Goal: Task Accomplishment & Management: Manage account settings

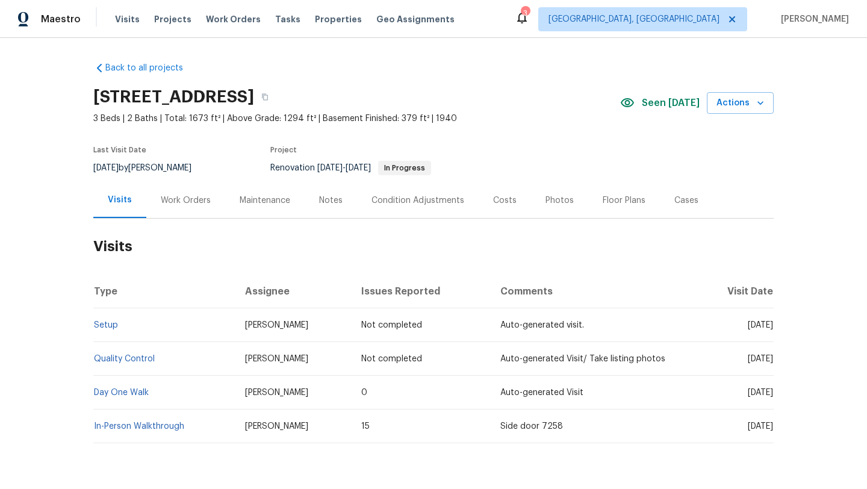
click at [176, 202] on div "Work Orders" at bounding box center [186, 201] width 50 height 12
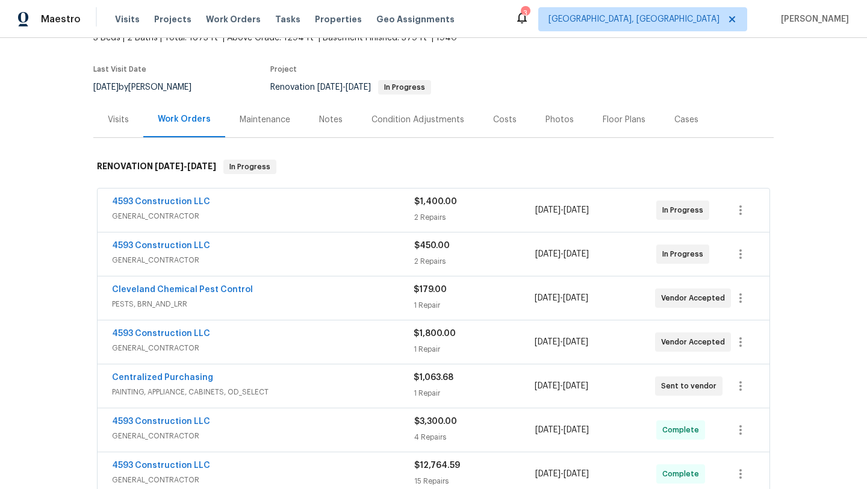
scroll to position [85, 0]
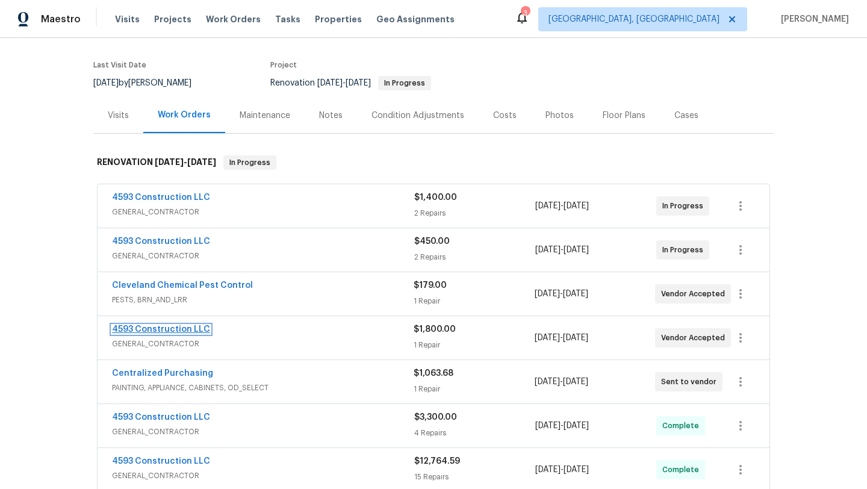
click at [158, 333] on link "4593 Construction LLC" at bounding box center [161, 329] width 98 height 8
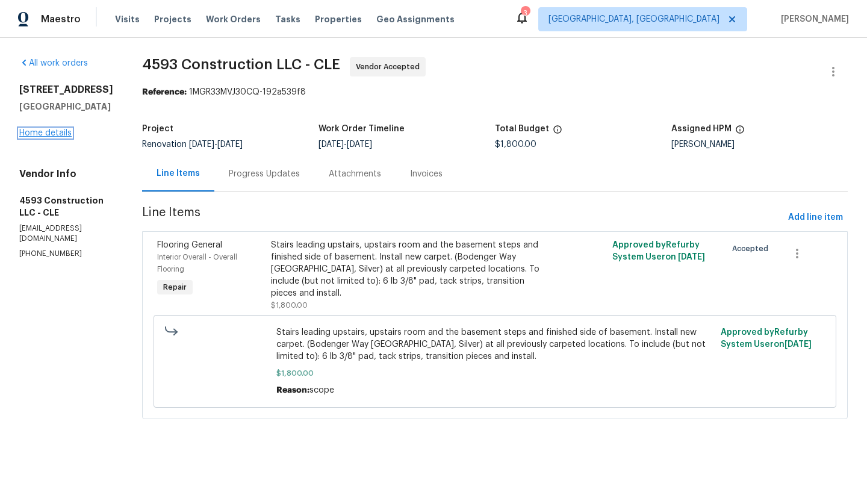
click at [63, 133] on link "Home details" at bounding box center [45, 133] width 52 height 8
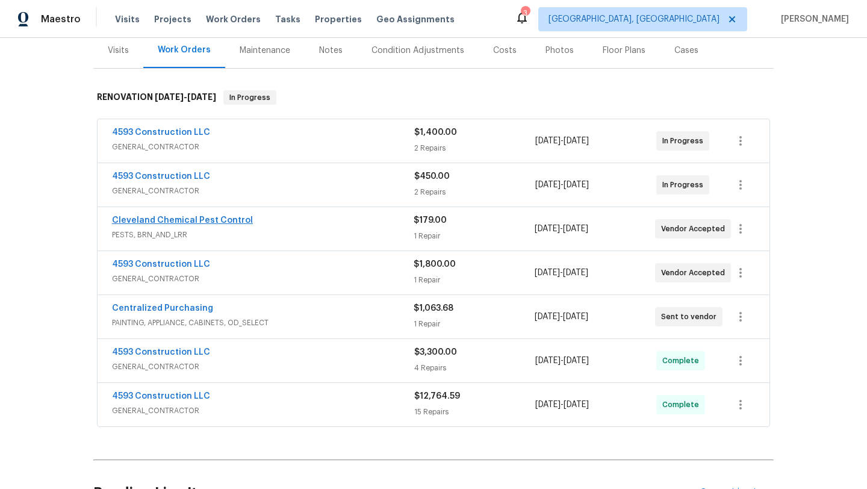
scroll to position [151, 0]
click at [152, 398] on link "4593 Construction LLC" at bounding box center [161, 395] width 98 height 8
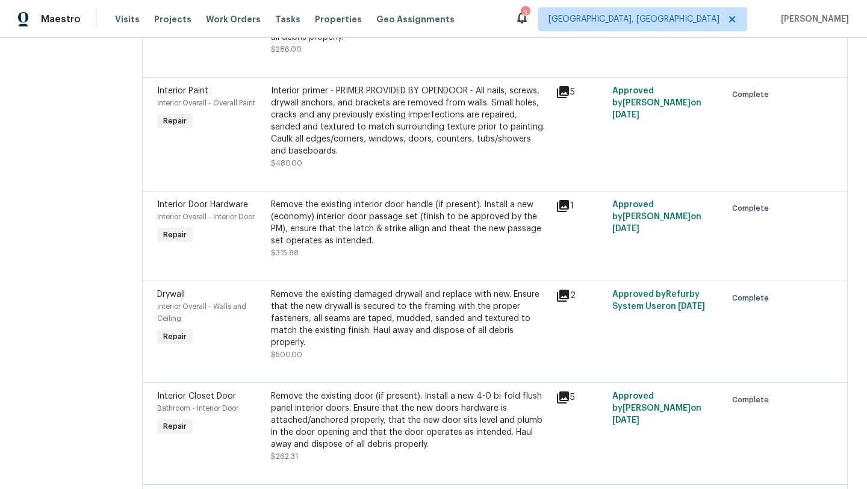
scroll to position [1059, 0]
click at [570, 212] on icon at bounding box center [563, 205] width 14 height 14
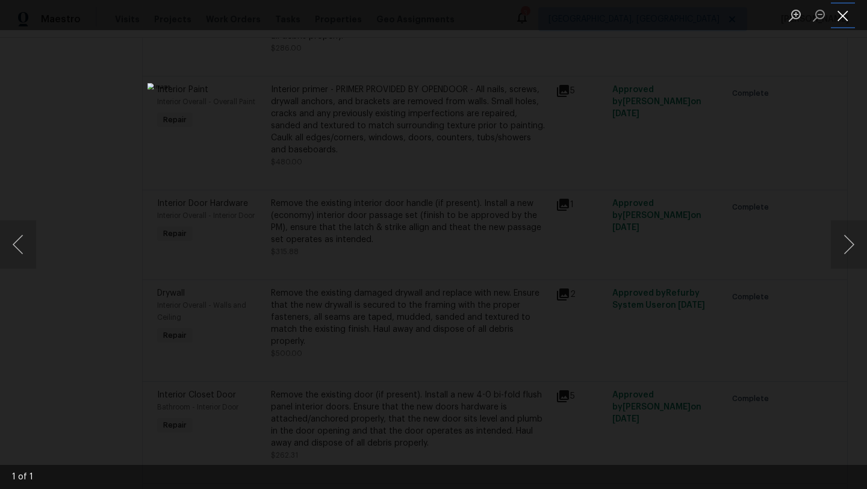
click at [845, 20] on button "Close lightbox" at bounding box center [843, 15] width 24 height 21
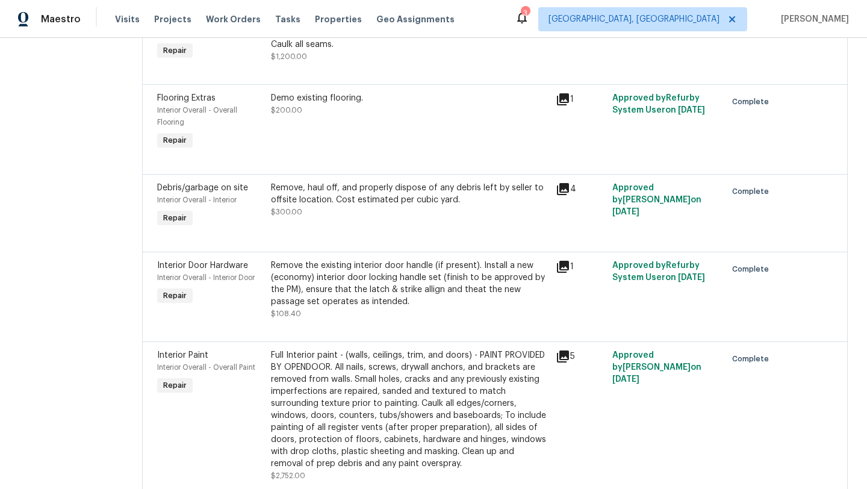
scroll to position [0, 0]
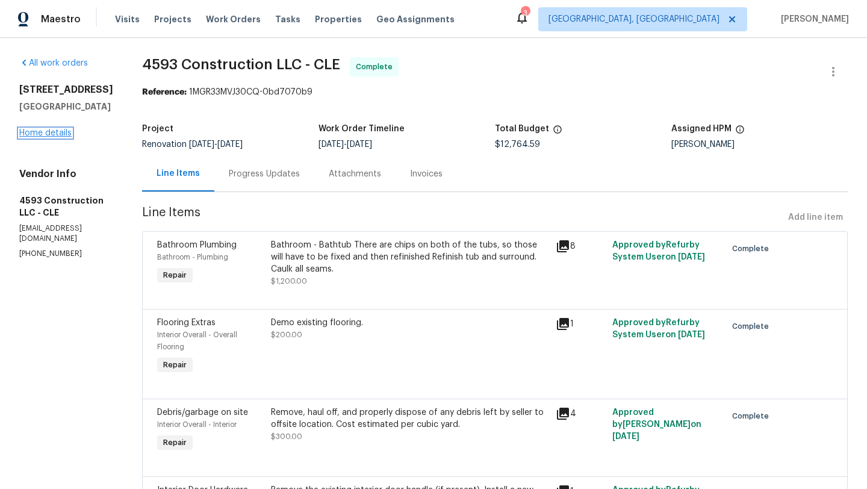
click at [55, 134] on link "Home details" at bounding box center [45, 133] width 52 height 8
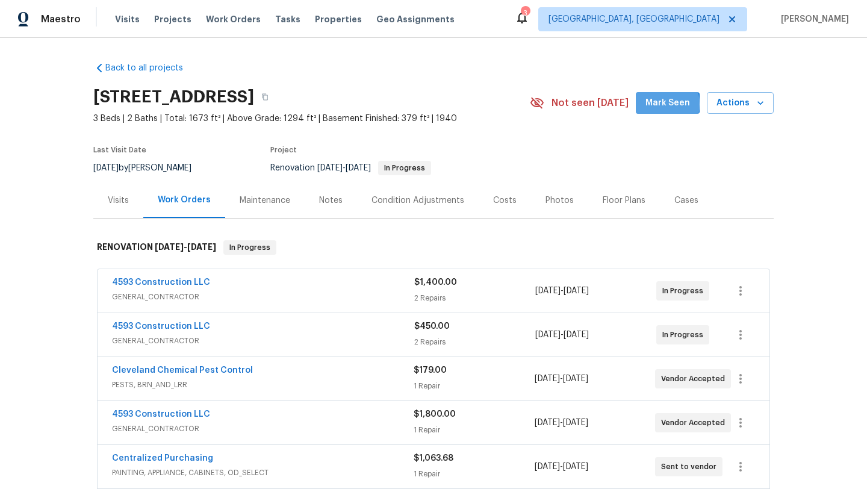
click at [656, 104] on span "Mark Seen" at bounding box center [668, 103] width 45 height 15
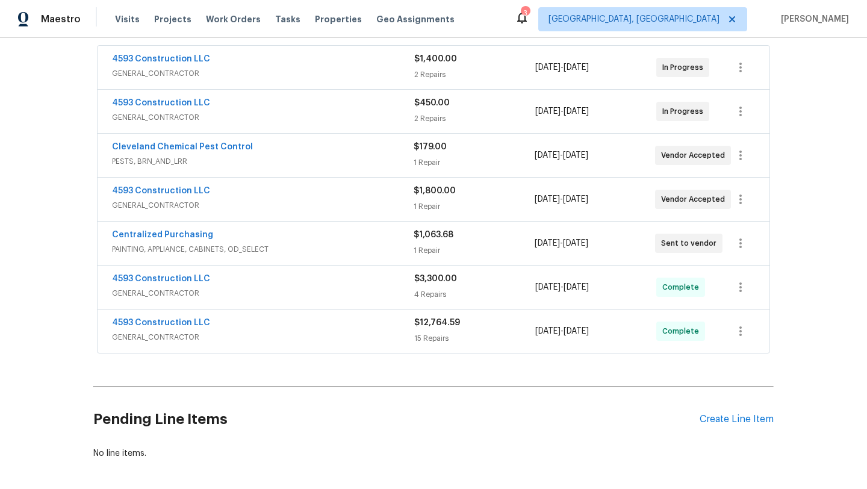
scroll to position [223, 0]
click at [171, 281] on link "4593 Construction LLC" at bounding box center [161, 279] width 98 height 8
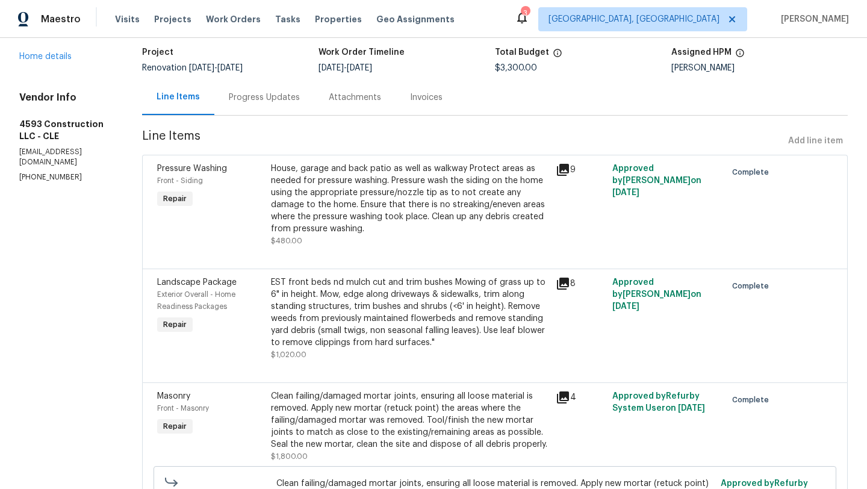
scroll to position [160, 0]
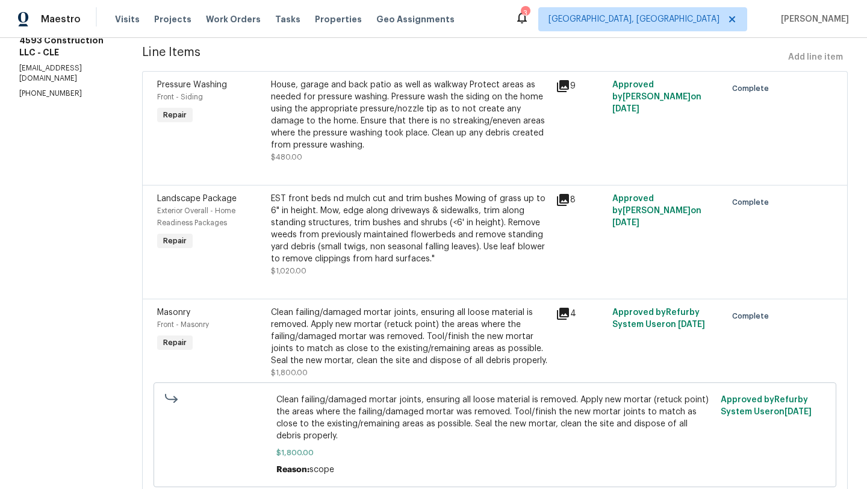
click at [575, 201] on div "8" at bounding box center [580, 200] width 49 height 14
click at [565, 198] on icon at bounding box center [563, 200] width 12 height 12
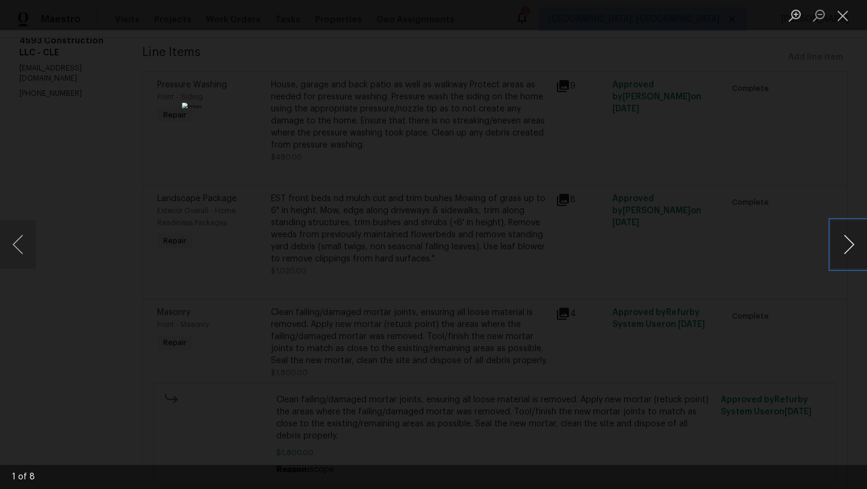
click at [851, 249] on button "Next image" at bounding box center [849, 244] width 36 height 48
click at [853, 255] on button "Next image" at bounding box center [849, 244] width 36 height 48
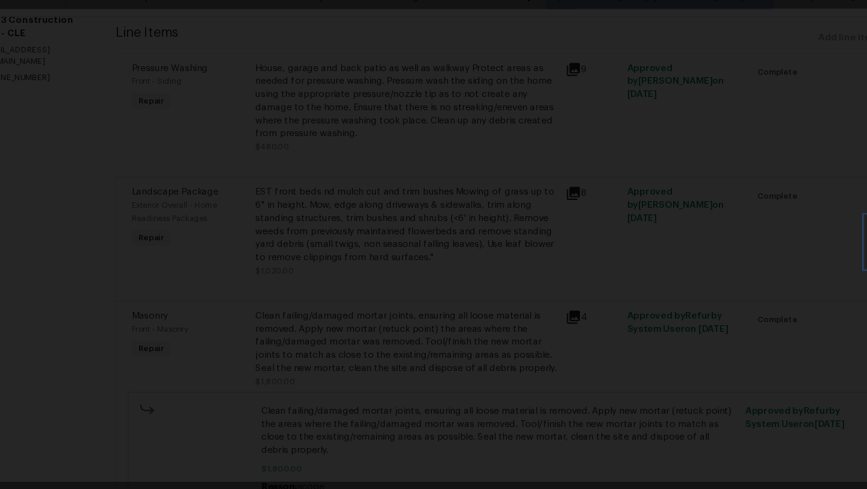
click at [83, 269] on img "Lightbox" at bounding box center [431, 237] width 1091 height 615
click at [64, 235] on img "Lightbox" at bounding box center [431, 237] width 1091 height 615
click at [788, 270] on img "Lightbox" at bounding box center [431, 237] width 1091 height 615
click at [251, 284] on img "Lightbox" at bounding box center [431, 237] width 1091 height 615
click at [147, 245] on img "Lightbox" at bounding box center [430, 237] width 1091 height 615
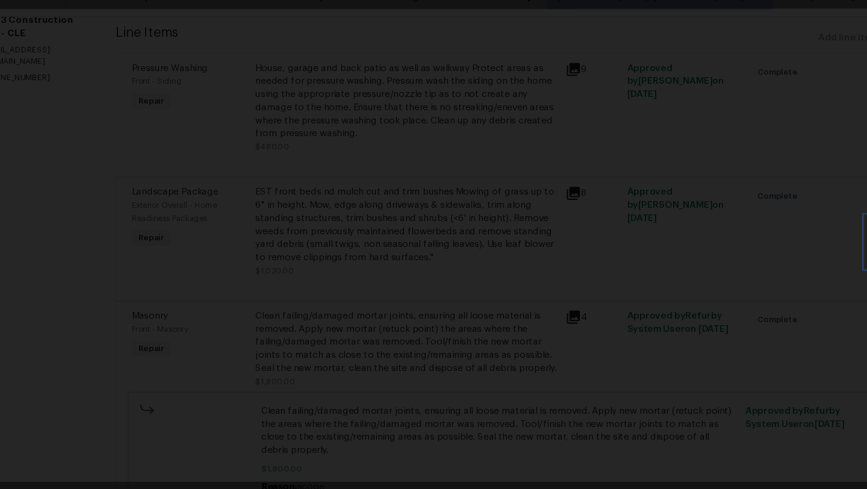
click at [36, 250] on img "Lightbox" at bounding box center [306, 238] width 1091 height 615
click at [638, 302] on img "Lightbox" at bounding box center [412, 237] width 1091 height 615
click at [82, 278] on div "Lightbox" at bounding box center [433, 244] width 867 height 489
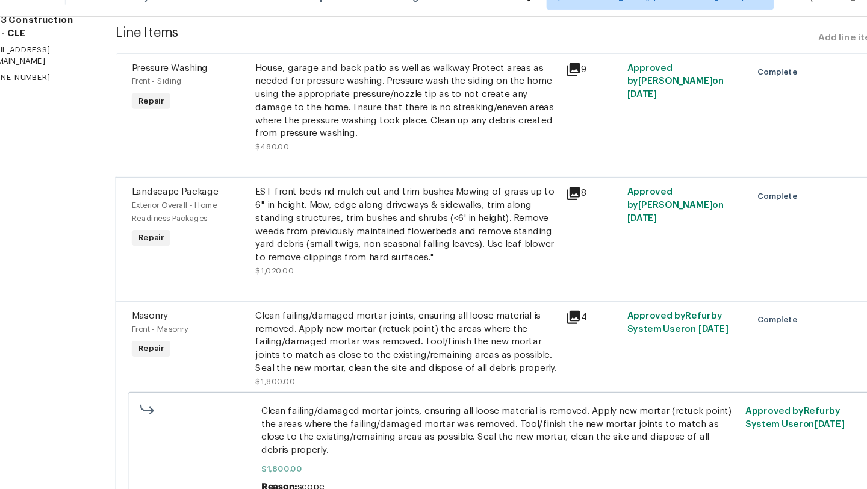
click at [569, 313] on icon at bounding box center [563, 314] width 12 height 12
click at [570, 310] on icon at bounding box center [563, 314] width 14 height 14
click at [558, 317] on div "4" at bounding box center [580, 343] width 57 height 80
click at [574, 311] on div "4" at bounding box center [580, 314] width 49 height 14
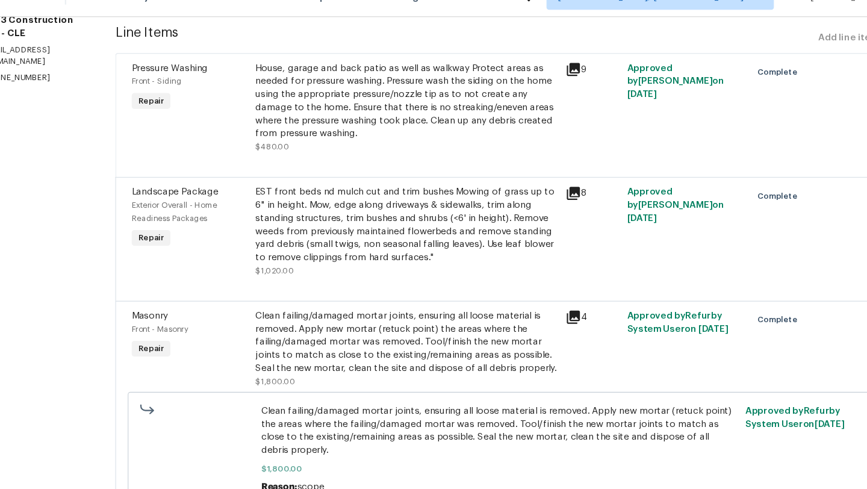
click at [567, 313] on icon at bounding box center [563, 314] width 12 height 12
click at [388, 325] on div "Clean failing/damaged mortar joints, ensuring all loose material is removed. Ap…" at bounding box center [410, 337] width 278 height 60
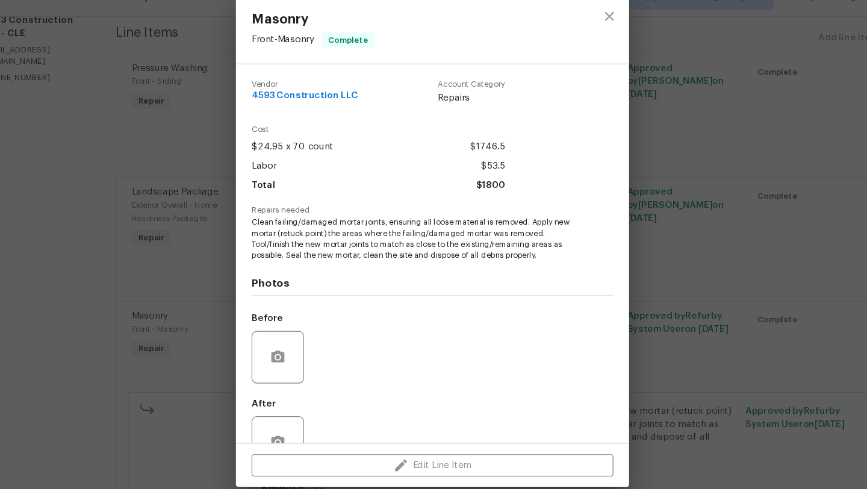
scroll to position [36, 0]
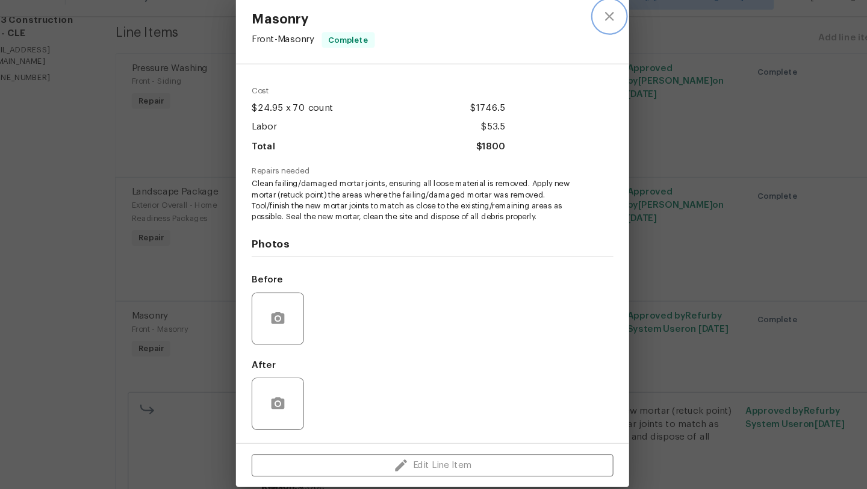
click at [592, 41] on icon "close" at bounding box center [596, 37] width 14 height 14
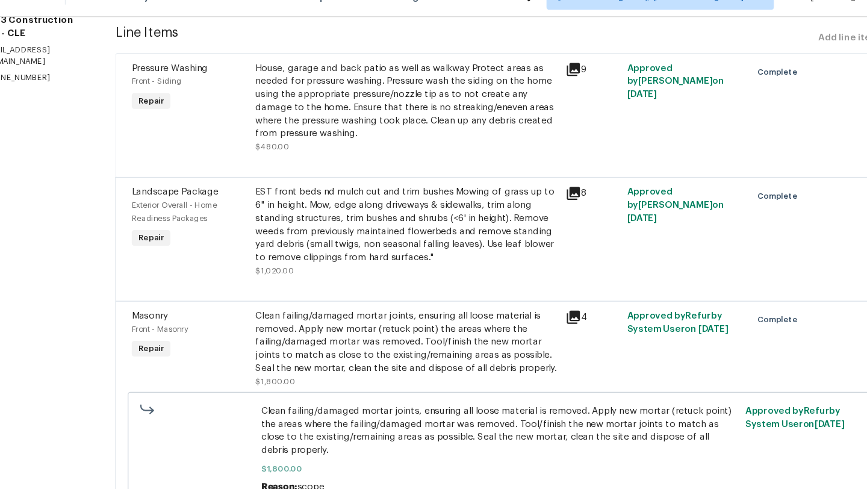
click at [569, 201] on icon at bounding box center [563, 200] width 14 height 14
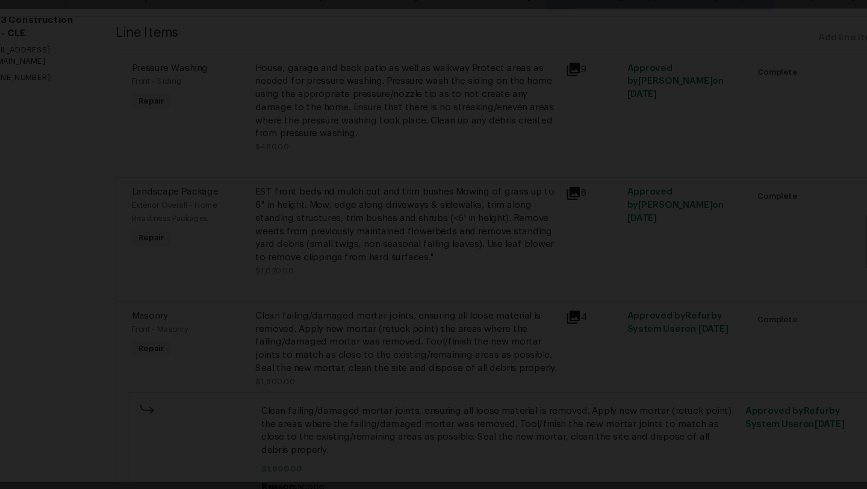
click at [800, 252] on div "Lightbox" at bounding box center [433, 244] width 867 height 489
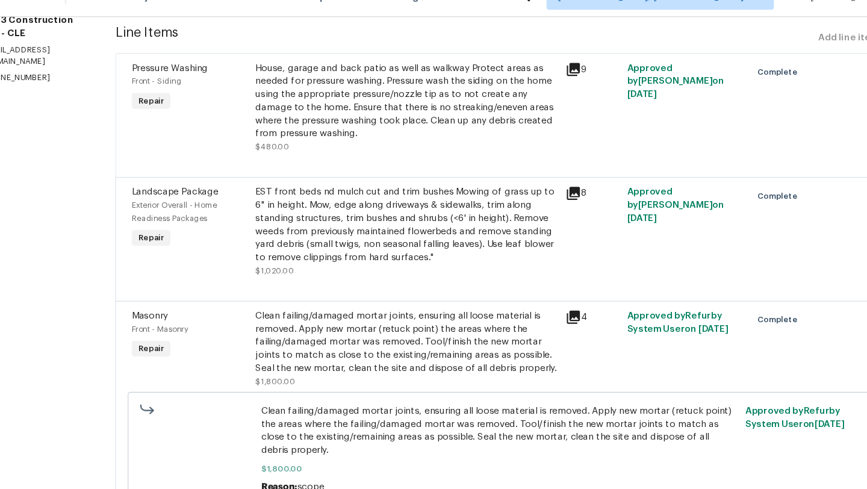
click at [565, 317] on icon at bounding box center [563, 314] width 12 height 12
click at [566, 315] on icon at bounding box center [563, 314] width 14 height 14
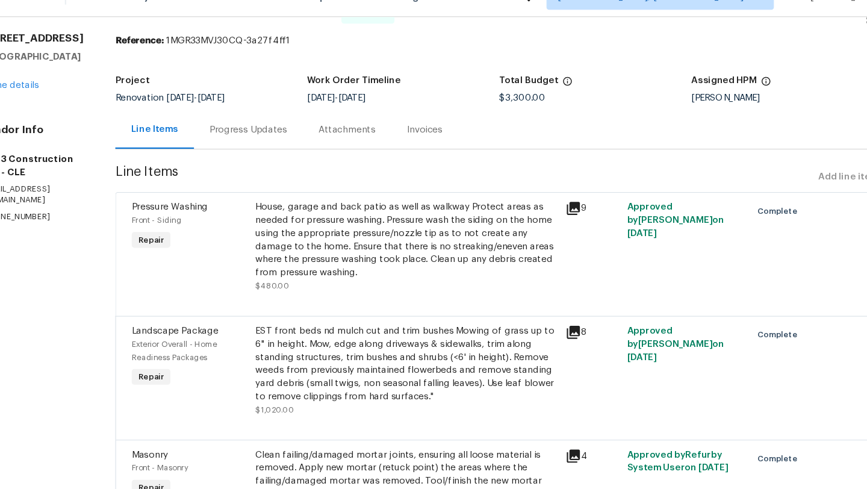
scroll to position [0, 0]
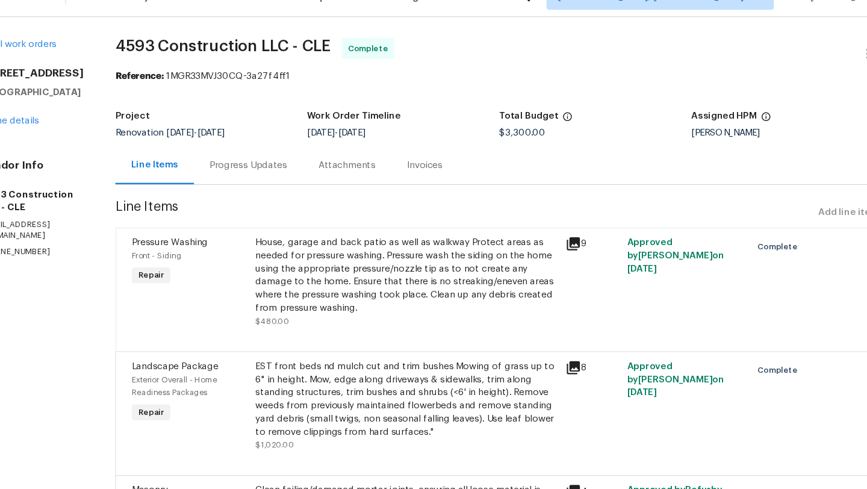
click at [567, 243] on icon at bounding box center [563, 246] width 12 height 12
click at [567, 246] on icon at bounding box center [563, 246] width 12 height 12
click at [420, 272] on div "House, garage and back patio as well as walkway Protect areas as needed for pre…" at bounding box center [410, 275] width 278 height 72
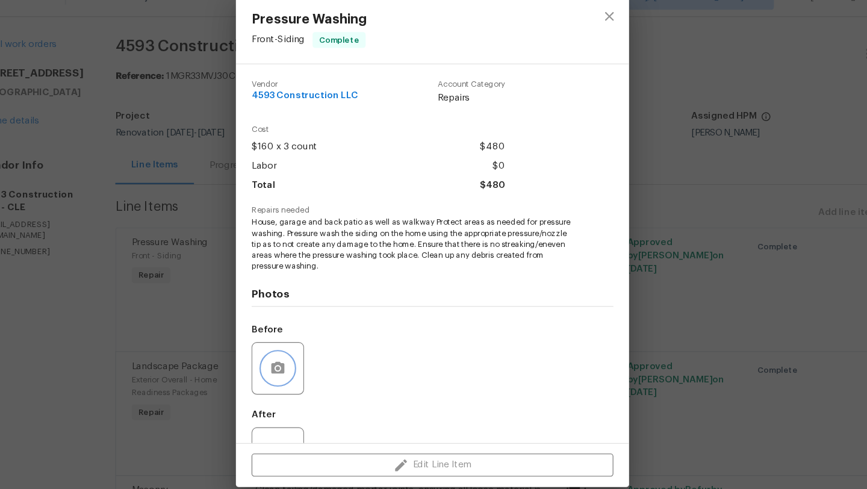
click at [298, 357] on icon "button" at bounding box center [291, 361] width 14 height 14
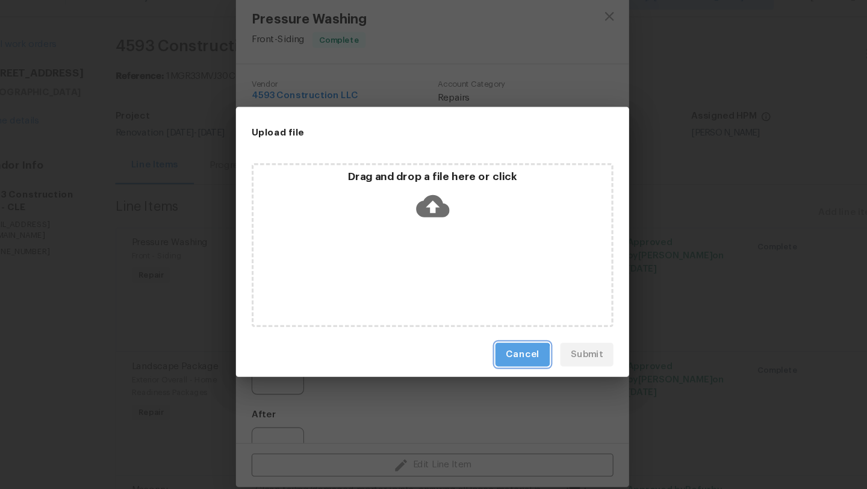
click at [502, 354] on button "Cancel" at bounding box center [516, 348] width 50 height 22
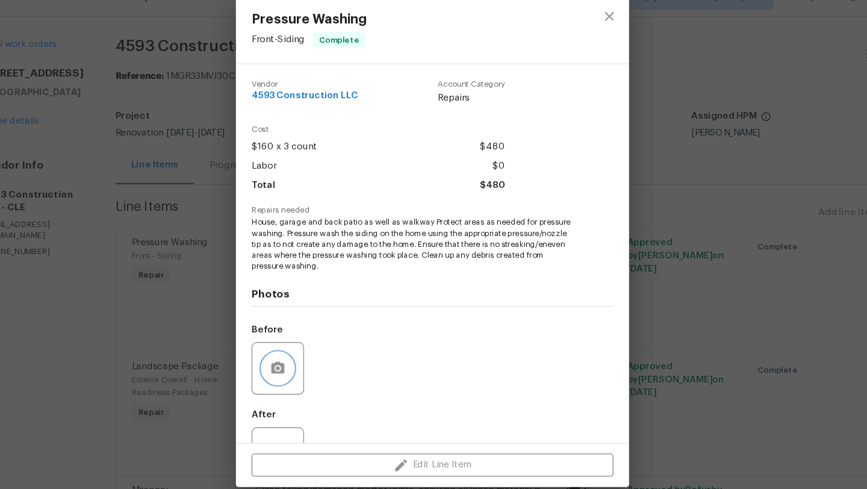
scroll to position [46, 0]
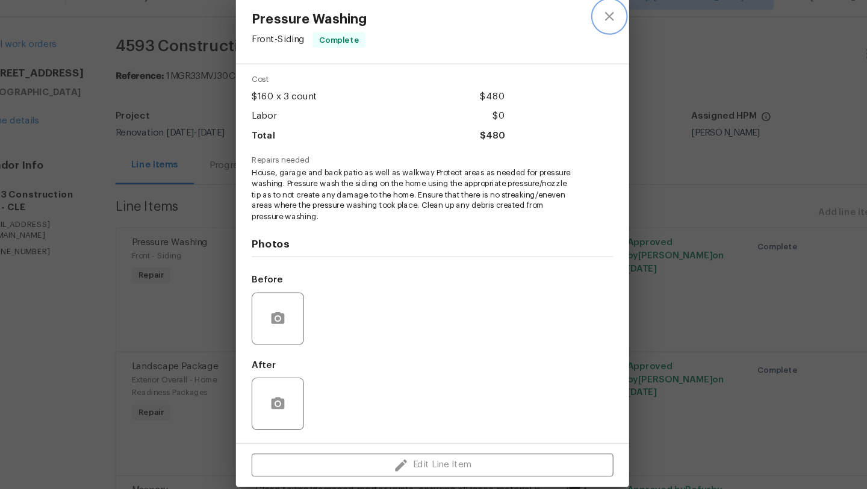
click at [597, 31] on icon "close" at bounding box center [596, 37] width 14 height 14
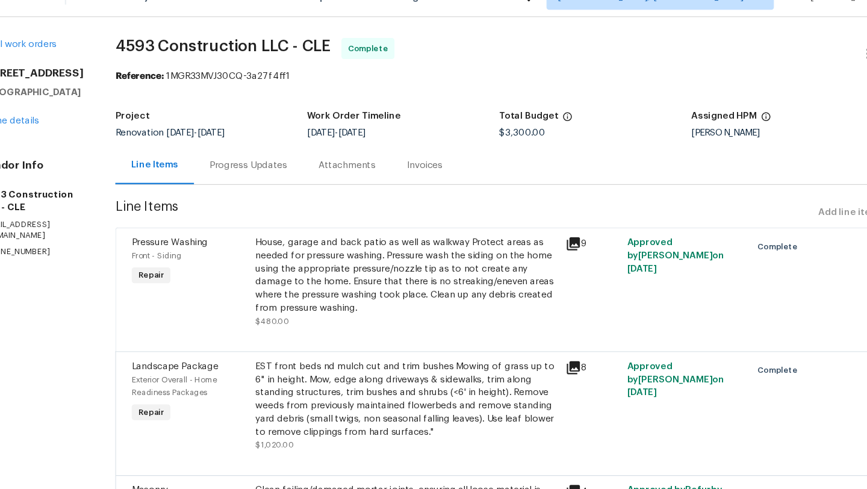
click at [570, 361] on icon at bounding box center [563, 360] width 14 height 14
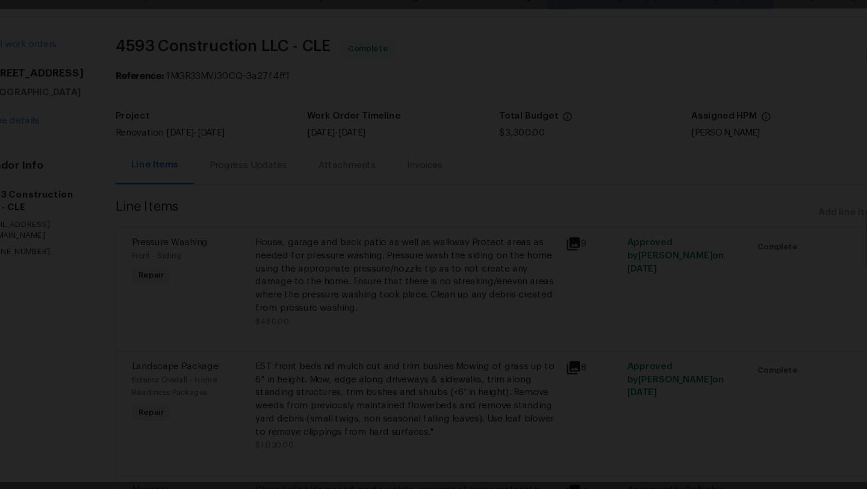
click at [796, 243] on div "Lightbox" at bounding box center [433, 244] width 867 height 489
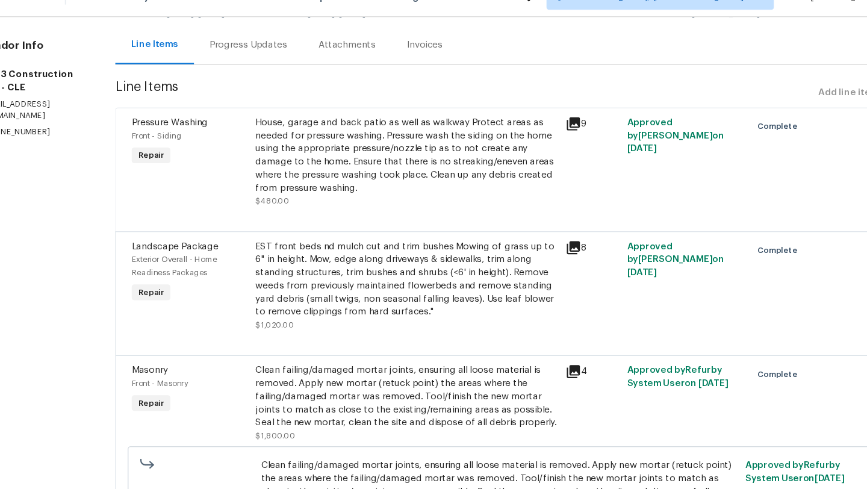
scroll to position [174, 0]
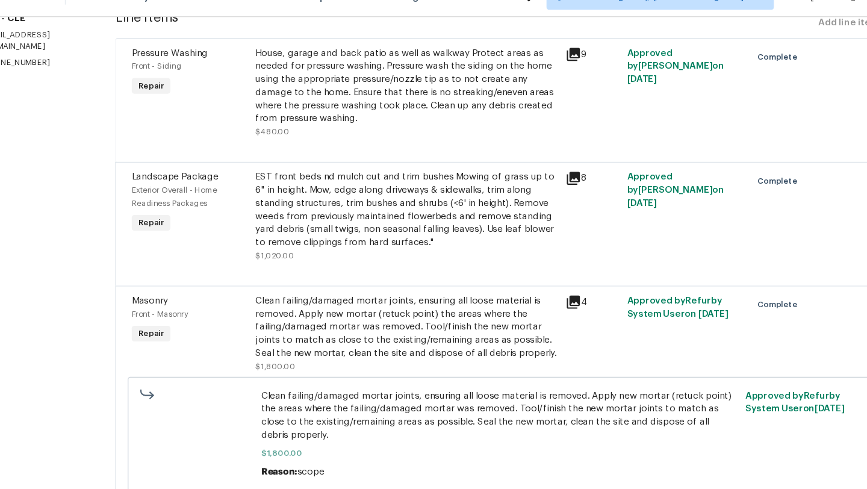
click at [569, 182] on icon at bounding box center [563, 186] width 12 height 12
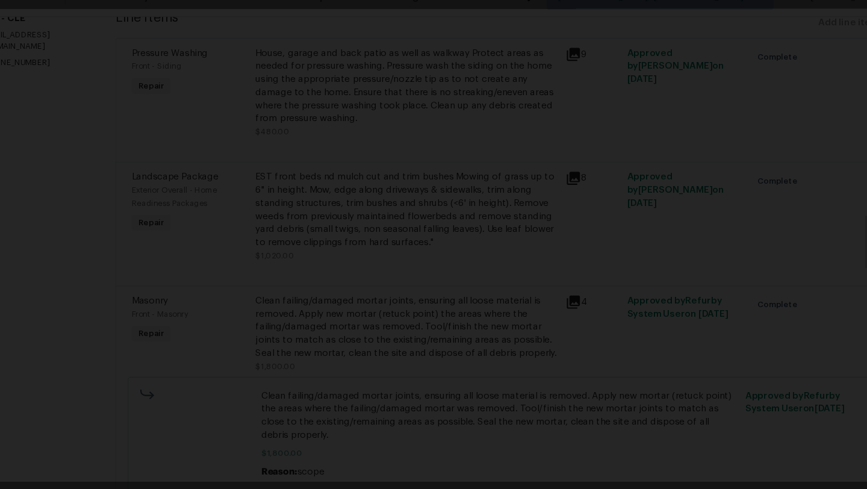
click at [152, 251] on img "Lightbox" at bounding box center [433, 244] width 867 height 489
click at [87, 247] on div "Lightbox" at bounding box center [433, 244] width 867 height 489
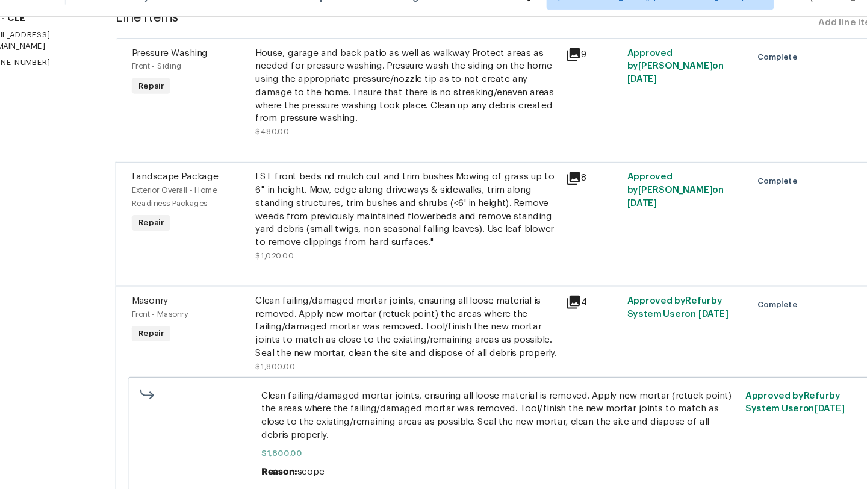
click at [568, 300] on icon at bounding box center [563, 300] width 12 height 12
click at [568, 299] on icon at bounding box center [563, 300] width 12 height 12
click at [427, 316] on div "Clean failing/damaged mortar joints, ensuring all loose material is removed. Ap…" at bounding box center [410, 323] width 278 height 60
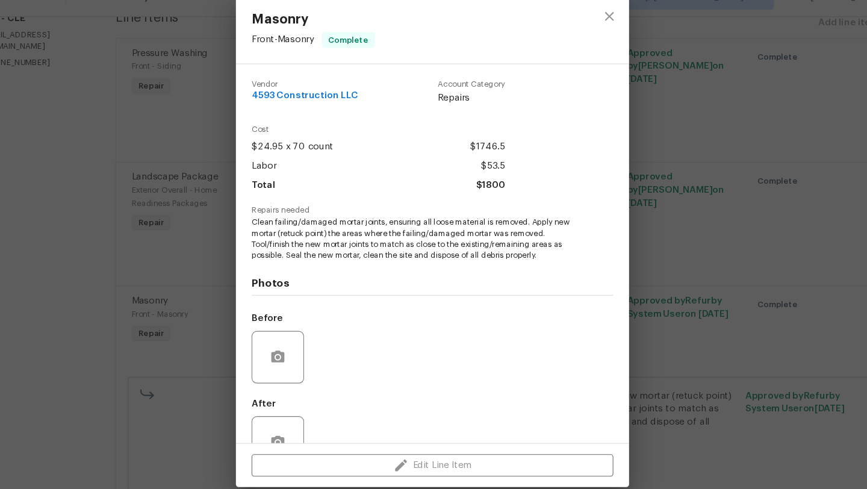
scroll to position [36, 0]
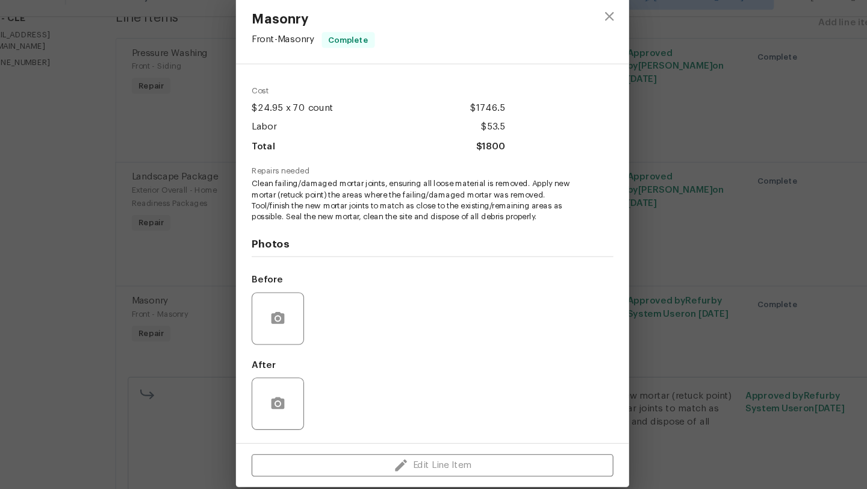
click at [307, 314] on div at bounding box center [291, 315] width 48 height 48
click at [594, 36] on icon "close" at bounding box center [596, 37] width 8 height 8
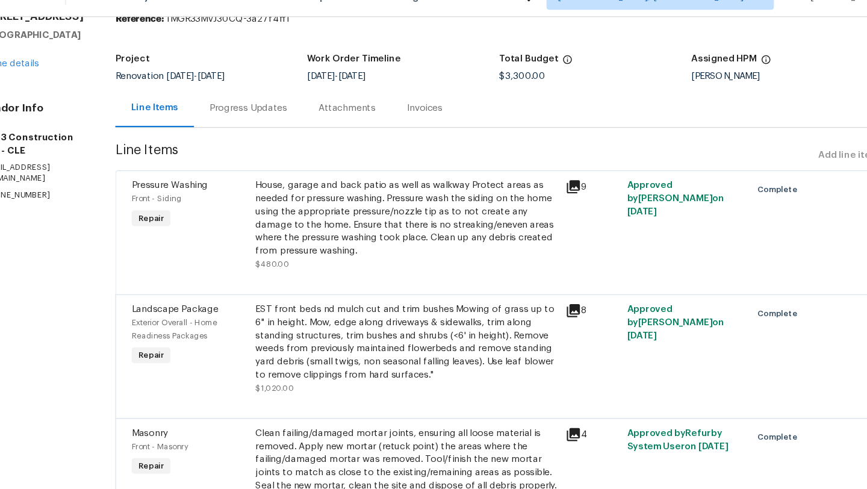
scroll to position [0, 0]
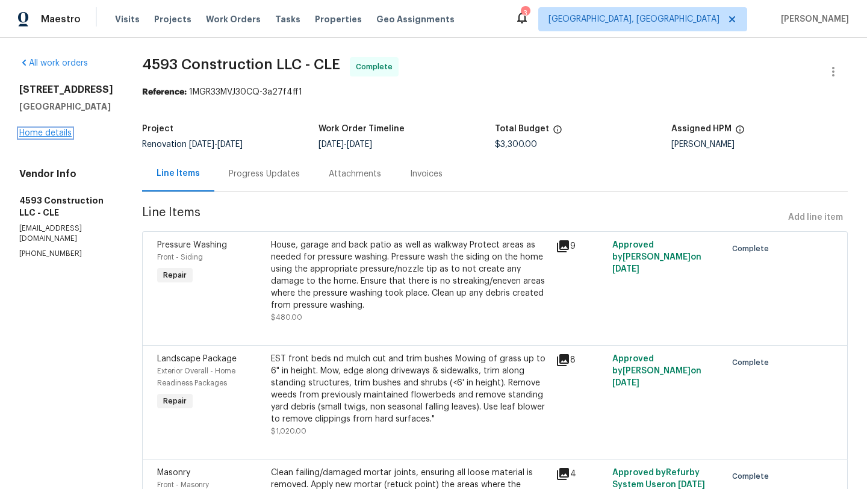
click at [54, 135] on link "Home details" at bounding box center [45, 133] width 52 height 8
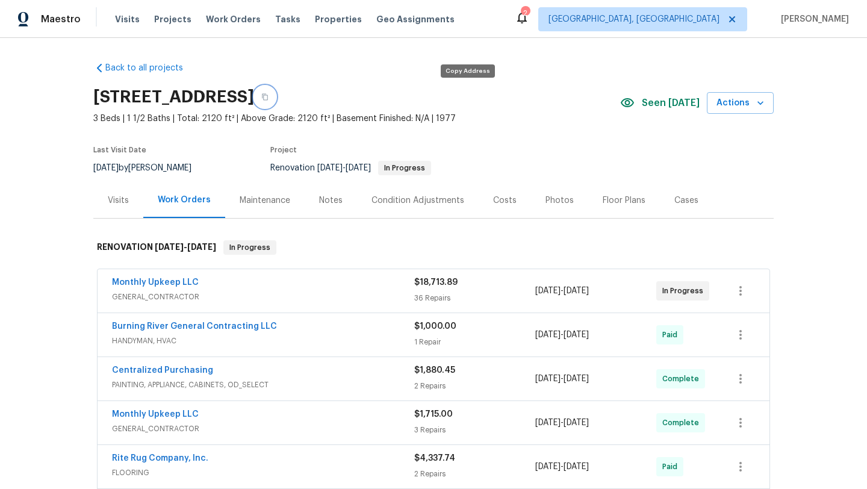
click at [269, 93] on icon "button" at bounding box center [264, 96] width 7 height 7
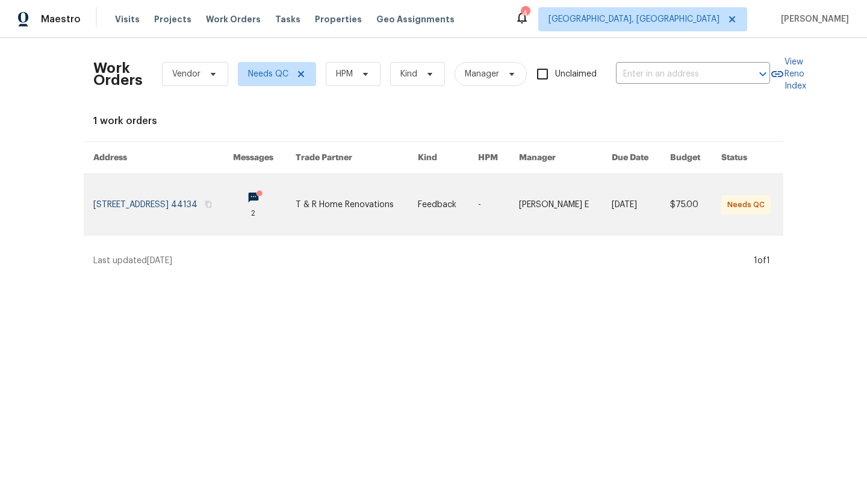
click at [151, 202] on link at bounding box center [163, 204] width 140 height 61
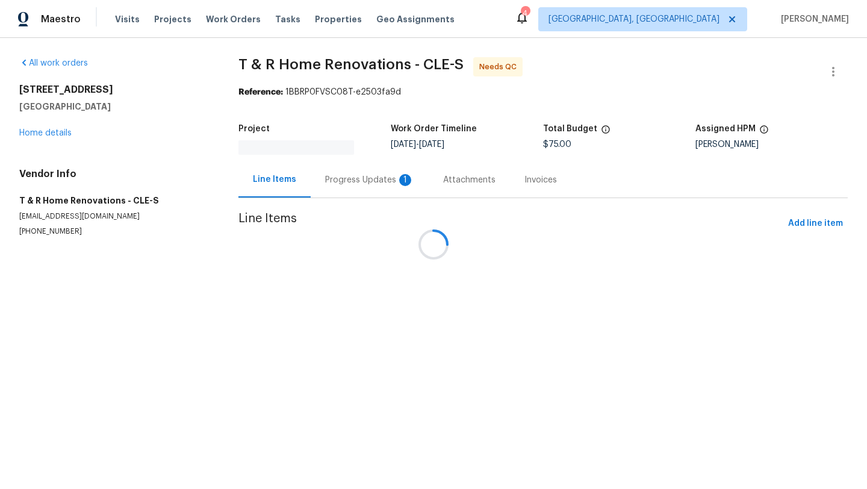
click at [364, 181] on div at bounding box center [433, 244] width 867 height 489
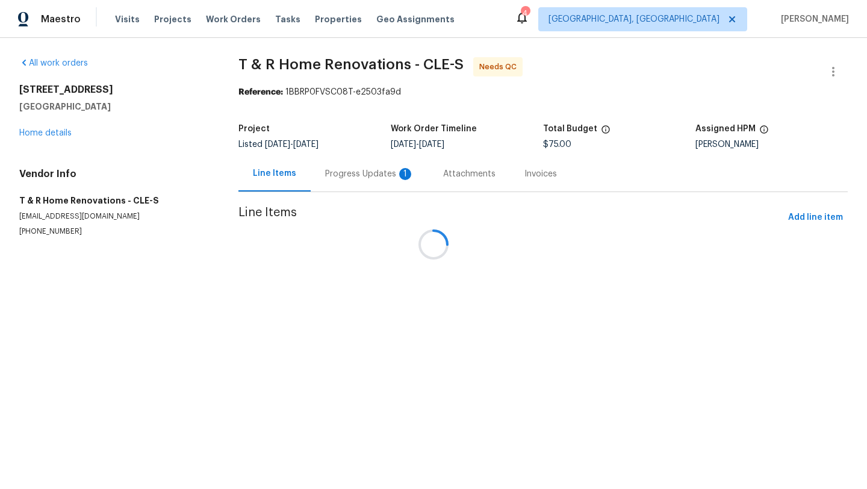
click at [363, 175] on div at bounding box center [433, 244] width 867 height 489
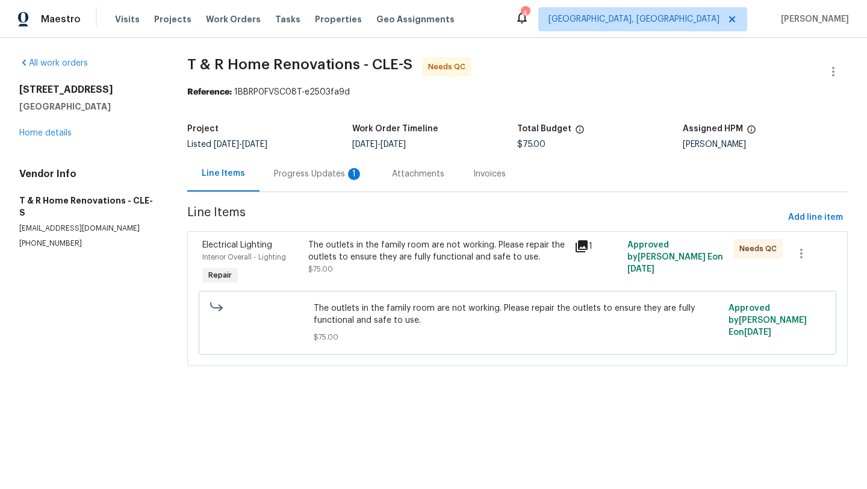
click at [316, 175] on div "Progress Updates 1" at bounding box center [318, 174] width 89 height 12
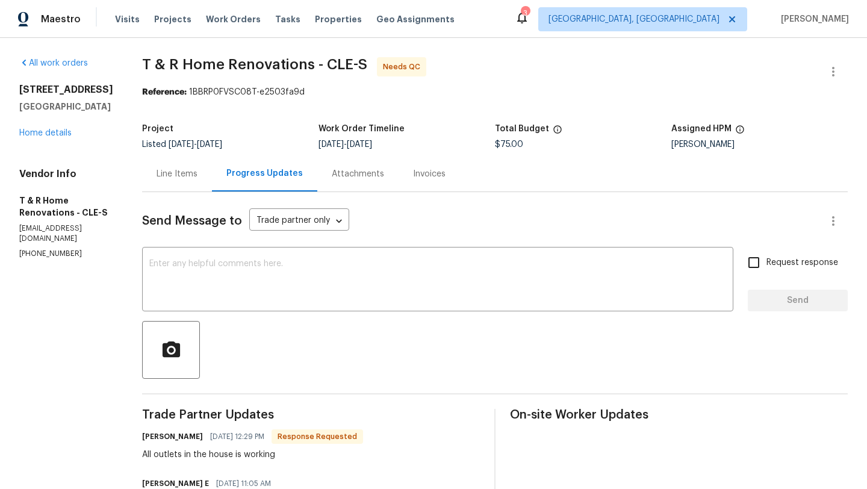
click at [198, 174] on div "Line Items" at bounding box center [177, 174] width 41 height 12
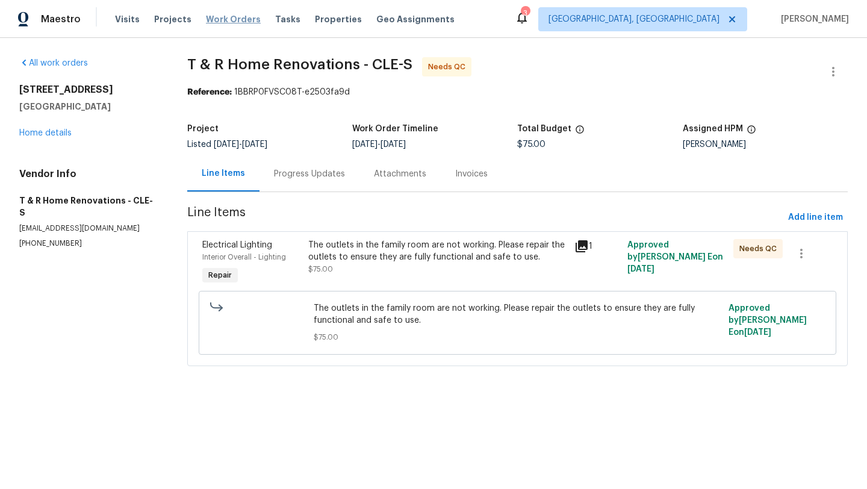
click at [234, 16] on span "Work Orders" at bounding box center [233, 19] width 55 height 12
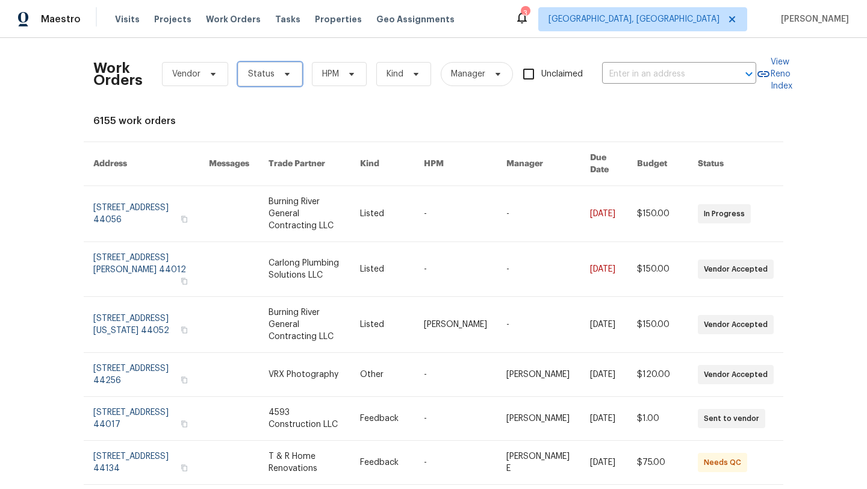
click at [282, 72] on icon at bounding box center [287, 74] width 10 height 10
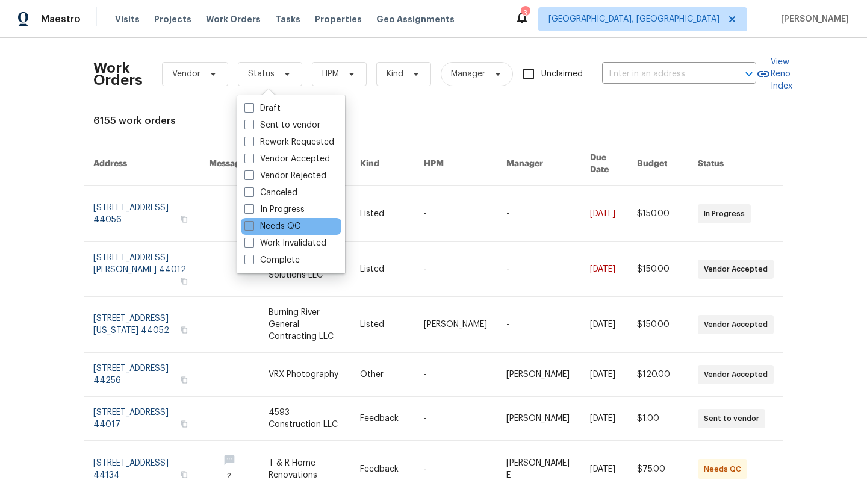
click at [285, 229] on label "Needs QC" at bounding box center [273, 226] width 56 height 12
click at [252, 228] on input "Needs QC" at bounding box center [249, 224] width 8 height 8
checkbox input "true"
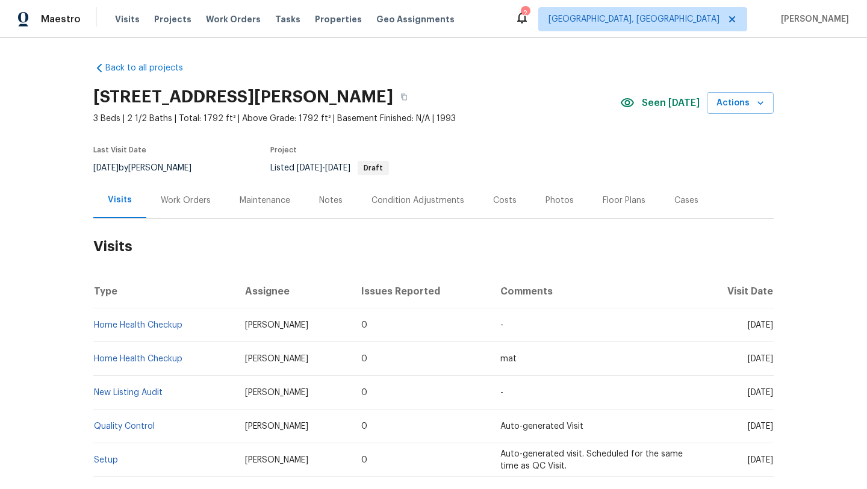
click at [172, 198] on div "Work Orders" at bounding box center [186, 201] width 50 height 12
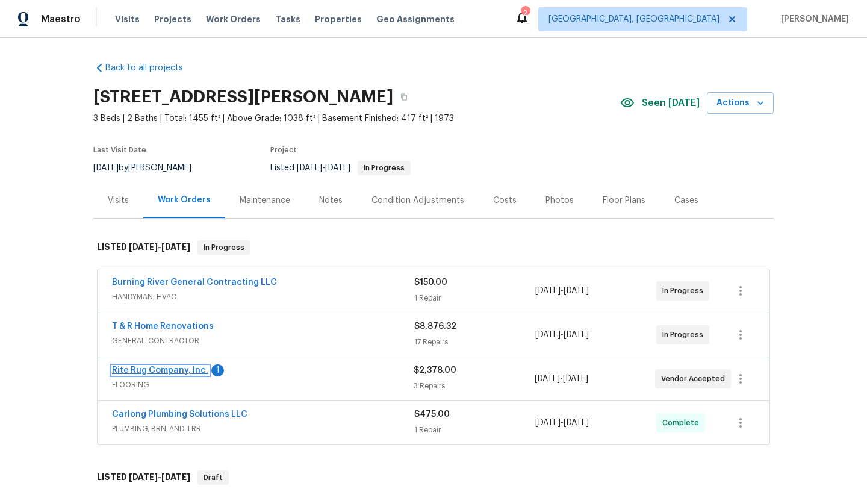
click at [169, 369] on link "Rite Rug Company, Inc." at bounding box center [160, 370] width 96 height 8
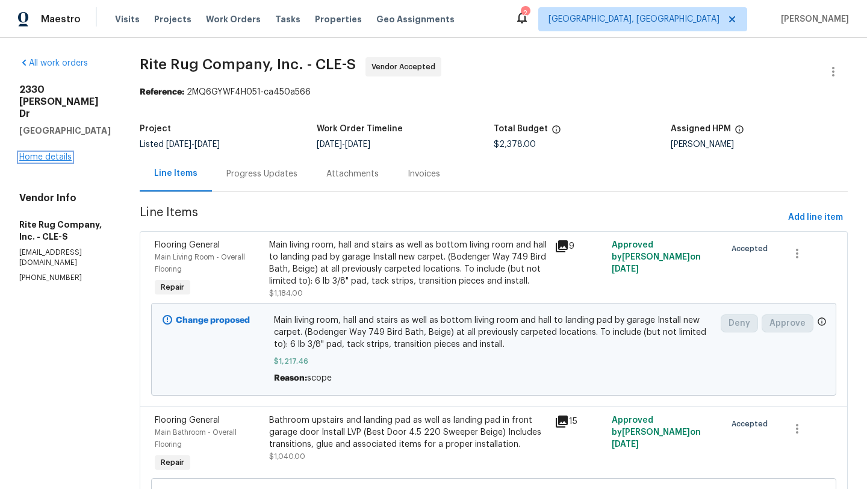
click at [37, 153] on link "Home details" at bounding box center [45, 157] width 52 height 8
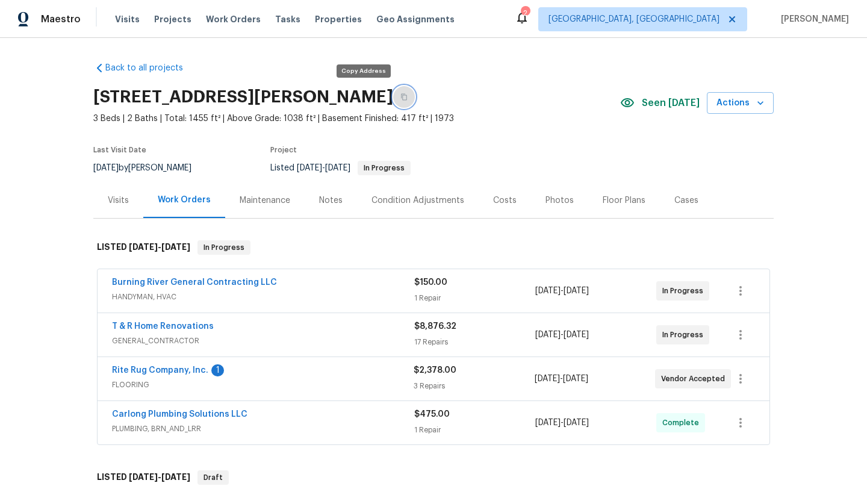
click at [401, 98] on icon "button" at bounding box center [404, 96] width 7 height 7
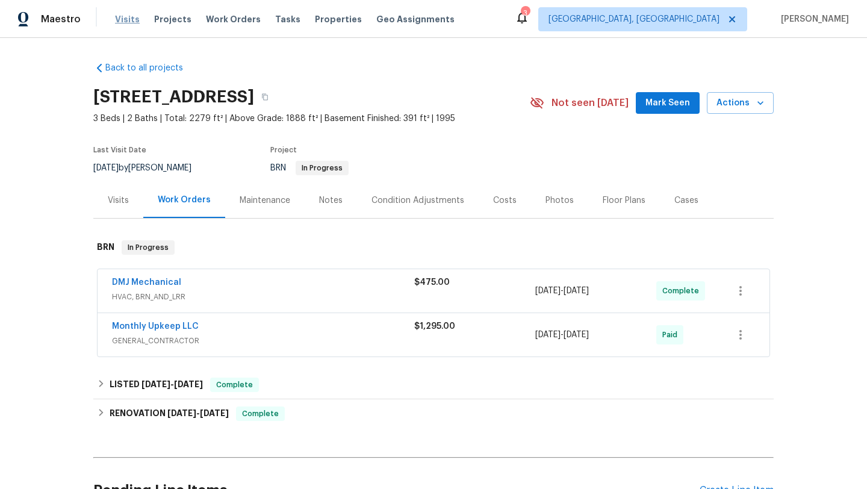
click at [126, 20] on span "Visits" at bounding box center [127, 19] width 25 height 12
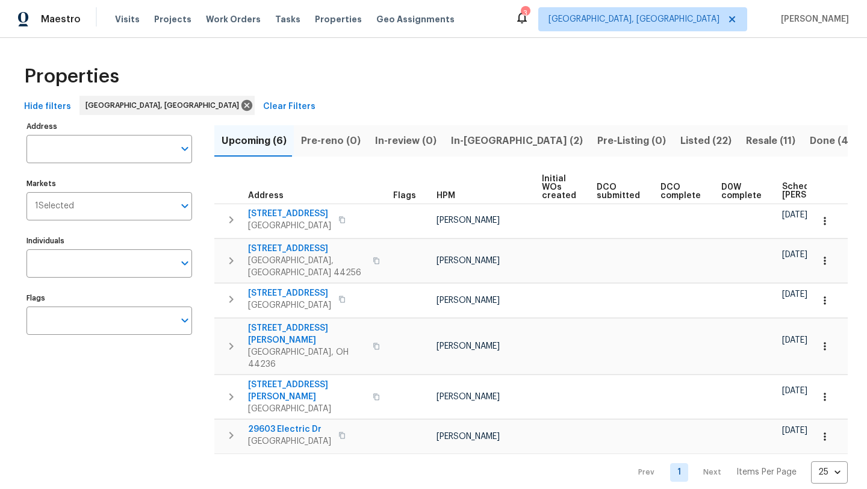
click at [746, 139] on span "Resale (11)" at bounding box center [770, 141] width 49 height 17
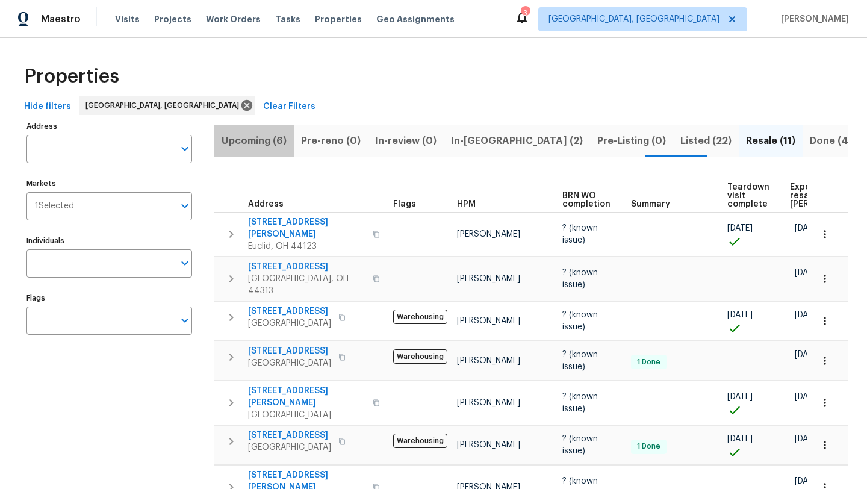
click at [259, 142] on span "Upcoming (6)" at bounding box center [254, 141] width 65 height 17
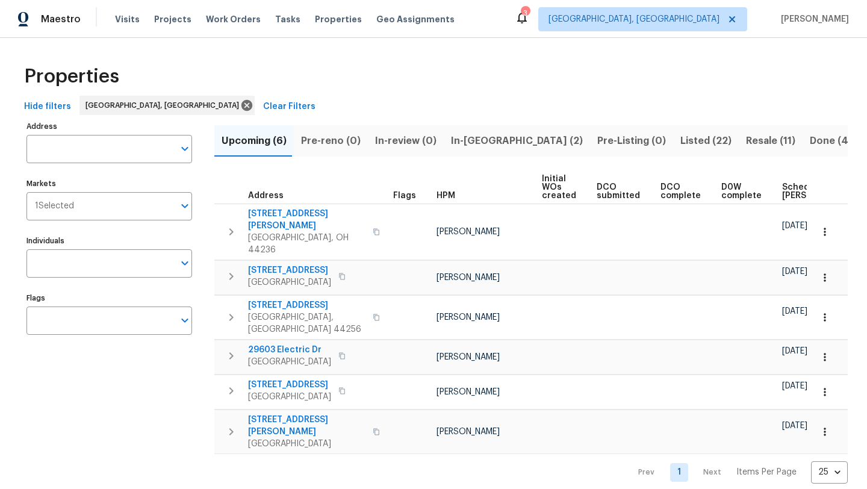
click at [782, 193] on span "Scheduled COE" at bounding box center [816, 191] width 68 height 17
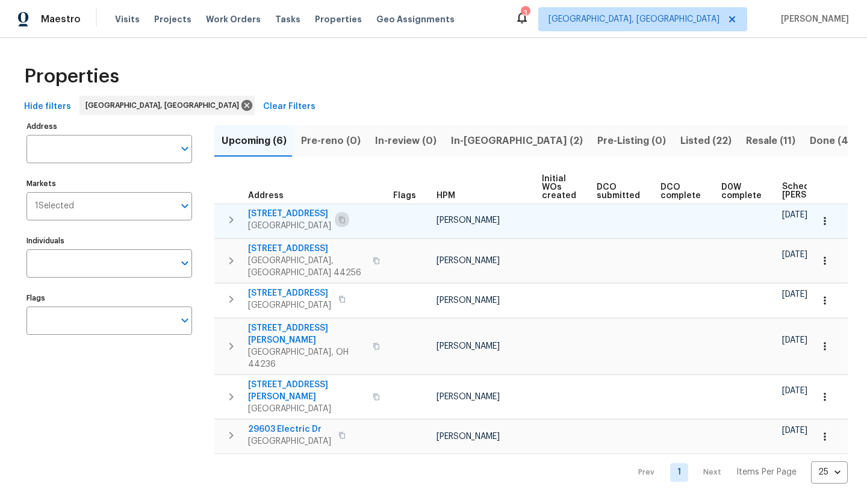
click at [345, 221] on icon "button" at bounding box center [342, 219] width 6 height 7
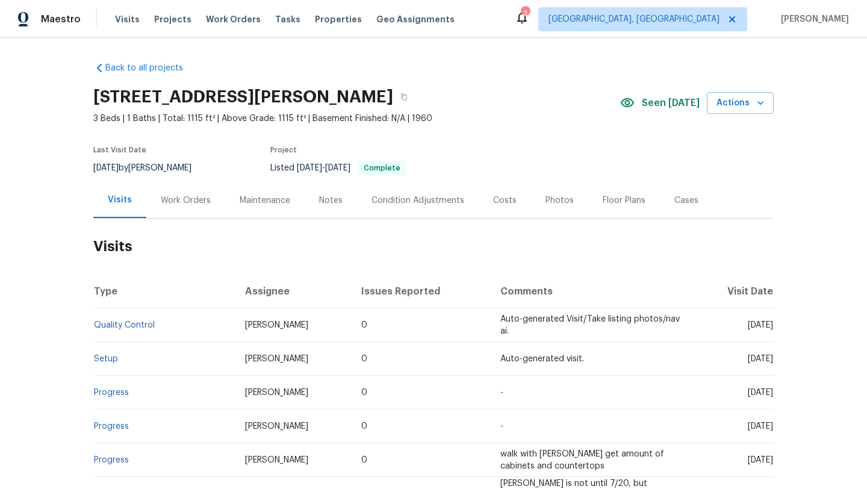
click at [558, 200] on div "Photos" at bounding box center [560, 201] width 28 height 12
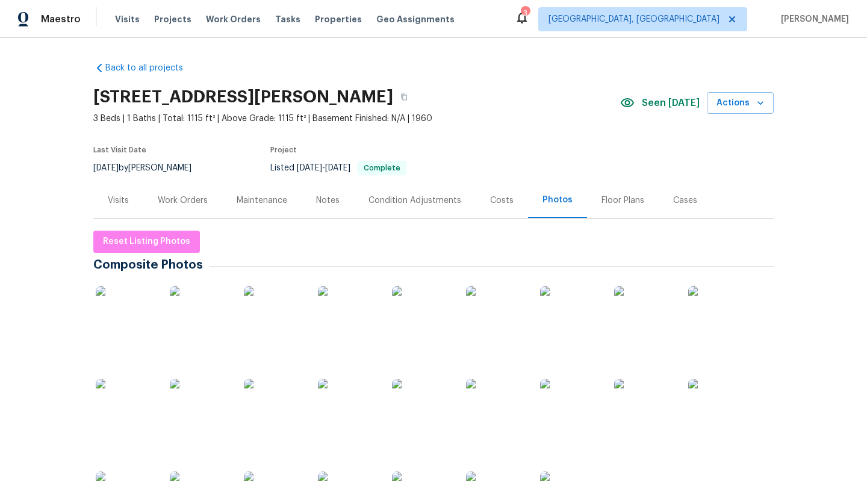
click at [156, 328] on div at bounding box center [125, 316] width 65 height 75
click at [103, 313] on img at bounding box center [126, 316] width 60 height 60
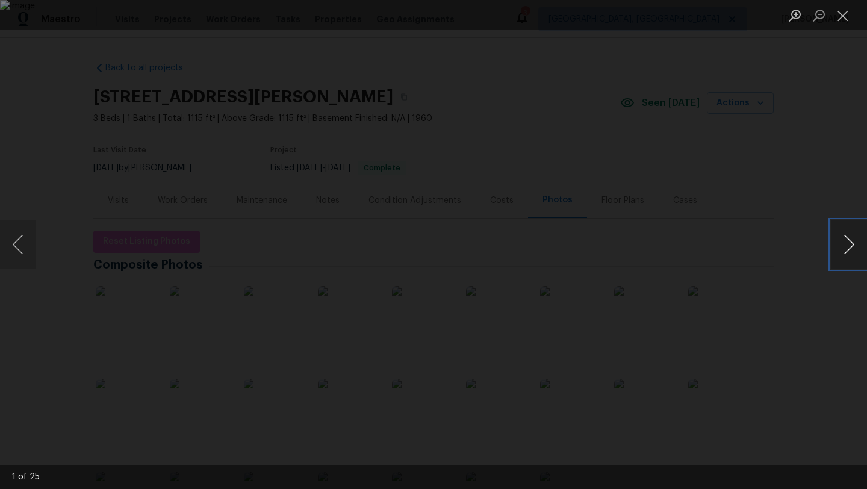
click at [844, 239] on button "Next image" at bounding box center [849, 244] width 36 height 48
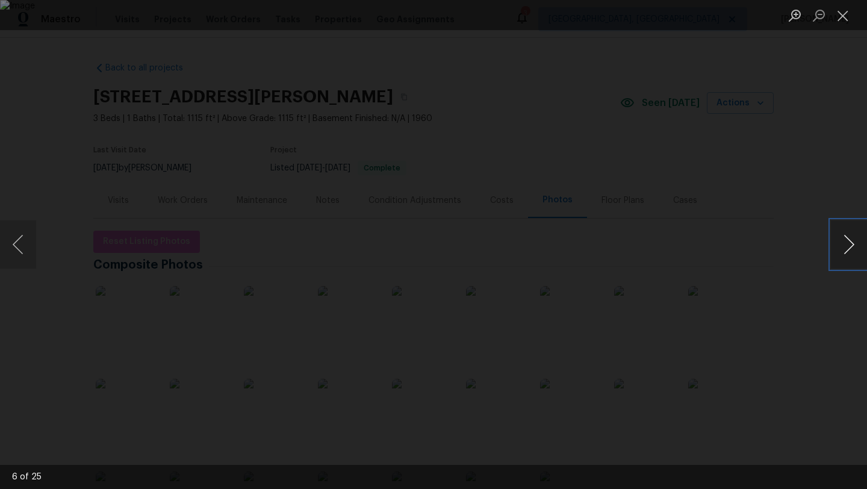
click at [844, 239] on button "Next image" at bounding box center [849, 244] width 36 height 48
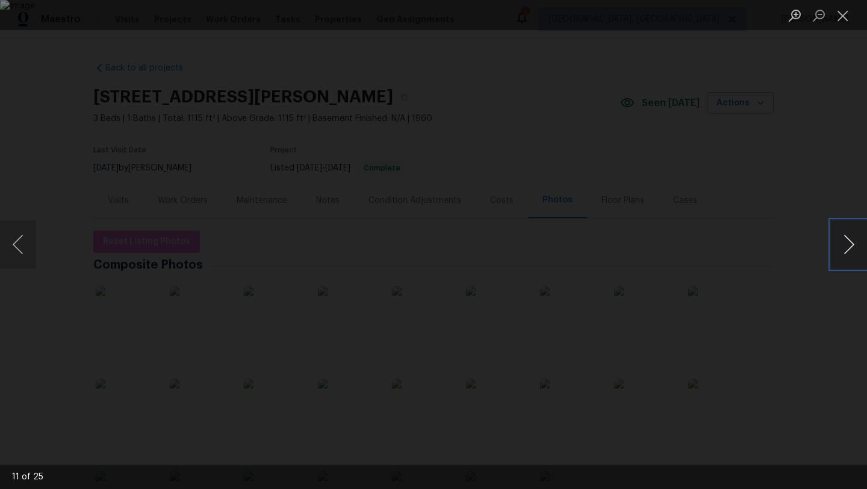
click at [844, 239] on button "Next image" at bounding box center [849, 244] width 36 height 48
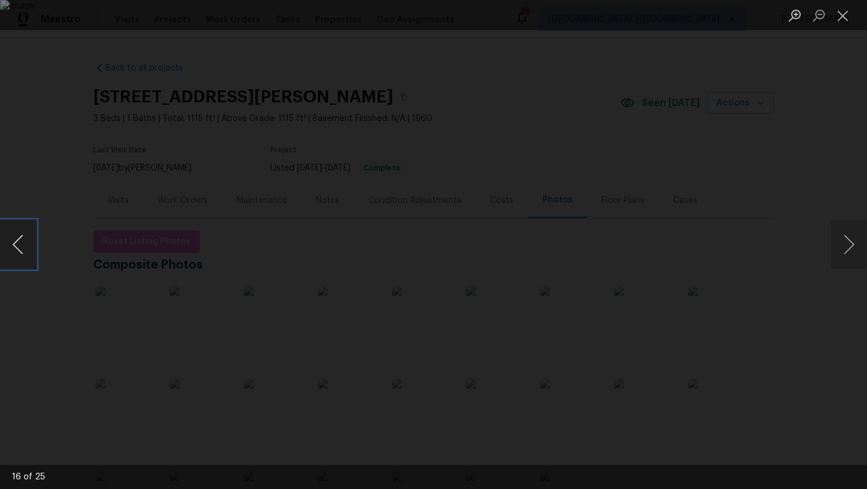
click at [31, 253] on button "Previous image" at bounding box center [18, 244] width 36 height 48
click at [842, 252] on button "Next image" at bounding box center [849, 244] width 36 height 48
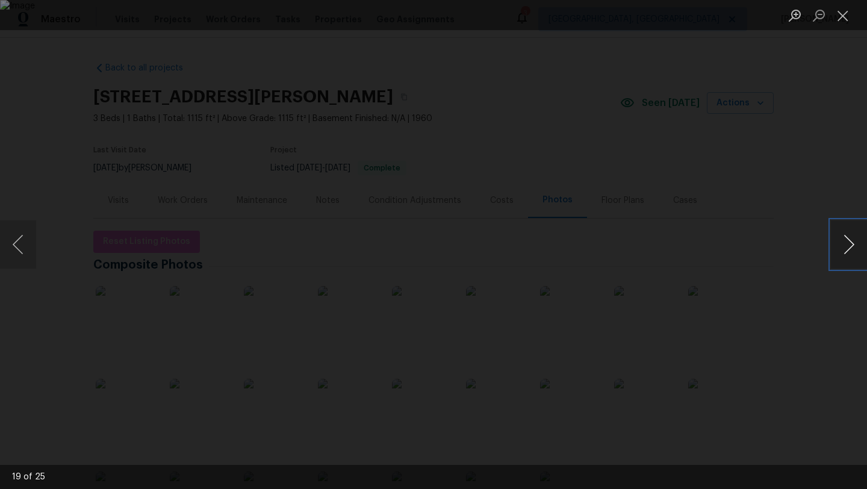
click at [842, 252] on button "Next image" at bounding box center [849, 244] width 36 height 48
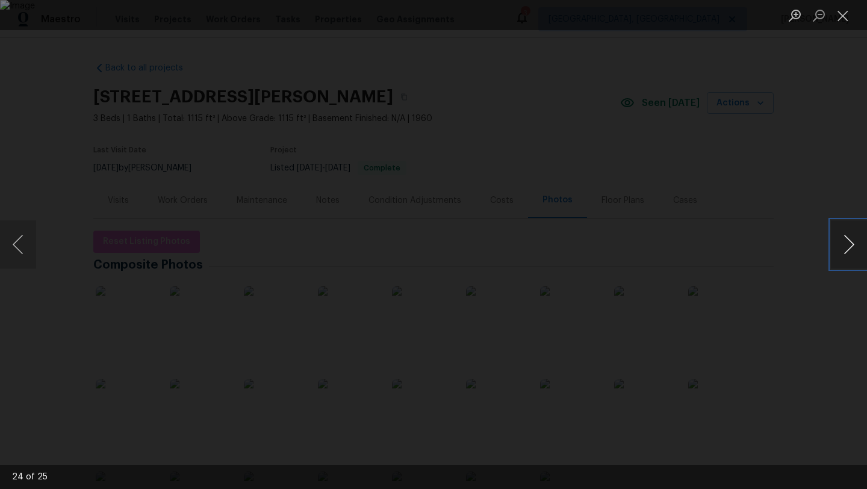
click at [842, 252] on button "Next image" at bounding box center [849, 244] width 36 height 48
click at [843, 16] on button "Close lightbox" at bounding box center [843, 15] width 24 height 21
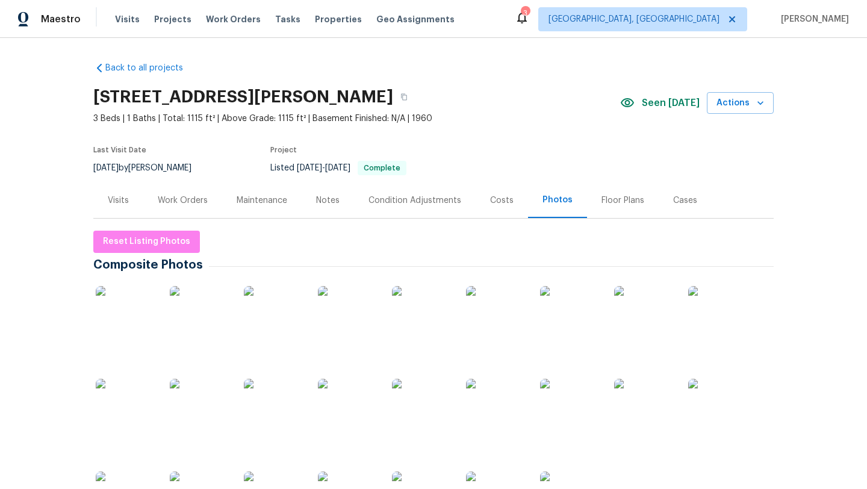
click at [186, 199] on div "Work Orders" at bounding box center [183, 201] width 50 height 12
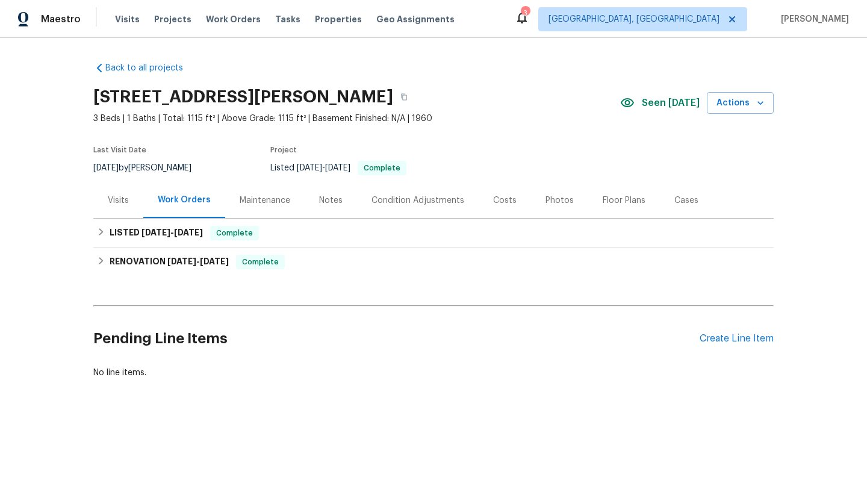
click at [120, 199] on div "Visits" at bounding box center [118, 201] width 21 height 12
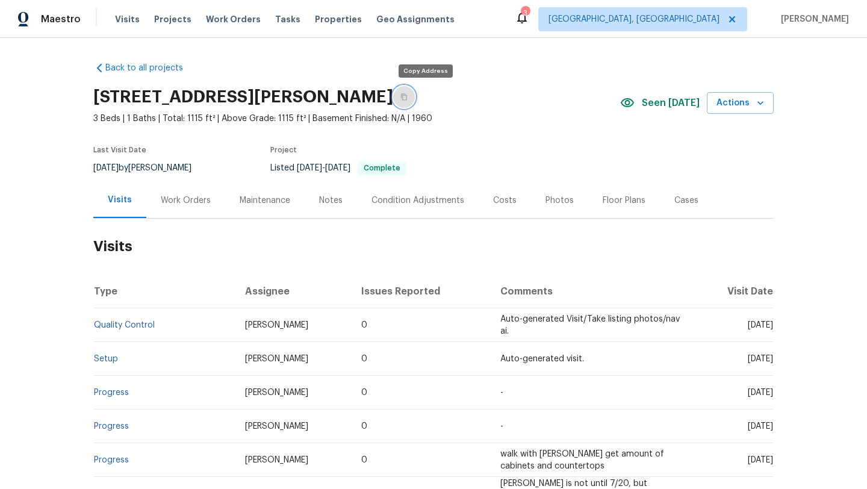
click at [407, 99] on icon "button" at bounding box center [404, 97] width 6 height 7
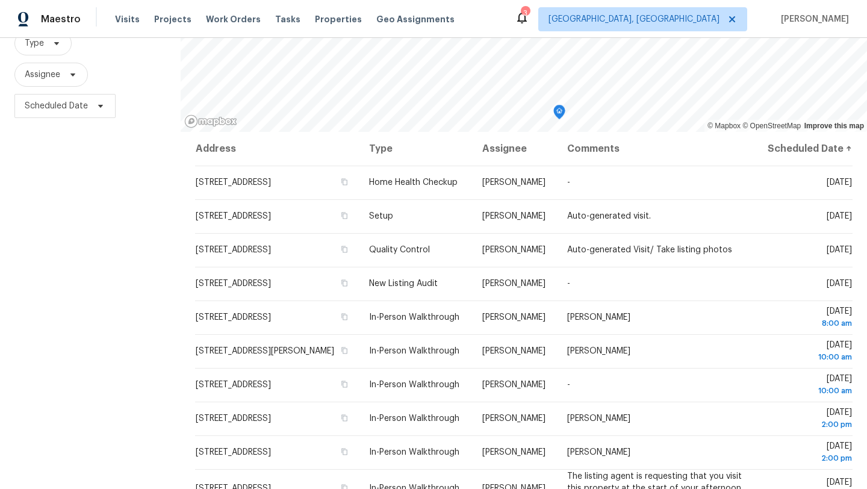
scroll to position [157, 0]
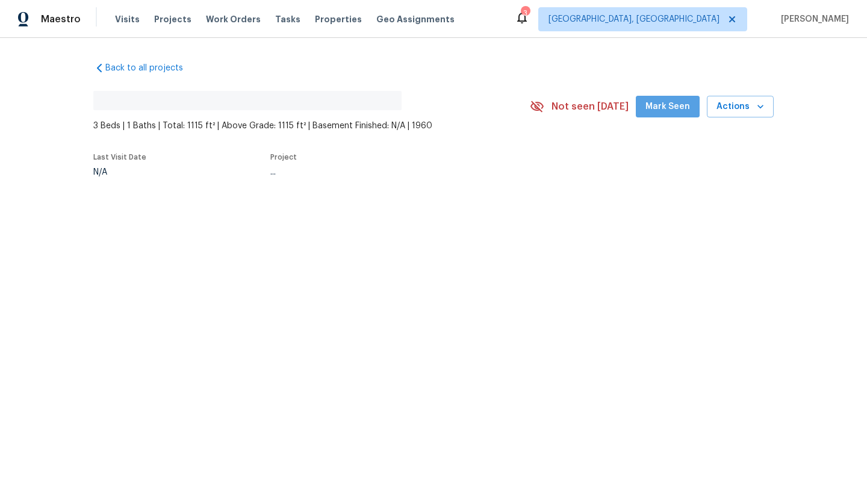
click at [680, 102] on span "Mark Seen" at bounding box center [668, 106] width 45 height 15
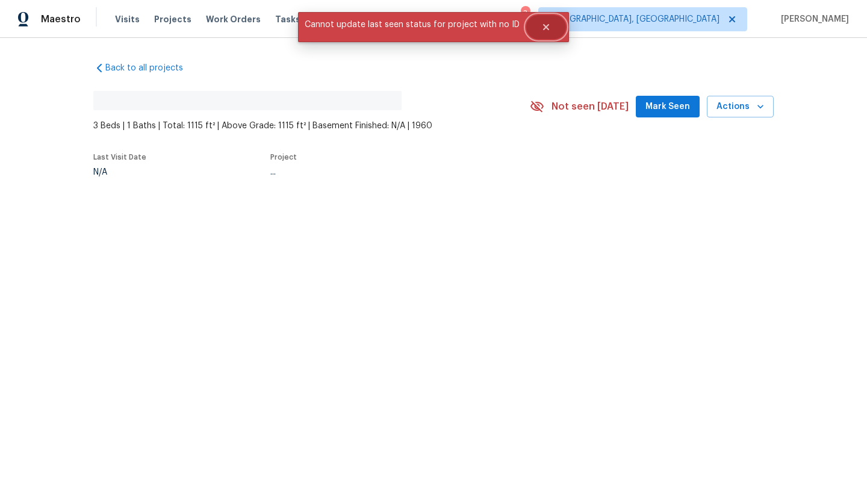
click at [551, 26] on button "Close" at bounding box center [546, 27] width 40 height 24
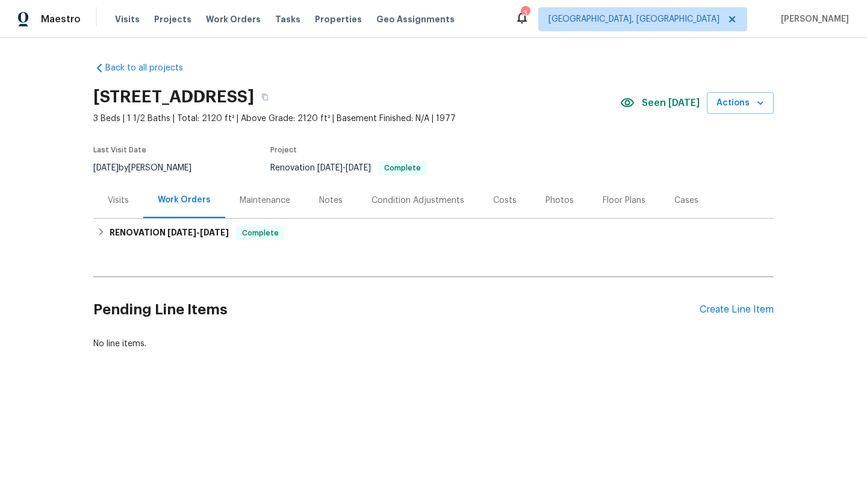
click at [120, 199] on div "Visits" at bounding box center [118, 201] width 21 height 12
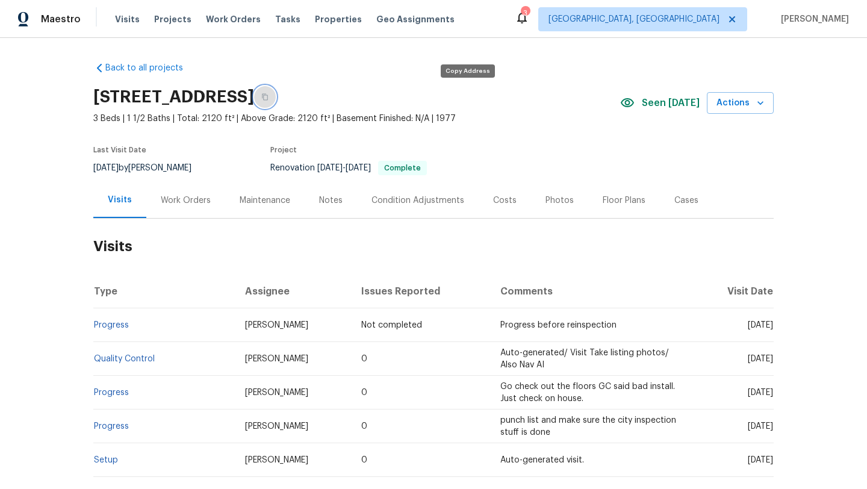
click at [269, 95] on icon "button" at bounding box center [264, 96] width 7 height 7
click at [254, 197] on div "Maintenance" at bounding box center [265, 201] width 51 height 12
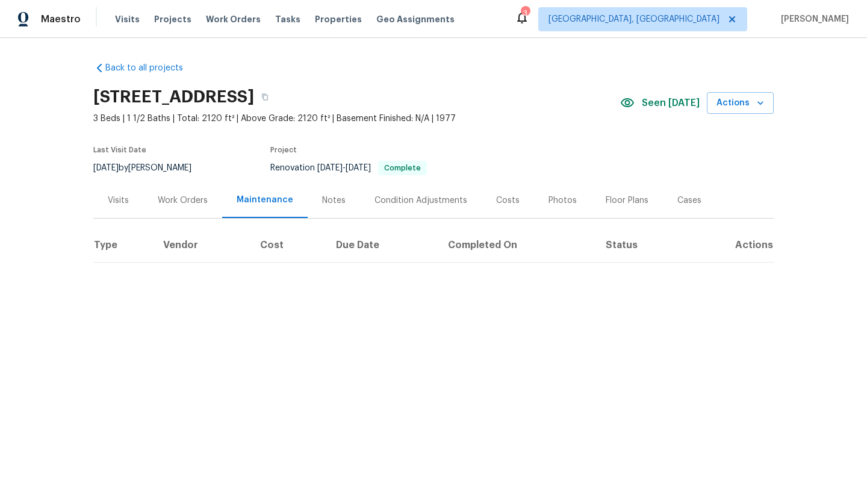
click at [190, 200] on div "Work Orders" at bounding box center [183, 201] width 50 height 12
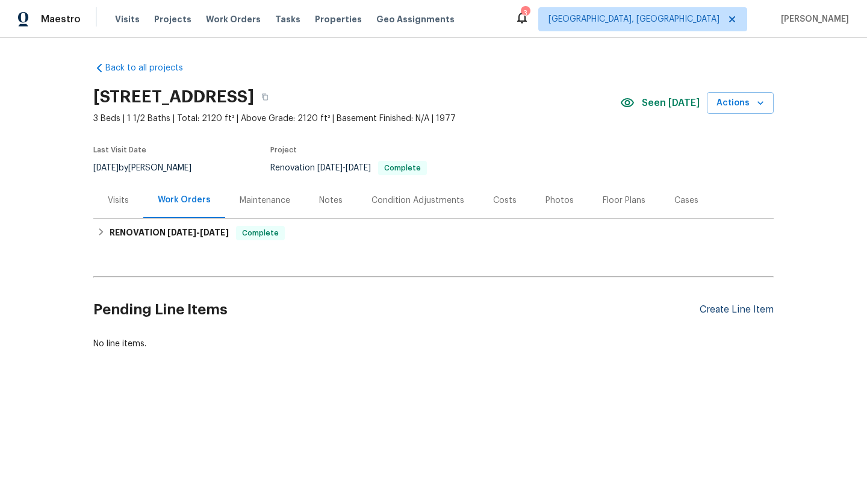
click at [735, 306] on div "Create Line Item" at bounding box center [737, 309] width 74 height 11
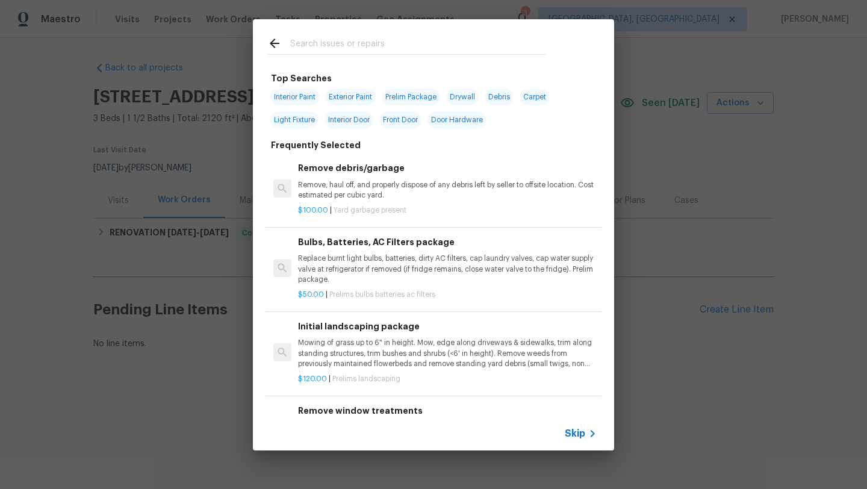
click at [314, 51] on input "text" at bounding box center [417, 45] width 255 height 18
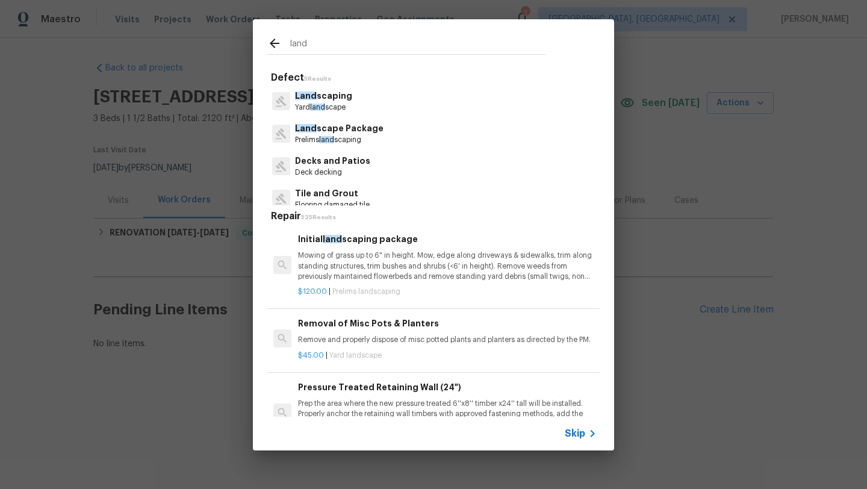
type input "land"
click at [334, 267] on p "Mowing of grass up to 6" in height. Mow, edge along driveways & sidewalks, trim…" at bounding box center [447, 266] width 299 height 31
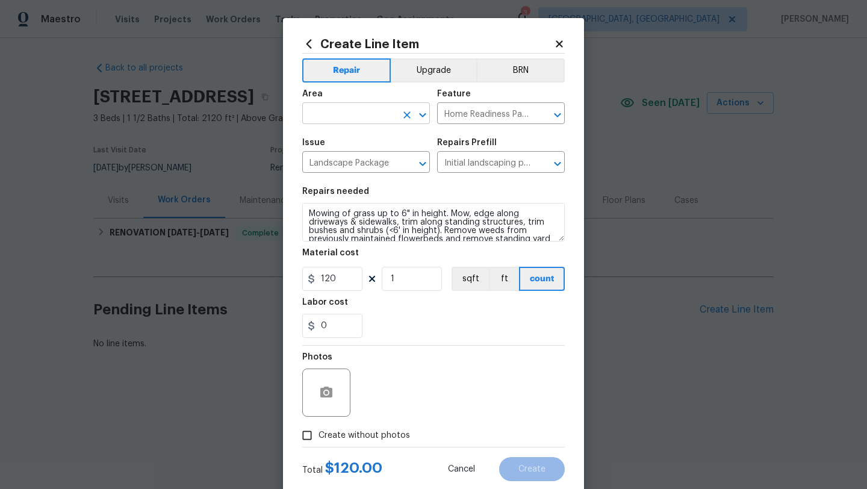
click at [319, 117] on input "text" at bounding box center [349, 114] width 94 height 19
click at [342, 165] on li "Exterior Overall" at bounding box center [366, 162] width 128 height 20
type input "Exterior Overall"
click at [303, 436] on input "Create without photos" at bounding box center [307, 435] width 23 height 23
checkbox input "true"
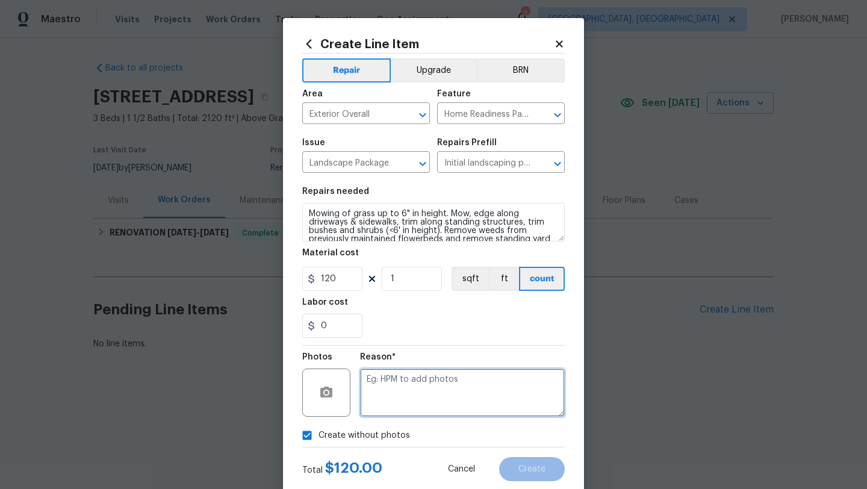
click at [420, 416] on textarea at bounding box center [462, 393] width 205 height 48
type textarea "desk"
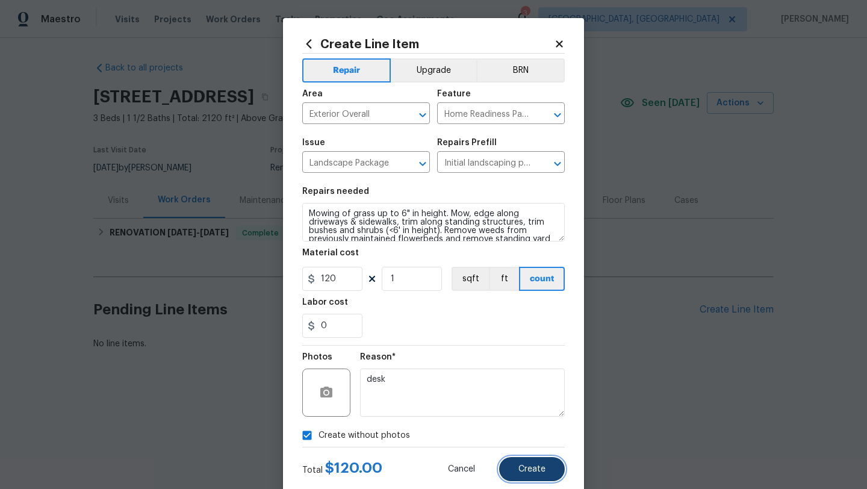
click at [548, 474] on button "Create" at bounding box center [532, 469] width 66 height 24
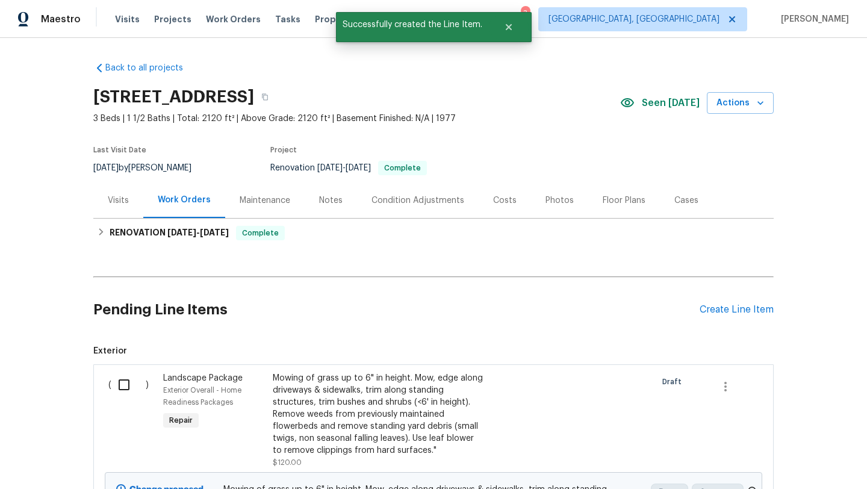
click at [126, 383] on input "checkbox" at bounding box center [128, 384] width 34 height 25
checkbox input "true"
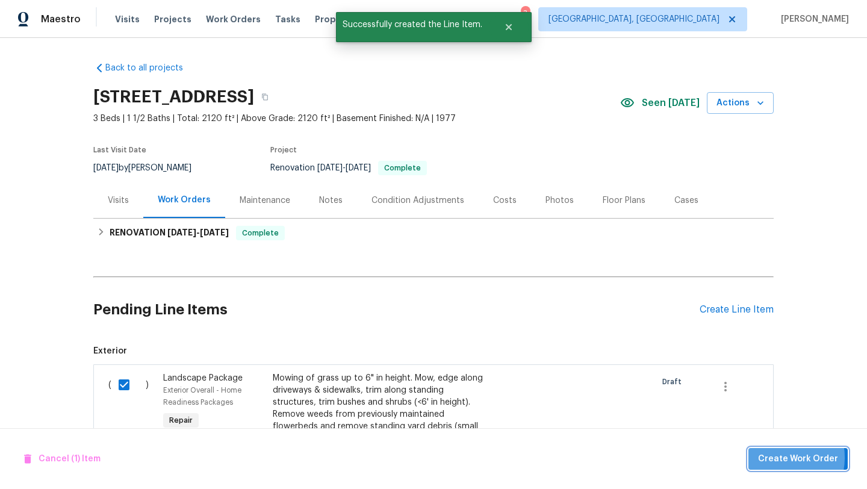
click at [779, 457] on span "Create Work Order" at bounding box center [798, 459] width 80 height 15
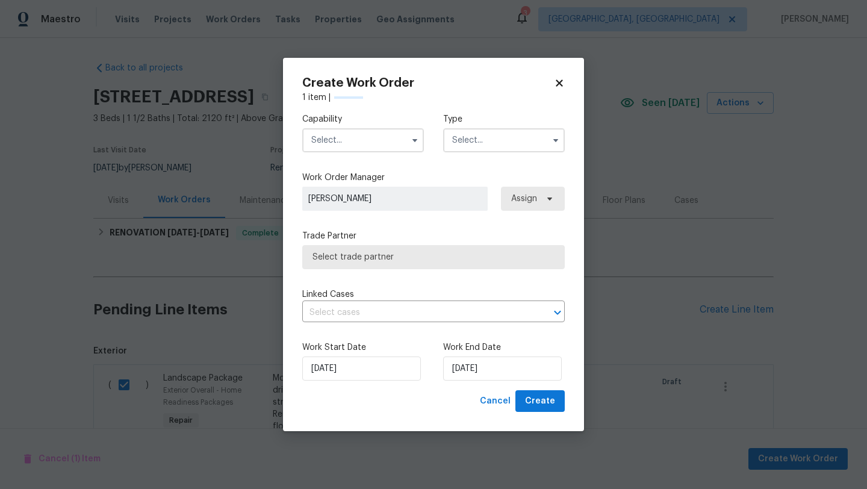
click at [351, 138] on input "text" at bounding box center [363, 140] width 122 height 24
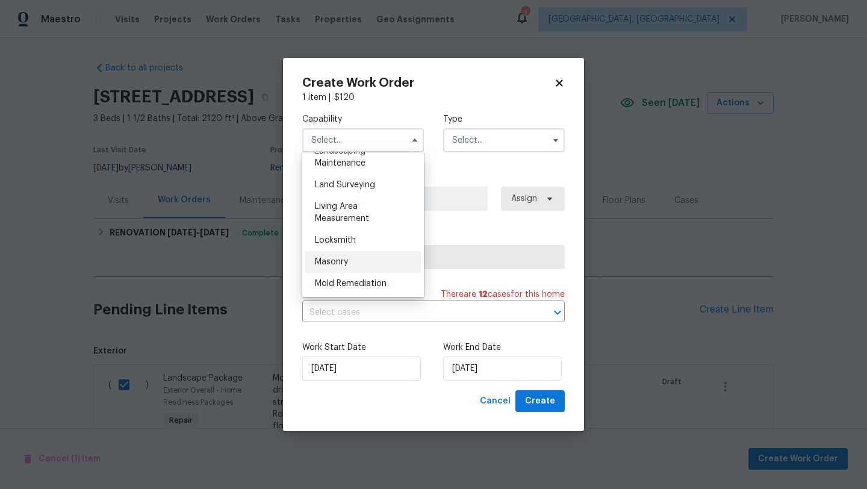
scroll to position [805, 0]
click at [364, 161] on div "Landscaping Maintenance" at bounding box center [363, 160] width 116 height 34
type input "Landscaping Maintenance"
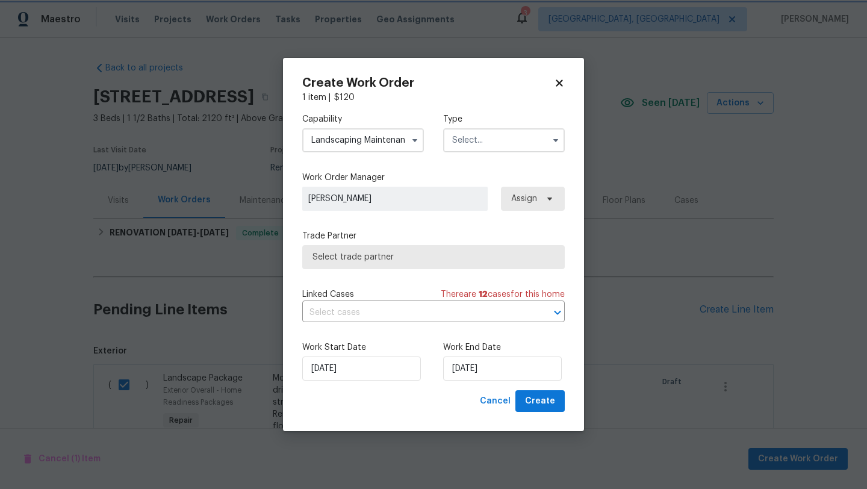
scroll to position [759, 0]
click at [493, 146] on input "text" at bounding box center [504, 140] width 122 height 24
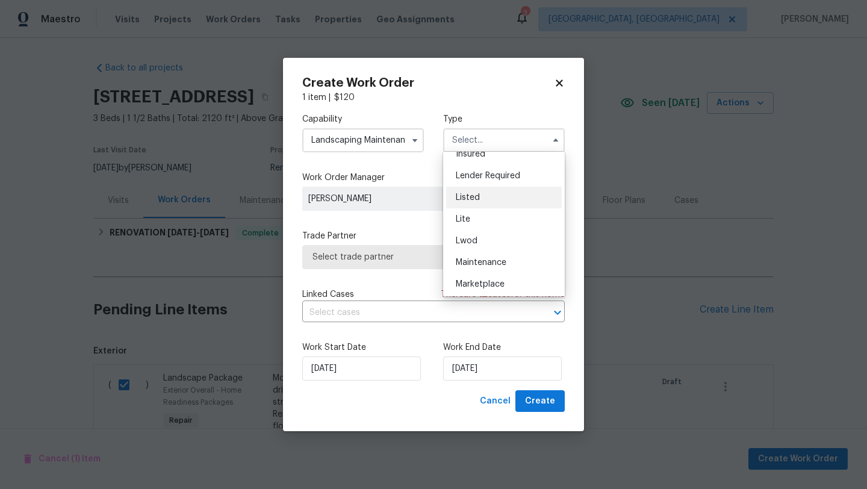
scroll to position [101, 0]
click at [479, 201] on div "Listed" at bounding box center [504, 195] width 116 height 22
type input "Listed"
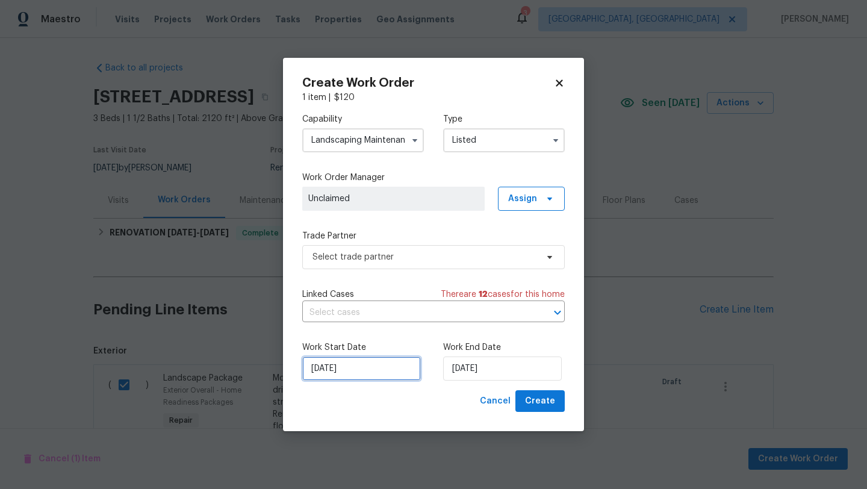
click at [342, 376] on input "8/19/2025" at bounding box center [361, 369] width 119 height 24
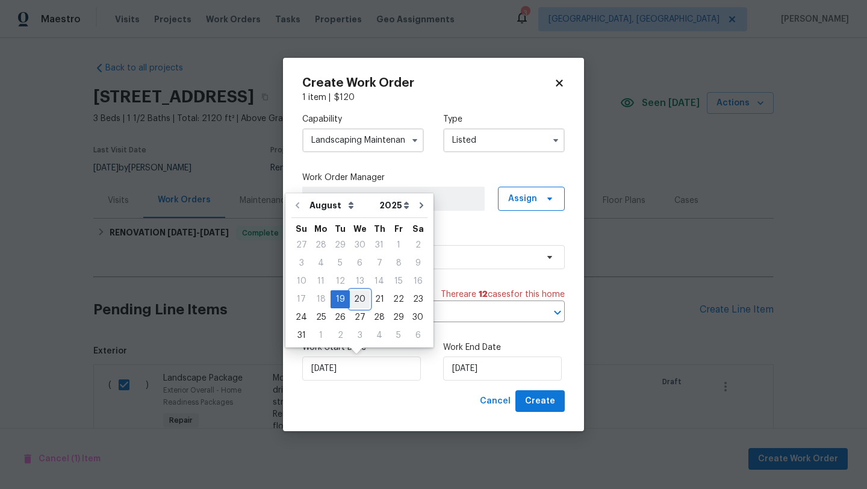
click at [356, 301] on div "20" at bounding box center [360, 299] width 20 height 17
type input "8/20/2025"
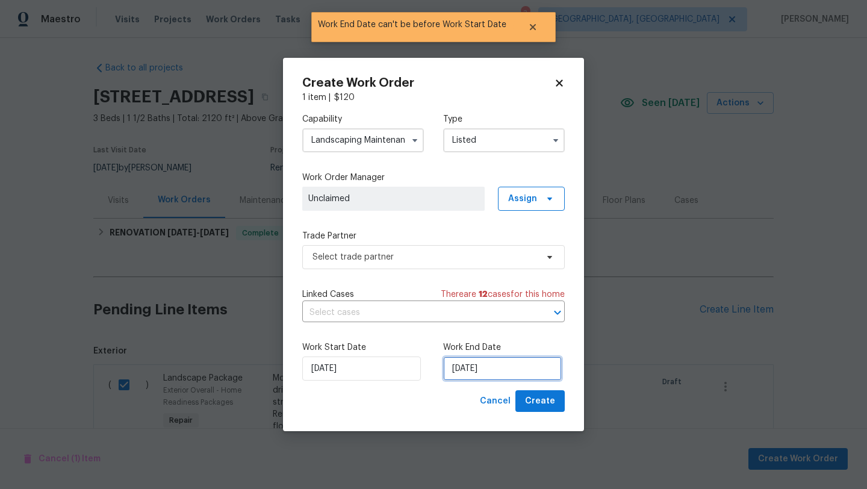
click at [491, 369] on input "8/20/2025" at bounding box center [502, 369] width 119 height 24
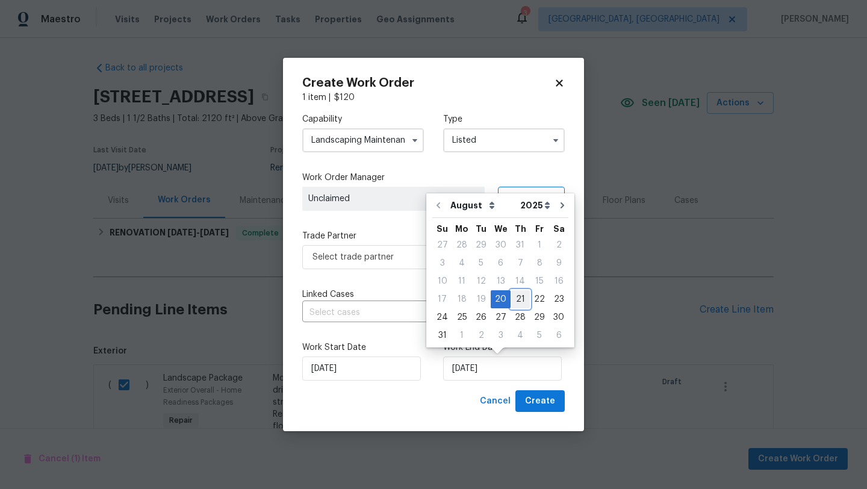
click at [516, 299] on div "21" at bounding box center [520, 299] width 19 height 17
type input "[DATE]"
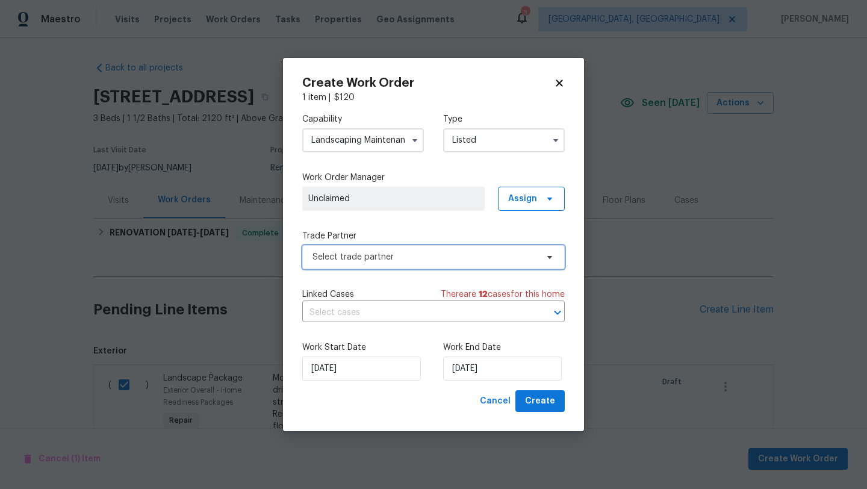
click at [411, 255] on span "Select trade partner" at bounding box center [425, 257] width 225 height 12
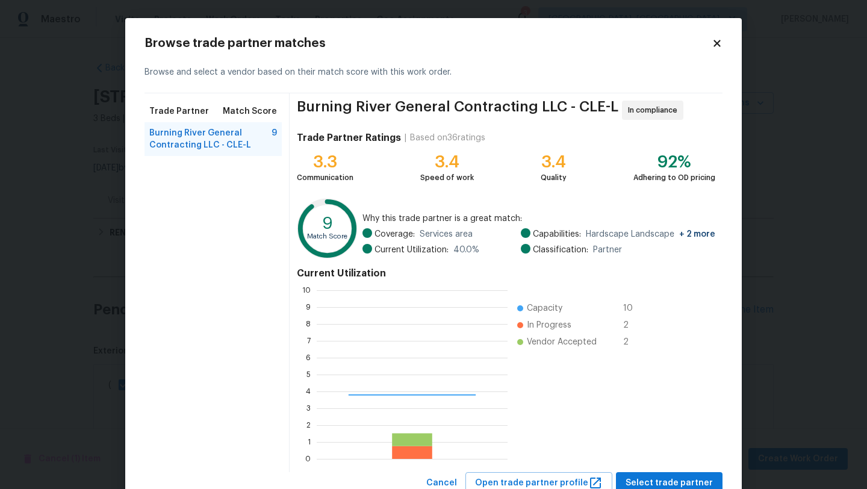
scroll to position [169, 191]
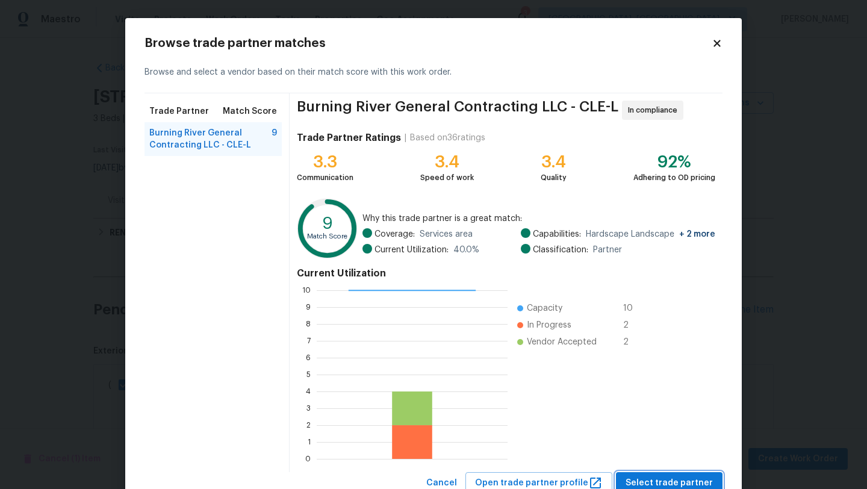
click at [656, 483] on span "Select trade partner" at bounding box center [669, 483] width 87 height 15
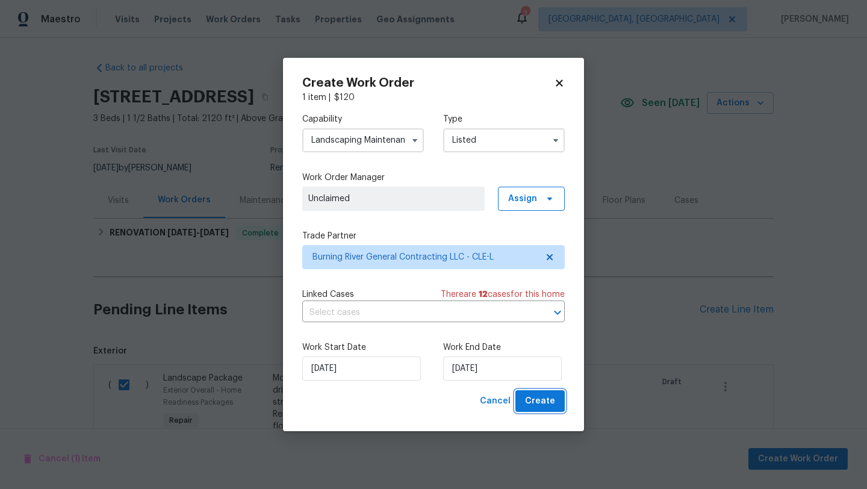
click at [557, 396] on button "Create" at bounding box center [540, 401] width 49 height 22
checkbox input "false"
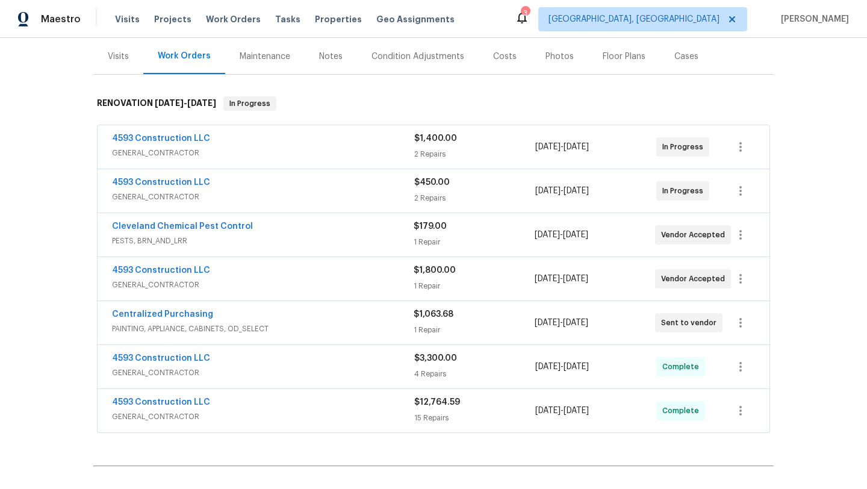
scroll to position [143, 0]
click at [155, 228] on link "Cleveland Chemical Pest Control" at bounding box center [182, 227] width 141 height 8
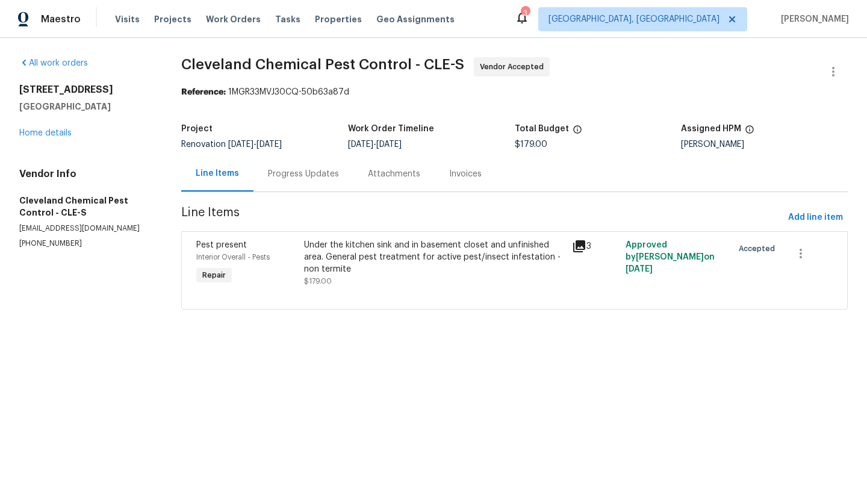
click at [295, 168] on div "Progress Updates" at bounding box center [303, 174] width 71 height 12
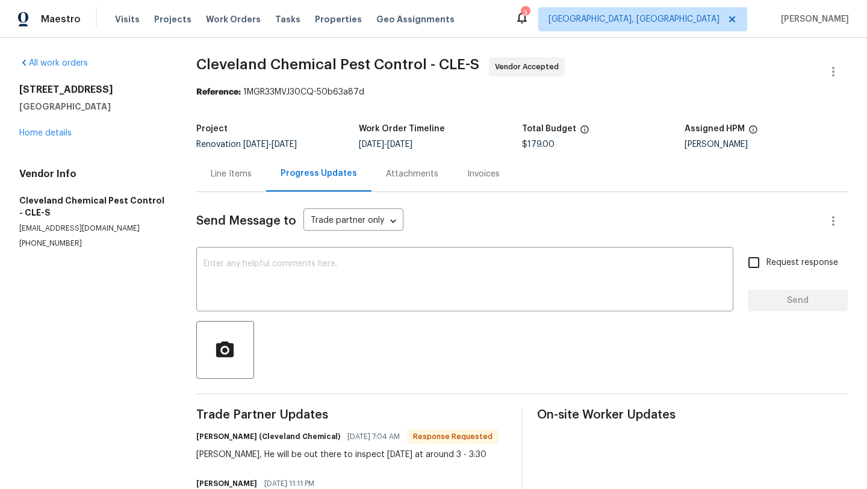
click at [279, 247] on div "Send Message to Trade partner only Trade partner only ​ x ​ Request response Se…" at bounding box center [522, 392] width 652 height 401
click at [266, 276] on textarea at bounding box center [465, 281] width 523 height 42
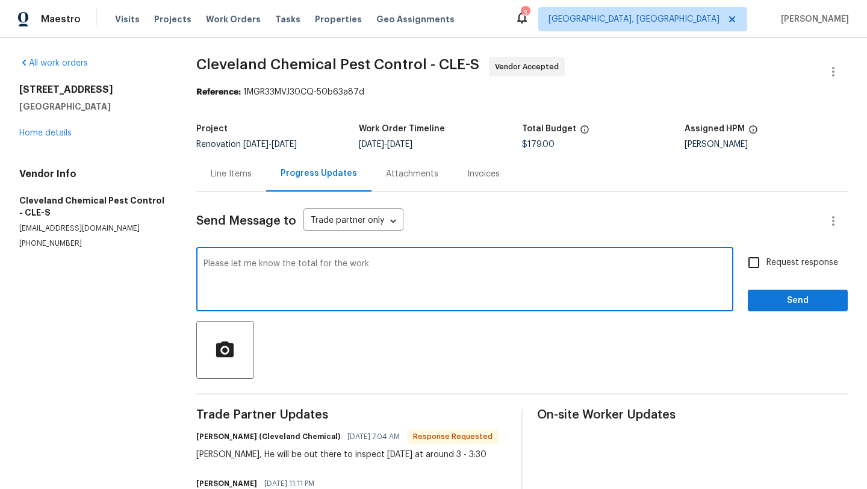
type textarea "Please let me know the total for the work"
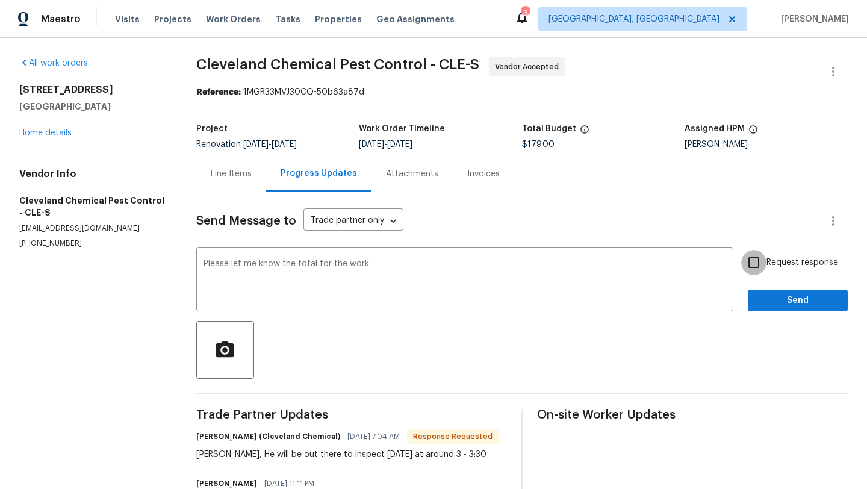
click at [747, 258] on input "Request response" at bounding box center [753, 262] width 25 height 25
checkbox input "true"
click at [761, 313] on div "Send Message to Trade partner only Trade partner only ​ Please let me know the …" at bounding box center [522, 392] width 652 height 401
click at [760, 298] on span "Send" at bounding box center [798, 300] width 81 height 15
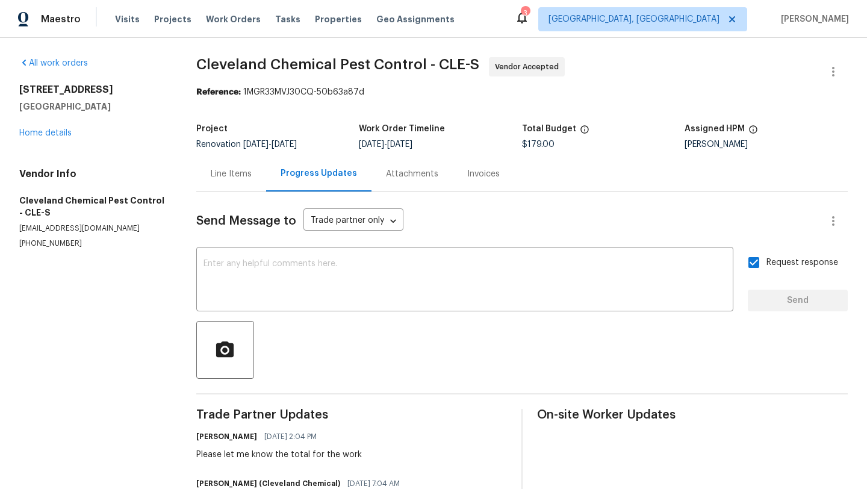
click at [229, 172] on div "Line Items" at bounding box center [231, 174] width 41 height 12
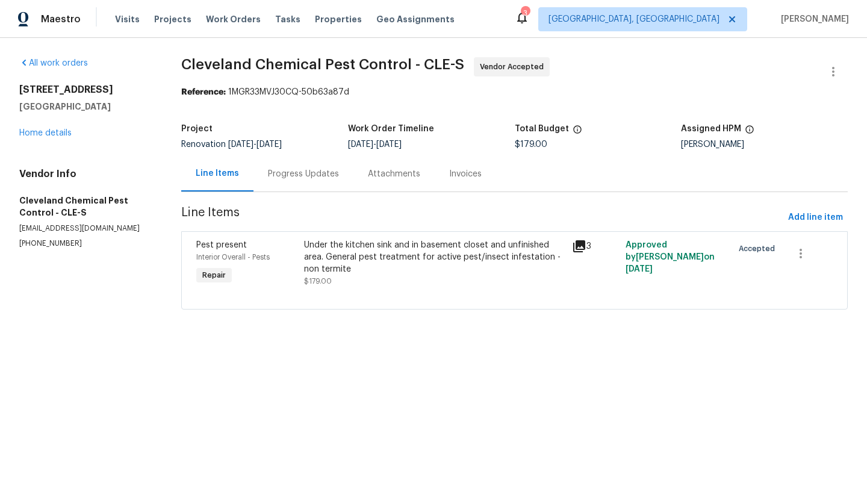
click at [40, 128] on div "7010 Woodhaven Ave Cleveland, OH 44144 Home details" at bounding box center [85, 111] width 133 height 55
click at [44, 131] on link "Home details" at bounding box center [45, 133] width 52 height 8
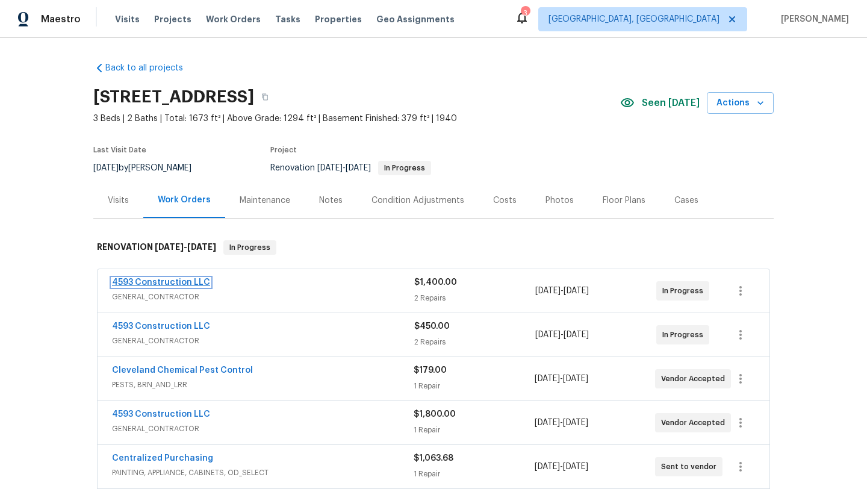
click at [143, 280] on link "4593 Construction LLC" at bounding box center [161, 282] width 98 height 8
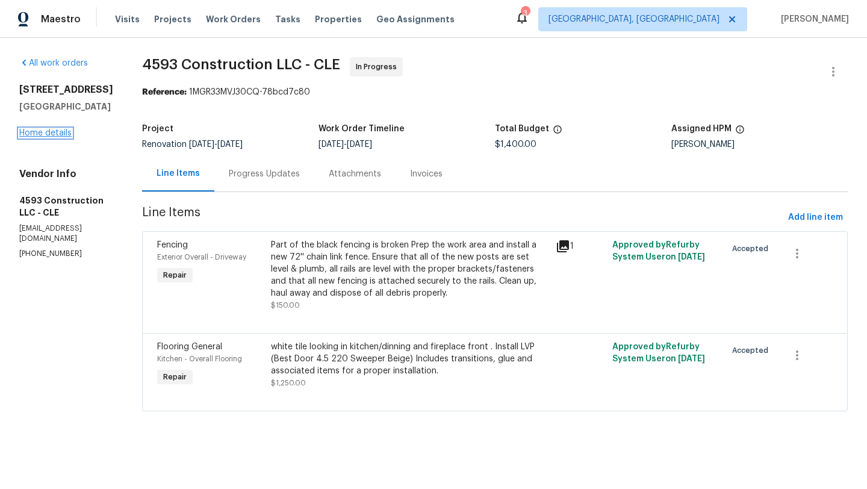
click at [42, 133] on link "Home details" at bounding box center [45, 133] width 52 height 8
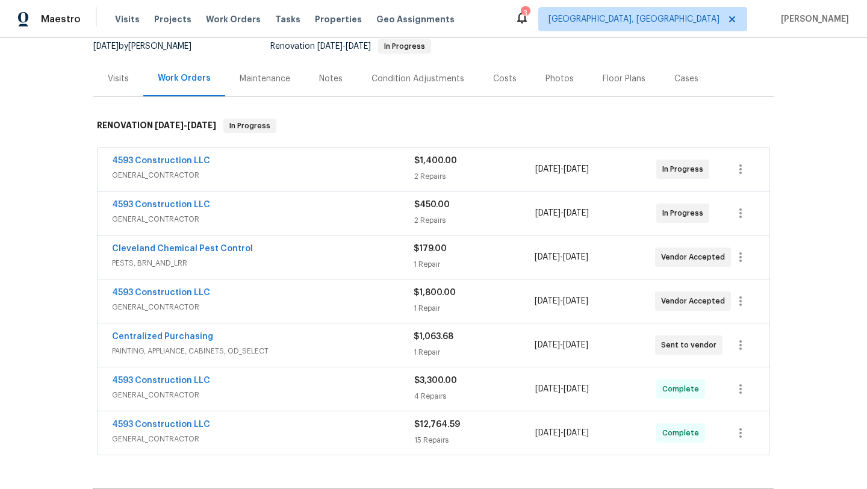
scroll to position [121, 0]
click at [116, 78] on div "Visits" at bounding box center [118, 79] width 21 height 12
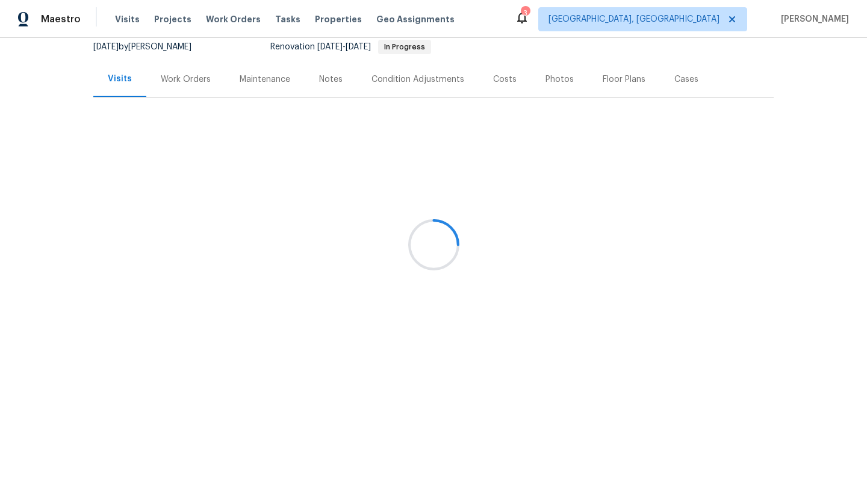
scroll to position [36, 0]
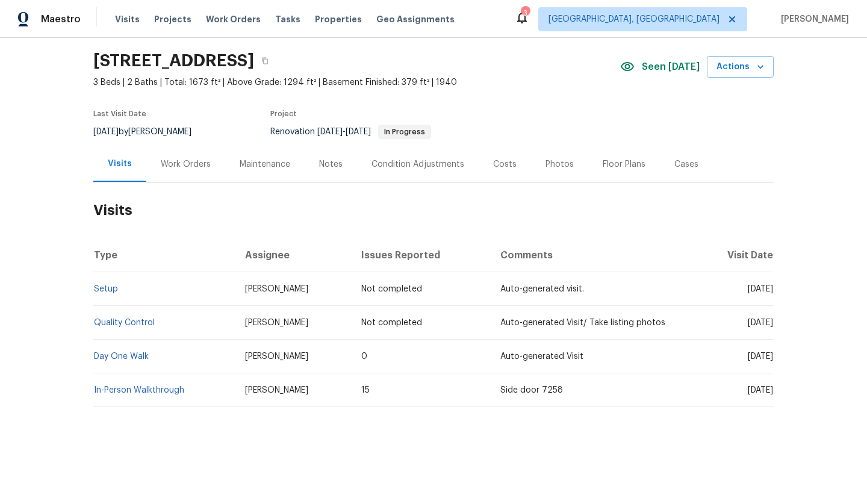
click at [185, 165] on div "Work Orders" at bounding box center [186, 164] width 50 height 12
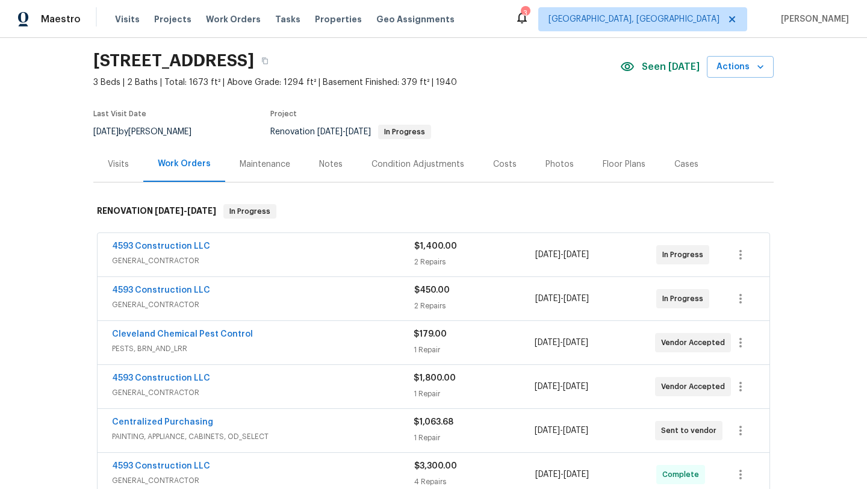
scroll to position [121, 0]
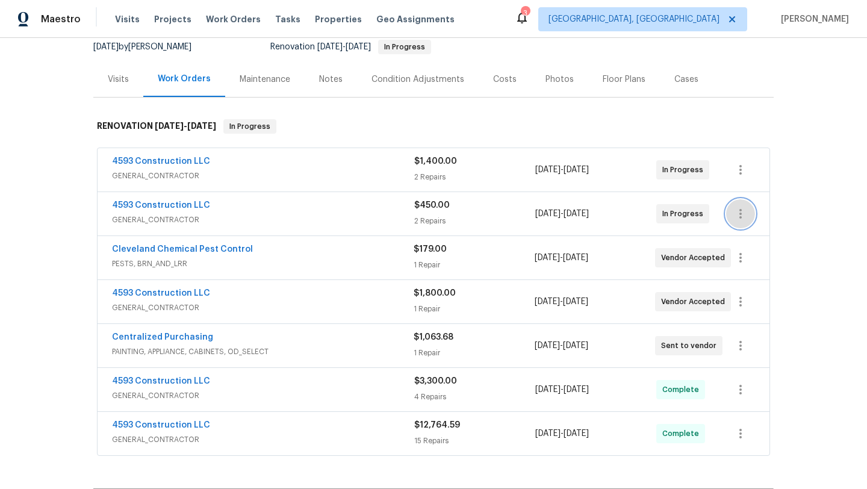
click at [743, 215] on icon "button" at bounding box center [741, 214] width 14 height 14
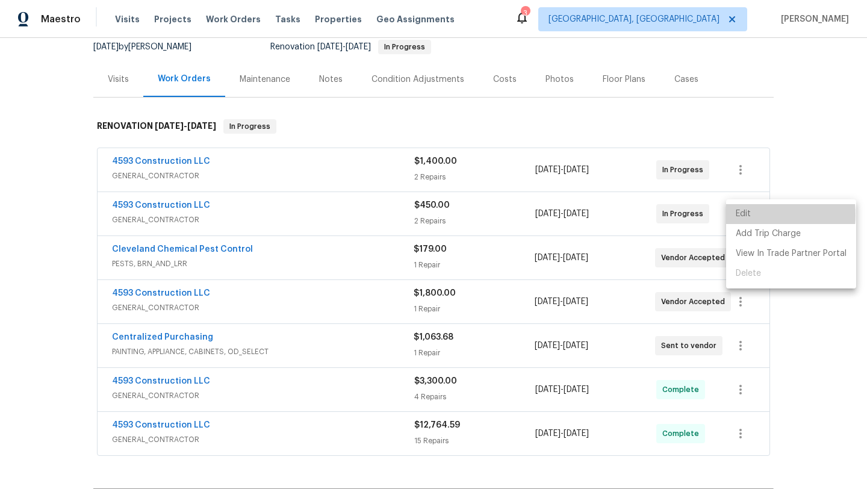
click at [743, 215] on li "Edit" at bounding box center [791, 214] width 130 height 20
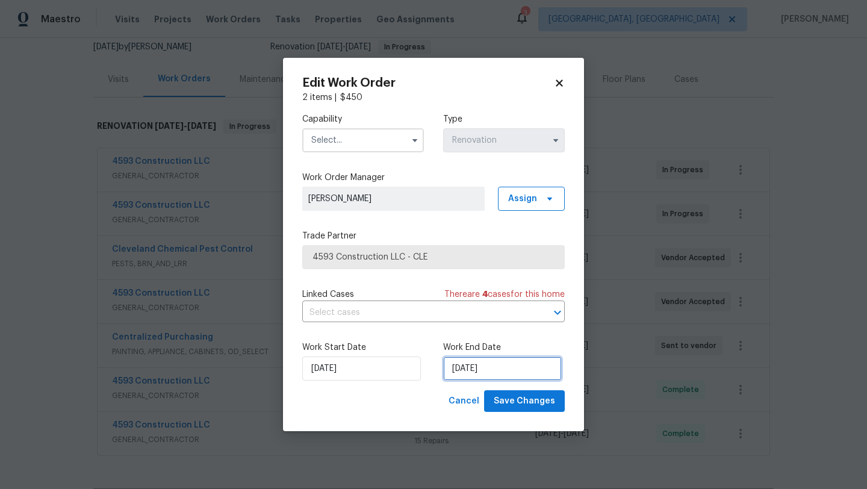
click at [476, 369] on input "8/22/2025" at bounding box center [502, 369] width 119 height 24
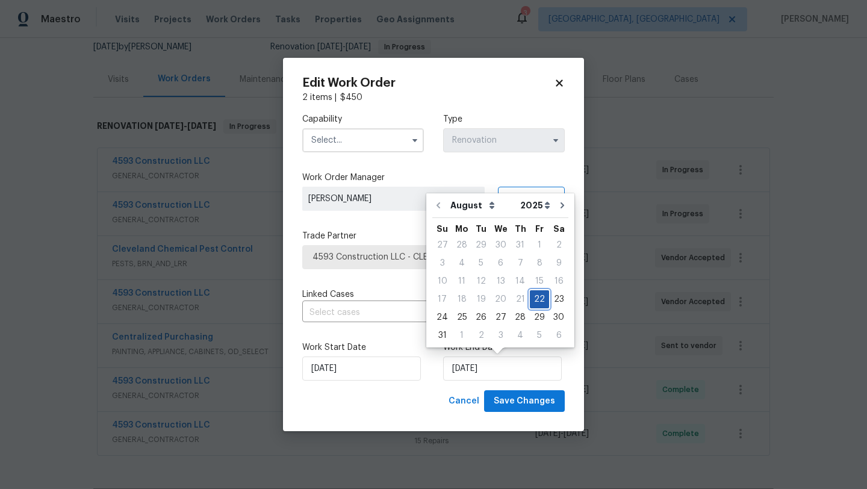
click at [532, 297] on div "22" at bounding box center [539, 299] width 19 height 17
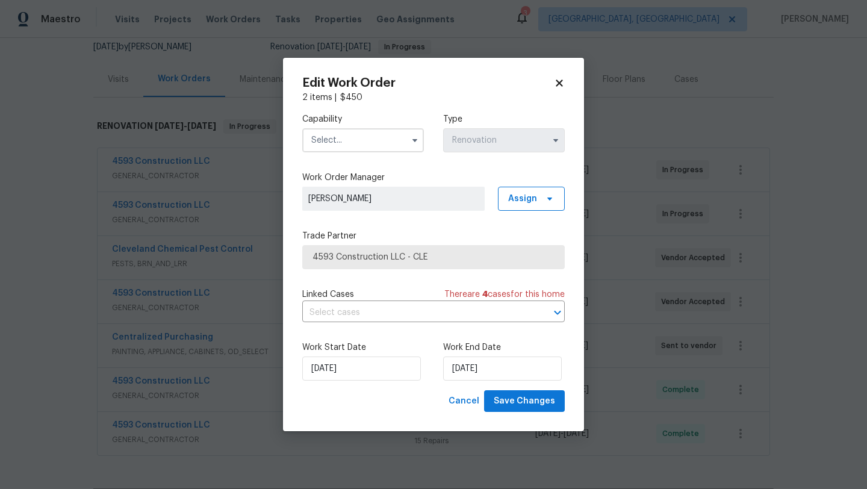
click at [325, 138] on input "text" at bounding box center [363, 140] width 122 height 24
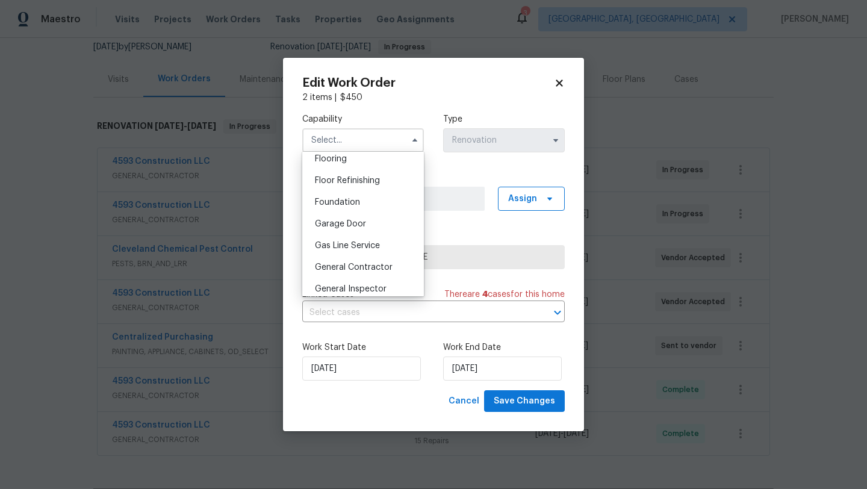
scroll to position [507, 0]
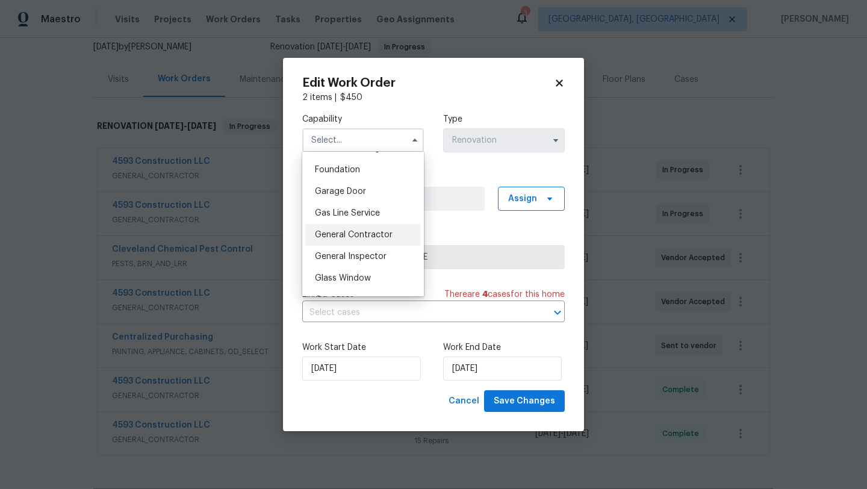
click at [342, 234] on span "General Contractor" at bounding box center [354, 235] width 78 height 8
type input "General Contractor"
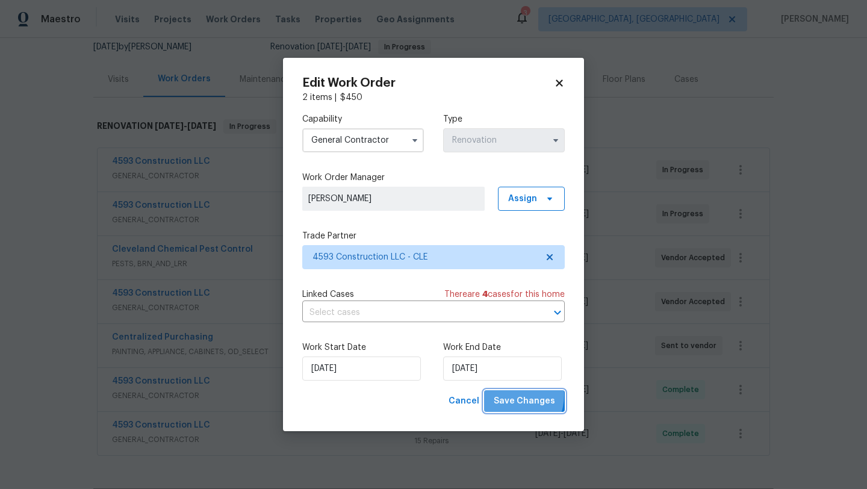
click at [509, 395] on span "Save Changes" at bounding box center [524, 401] width 61 height 15
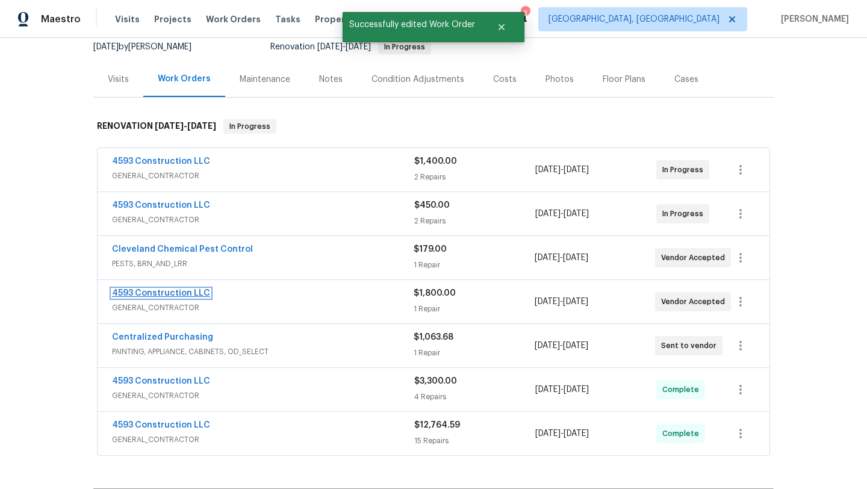
click at [176, 289] on link "4593 Construction LLC" at bounding box center [161, 293] width 98 height 8
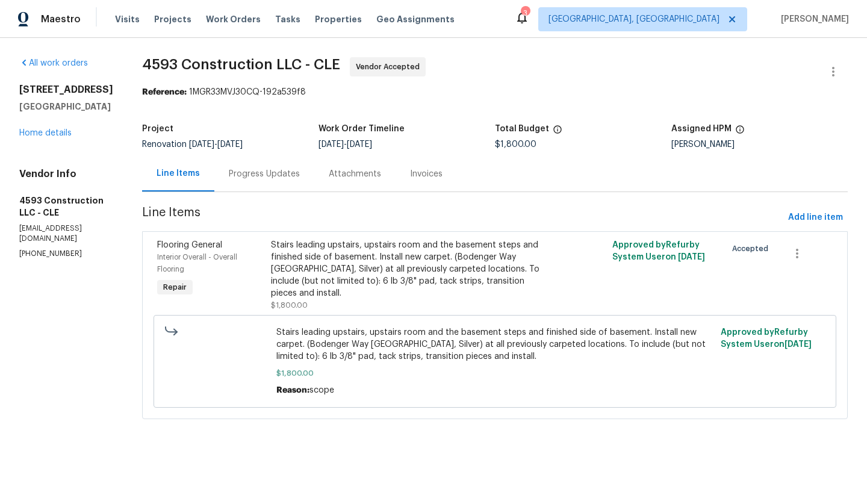
click at [45, 128] on div "7010 Woodhaven Ave Cleveland, OH 44144 Home details" at bounding box center [66, 111] width 94 height 55
click at [46, 133] on link "Home details" at bounding box center [45, 133] width 52 height 8
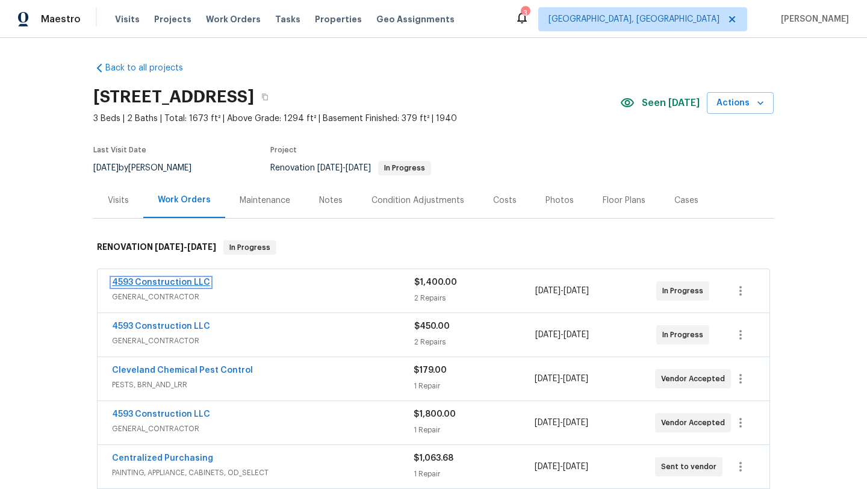
click at [155, 282] on link "4593 Construction LLC" at bounding box center [161, 282] width 98 height 8
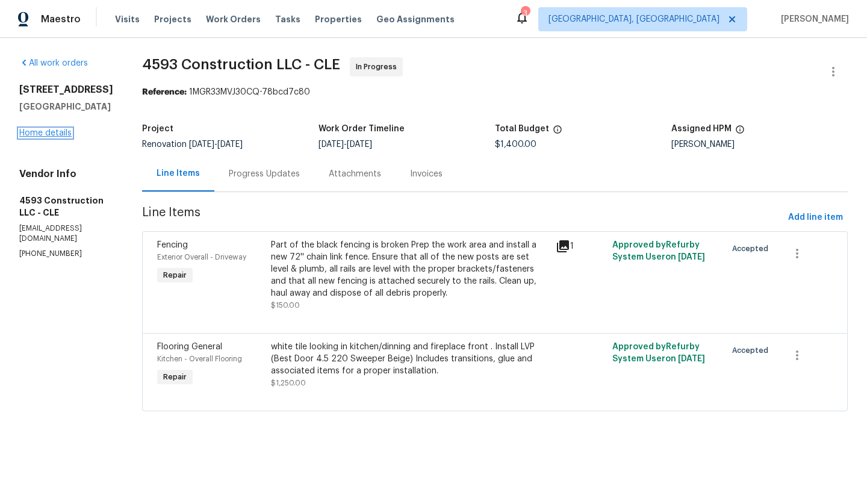
click at [48, 133] on link "Home details" at bounding box center [45, 133] width 52 height 8
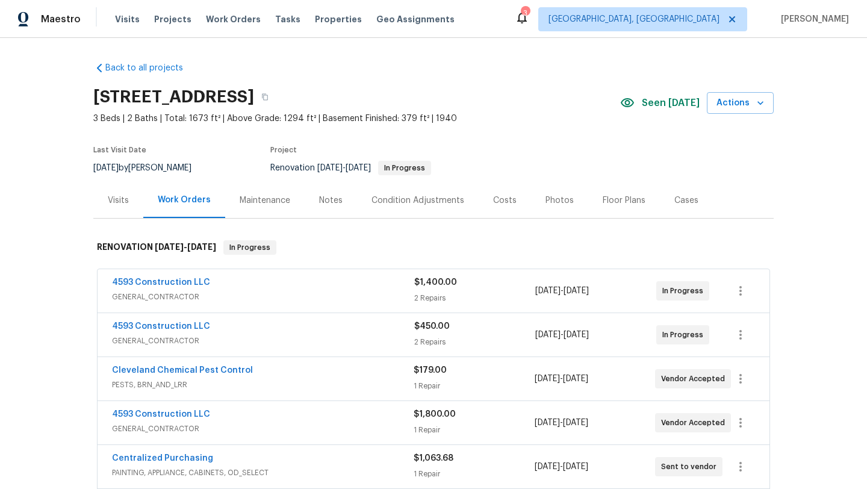
click at [119, 202] on div "Visits" at bounding box center [118, 201] width 21 height 12
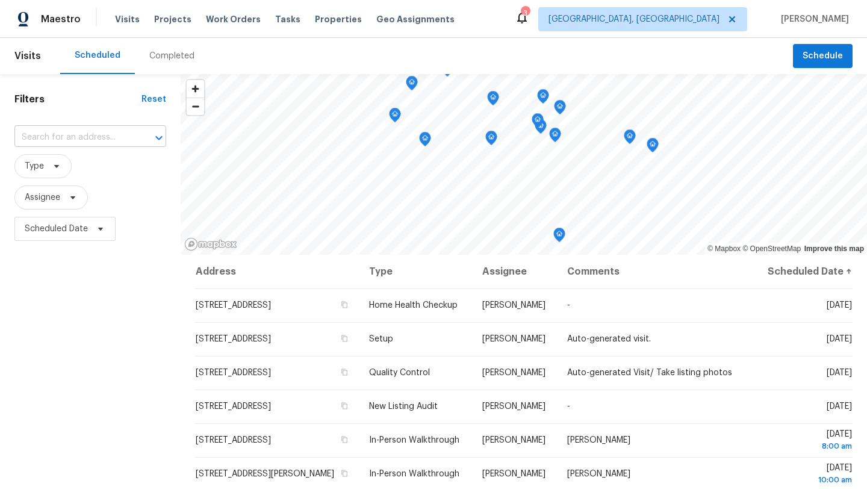
click at [75, 139] on input "text" at bounding box center [73, 137] width 118 height 19
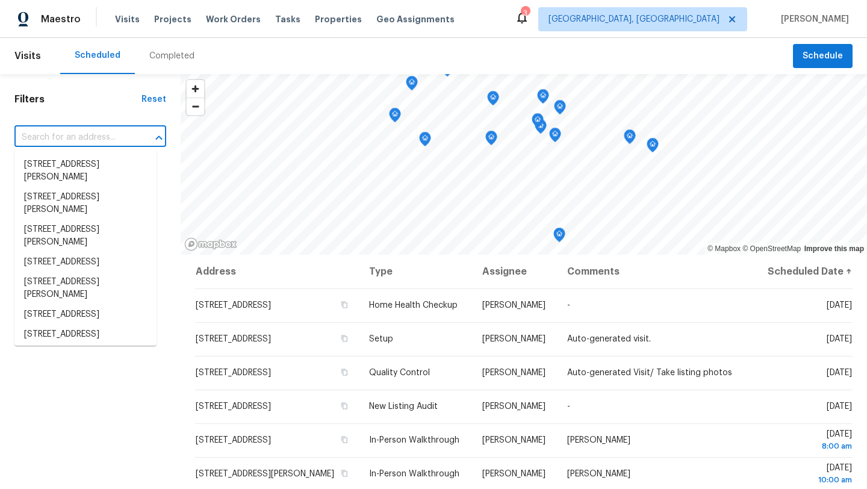
paste input "[STREET_ADDRESS]"
type input "[STREET_ADDRESS]"
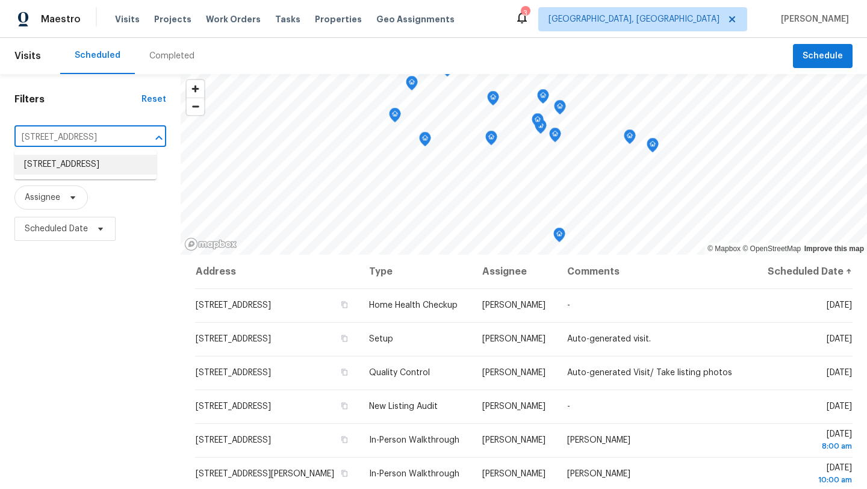
click at [58, 174] on li "[STREET_ADDRESS]" at bounding box center [85, 165] width 142 height 20
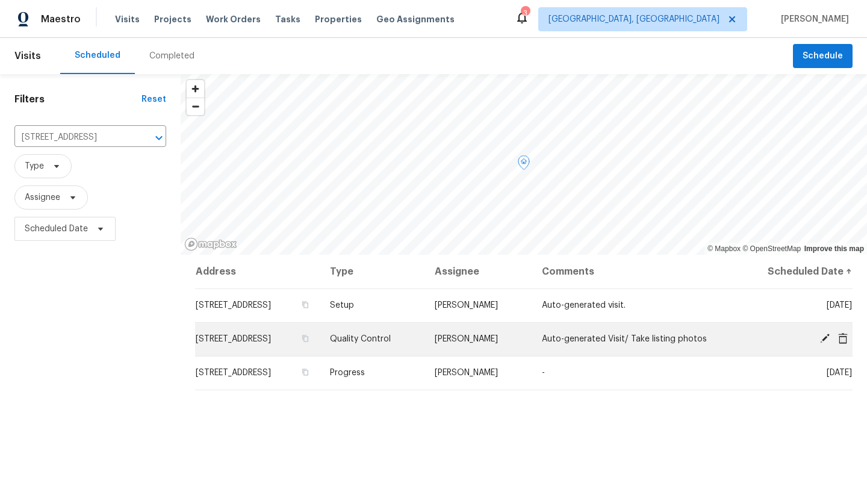
click at [825, 337] on icon at bounding box center [825, 339] width 10 height 10
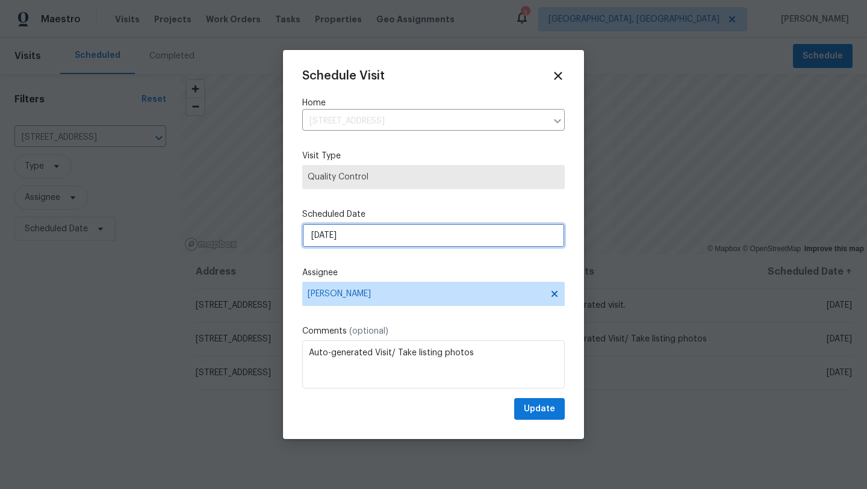
click at [340, 239] on input "[DATE]" at bounding box center [433, 235] width 263 height 24
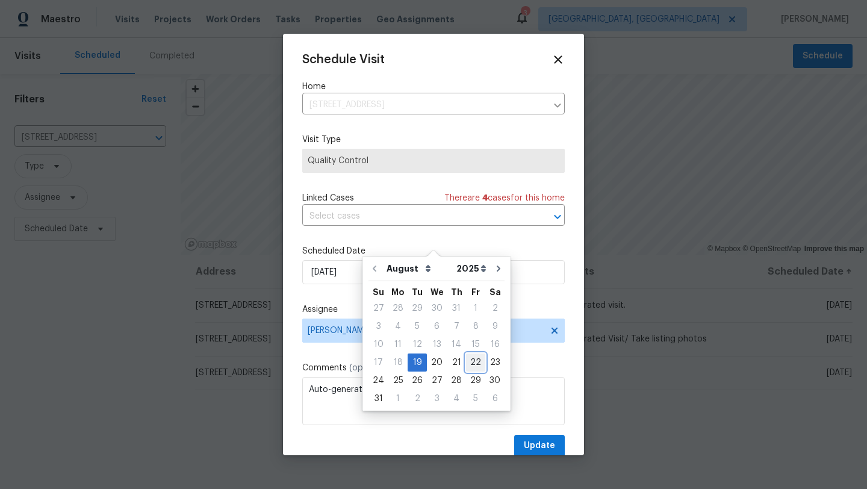
click at [466, 363] on div "22" at bounding box center [475, 362] width 19 height 17
type input "[DATE]"
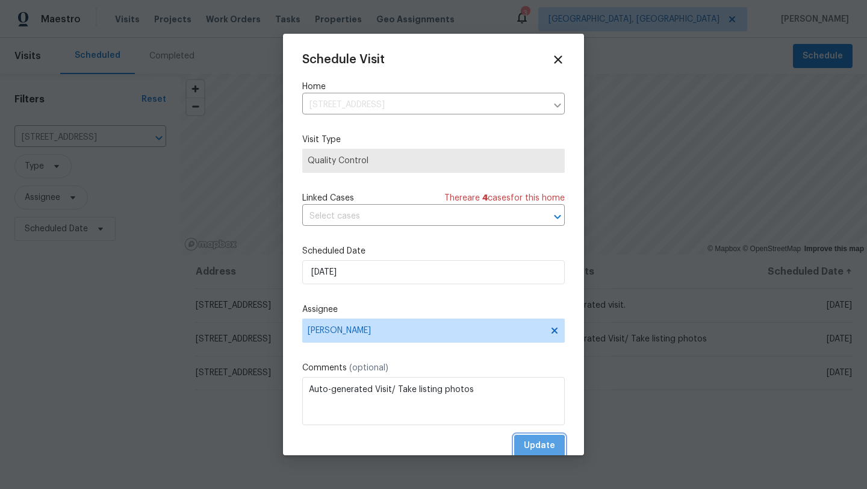
click at [533, 448] on span "Update" at bounding box center [539, 445] width 31 height 15
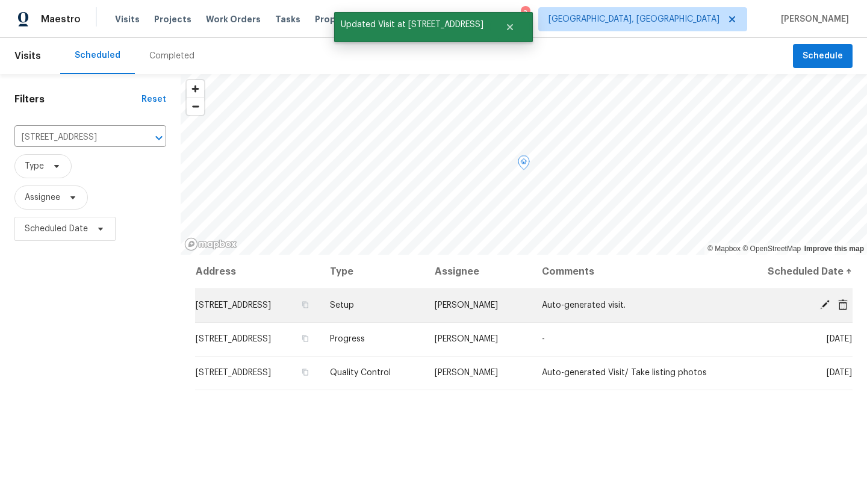
click at [823, 307] on icon at bounding box center [825, 305] width 10 height 10
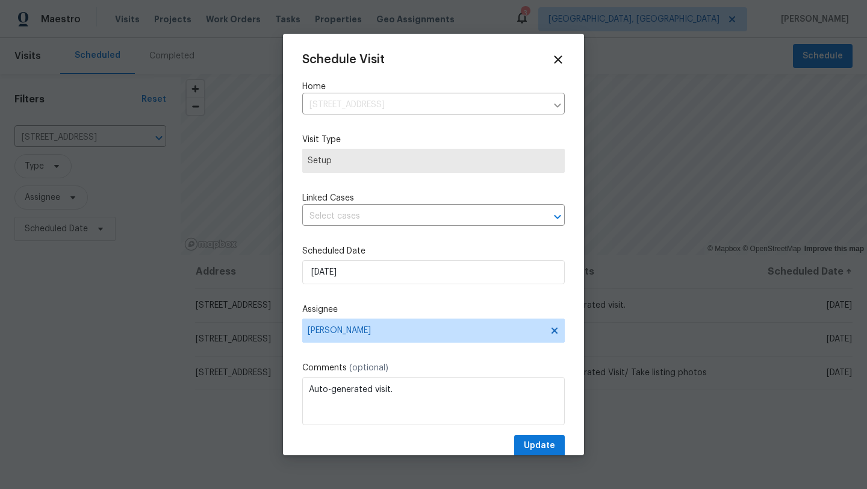
click at [350, 235] on div "Schedule Visit Home [STREET_ADDRESS] ​ Visit Type Setup Linked Cases ​ Schedule…" at bounding box center [433, 255] width 263 height 404
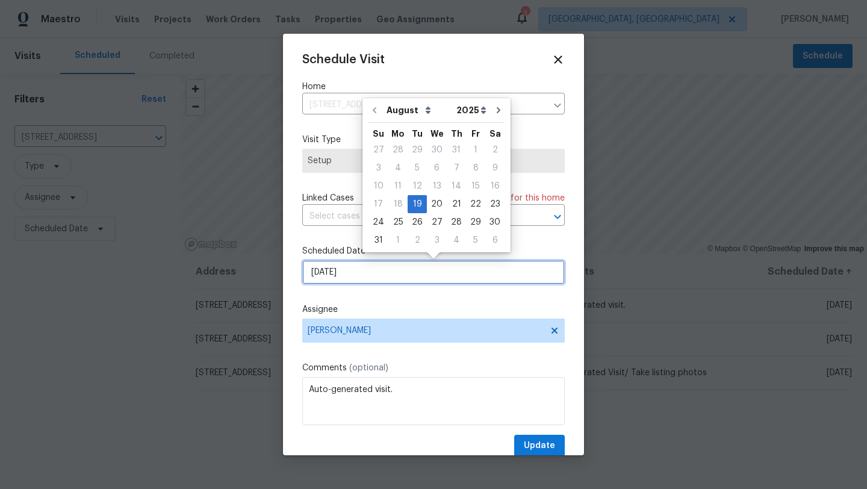
click at [347, 269] on input "[DATE]" at bounding box center [433, 272] width 263 height 24
click at [466, 209] on div "22" at bounding box center [475, 204] width 19 height 17
type input "[DATE]"
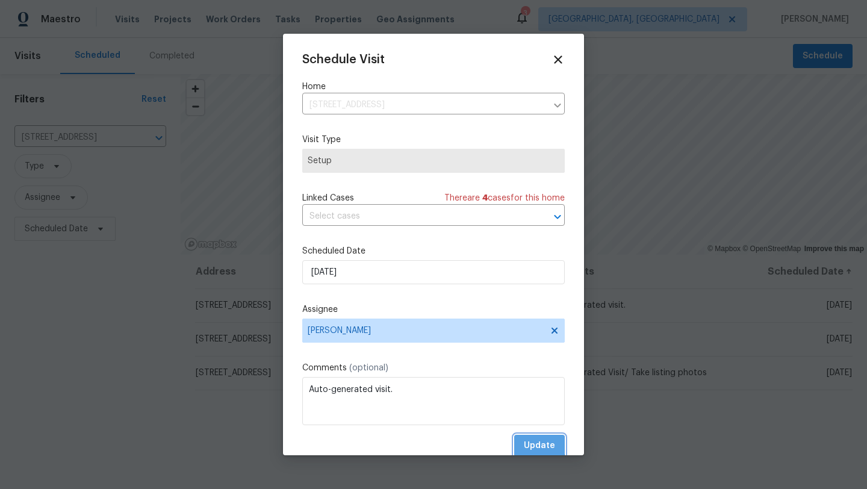
click at [537, 446] on span "Update" at bounding box center [539, 445] width 31 height 15
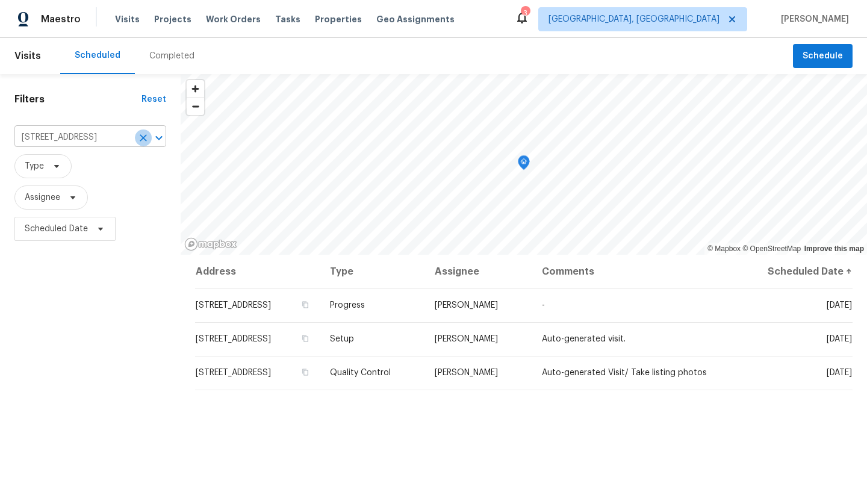
click at [142, 141] on icon "Clear" at bounding box center [143, 138] width 12 height 12
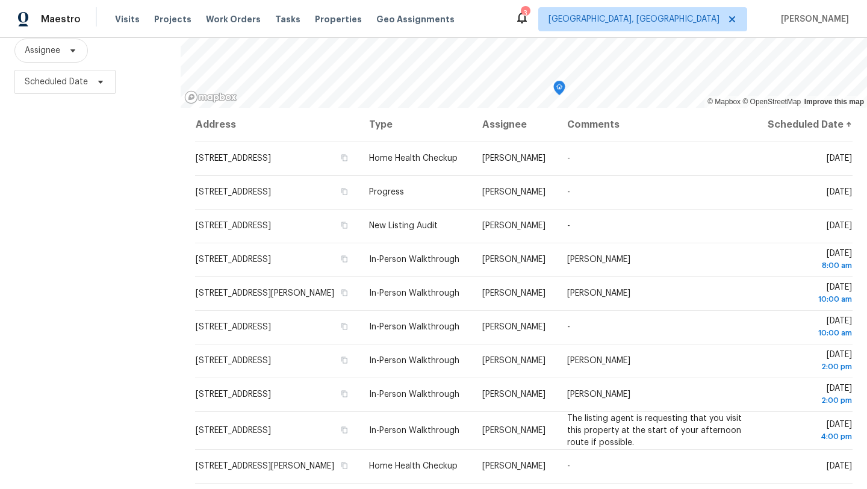
scroll to position [157, 0]
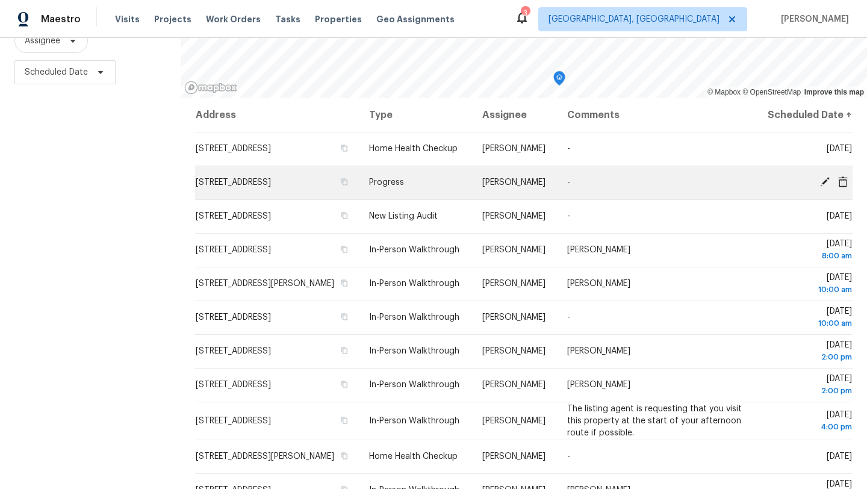
click at [257, 199] on td "[STREET_ADDRESS]" at bounding box center [277, 183] width 164 height 34
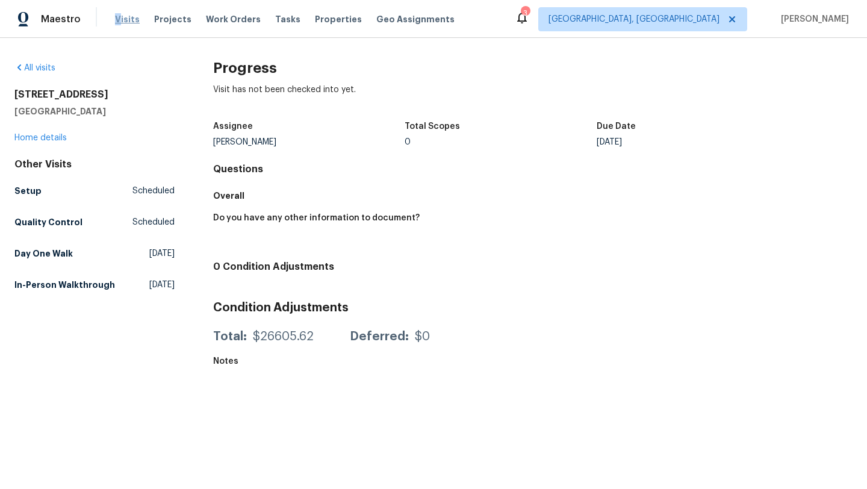
click at [116, 18] on span "Visits" at bounding box center [127, 19] width 25 height 12
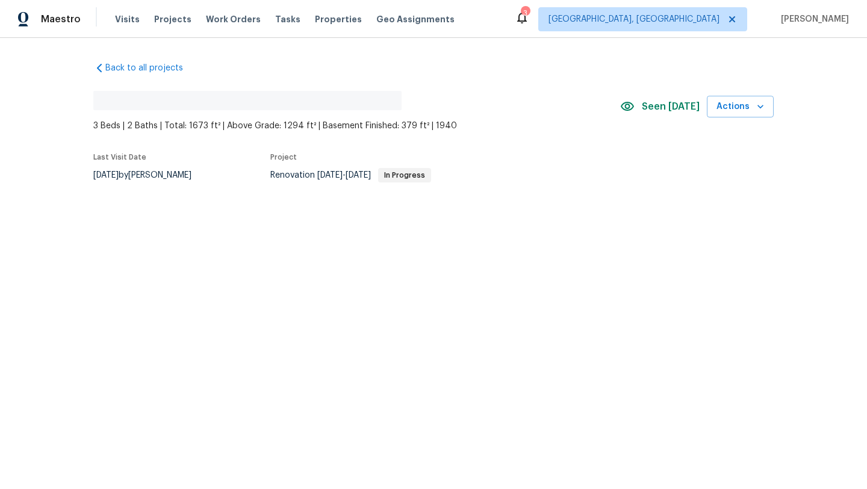
click at [661, 106] on div "Back to all projects No address found 3 Beds | 2 Baths | Total: 1673 ft² | Abov…" at bounding box center [433, 120] width 681 height 137
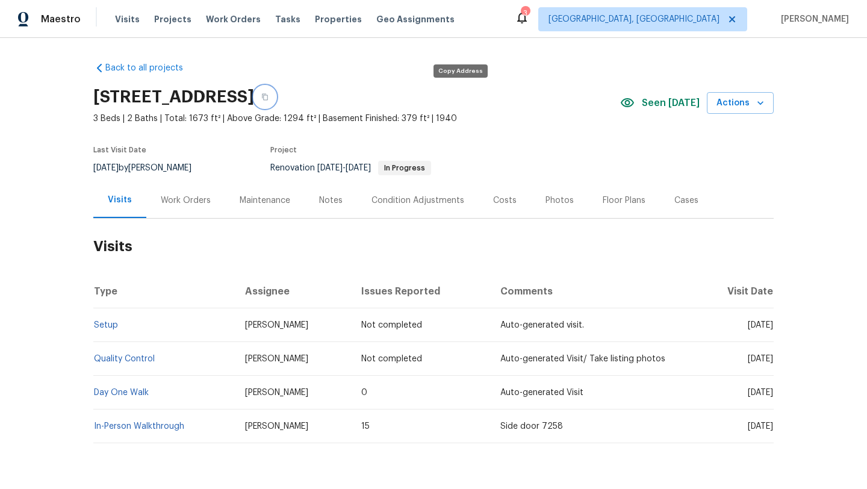
click at [268, 96] on icon "button" at bounding box center [265, 97] width 6 height 7
click at [737, 105] on span "Actions" at bounding box center [741, 103] width 48 height 15
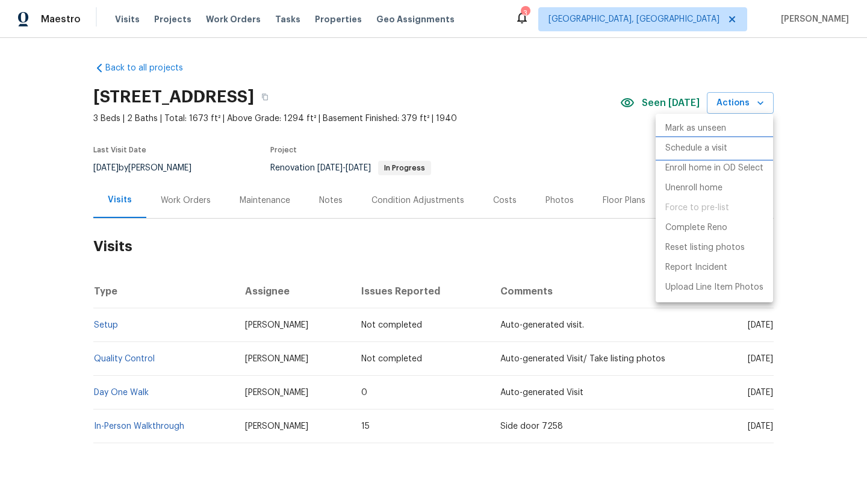
click at [698, 152] on p "Schedule a visit" at bounding box center [697, 148] width 62 height 13
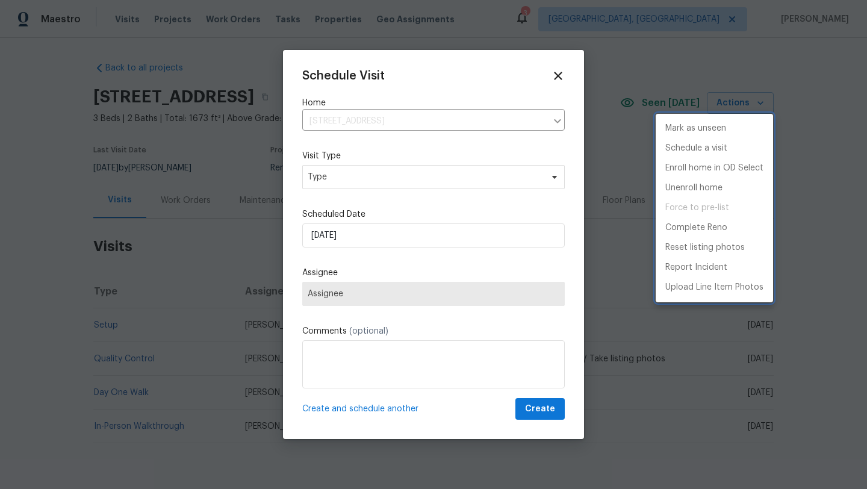
click at [332, 175] on div at bounding box center [433, 244] width 867 height 489
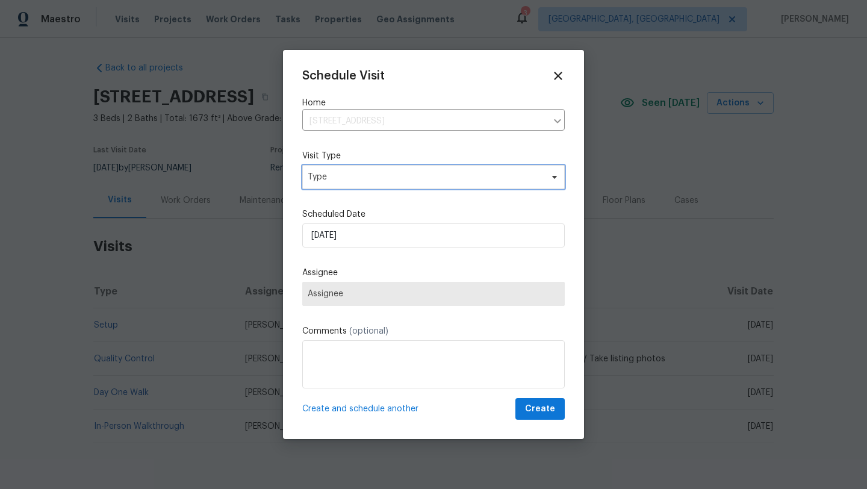
click at [332, 175] on span "Type" at bounding box center [425, 177] width 234 height 12
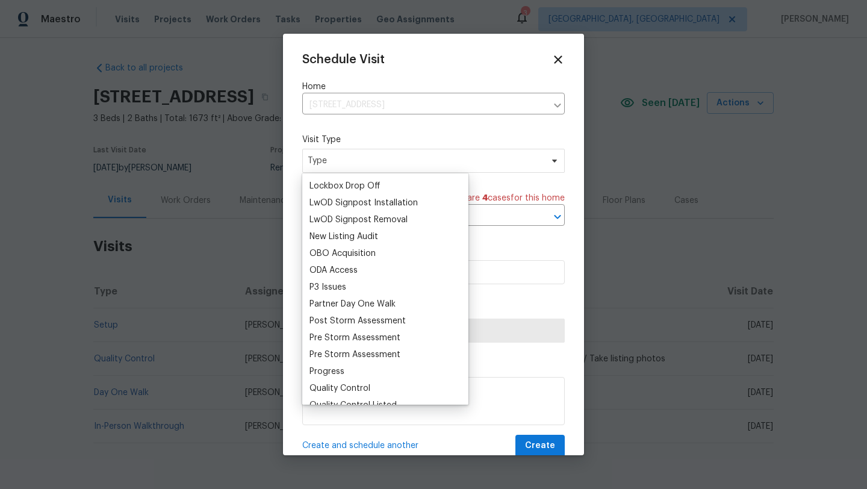
scroll to position [625, 0]
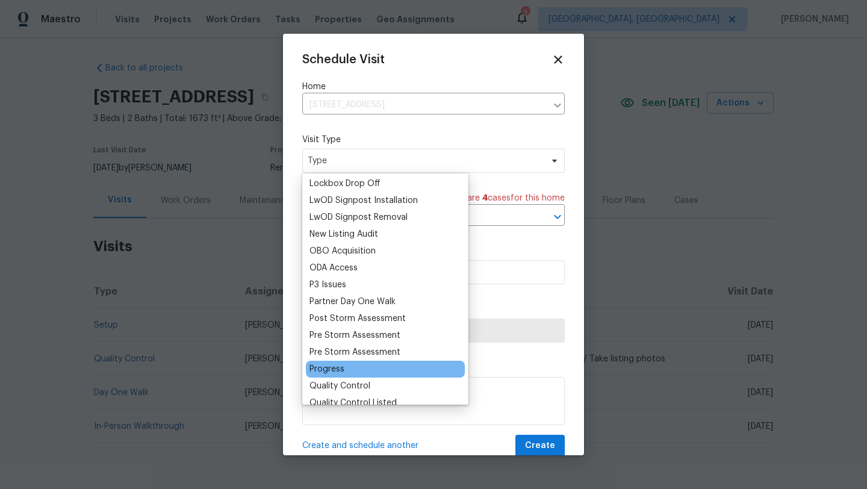
click at [325, 370] on div "Progress" at bounding box center [327, 369] width 35 height 12
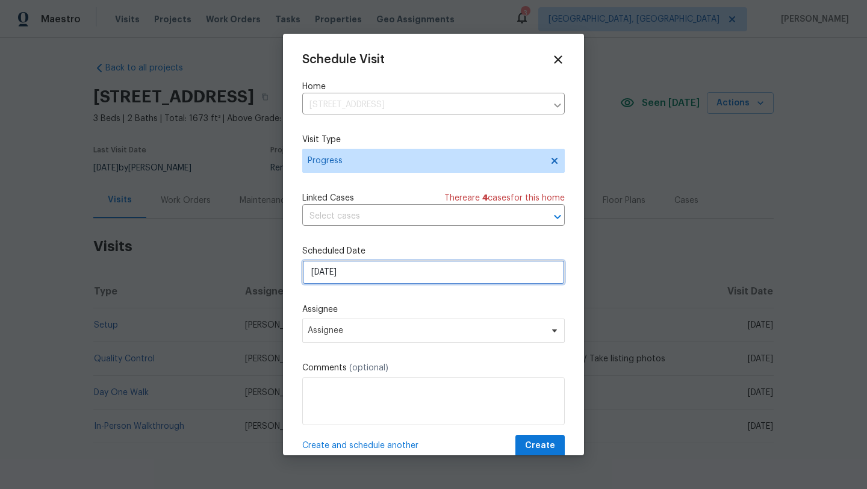
click at [378, 281] on input "8/19/2025" at bounding box center [433, 272] width 263 height 24
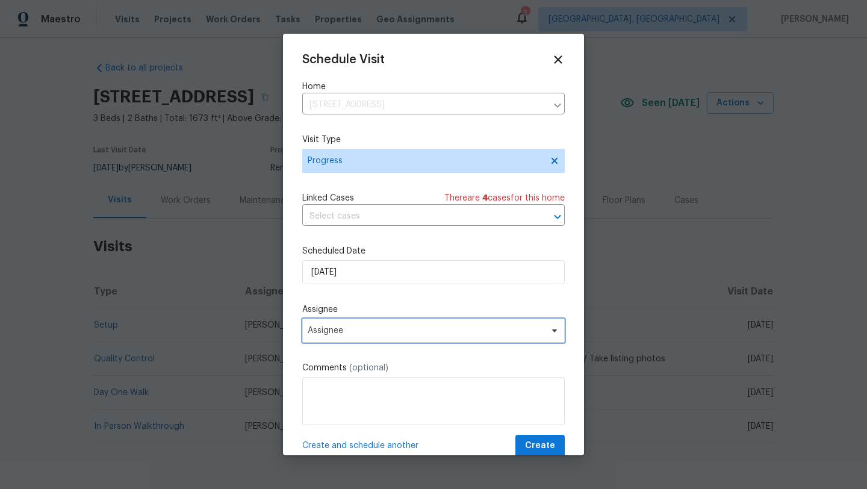
click at [366, 338] on span "Assignee" at bounding box center [433, 331] width 263 height 24
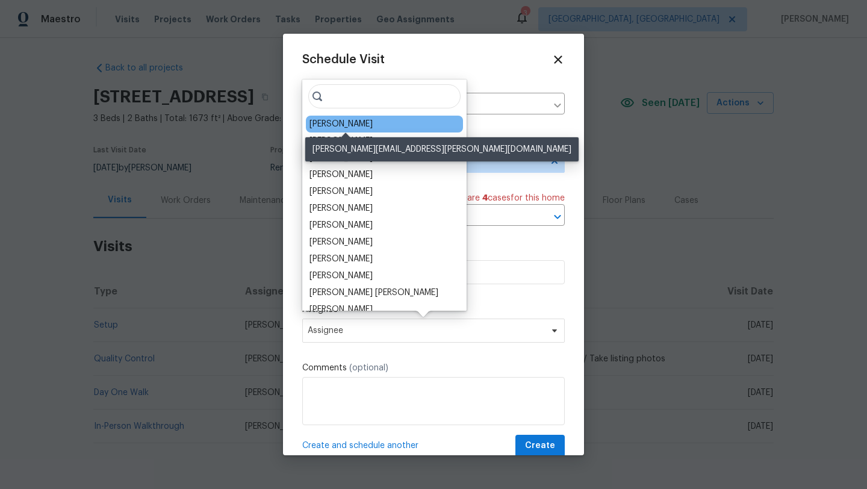
click at [334, 128] on div "[PERSON_NAME]" at bounding box center [341, 124] width 63 height 12
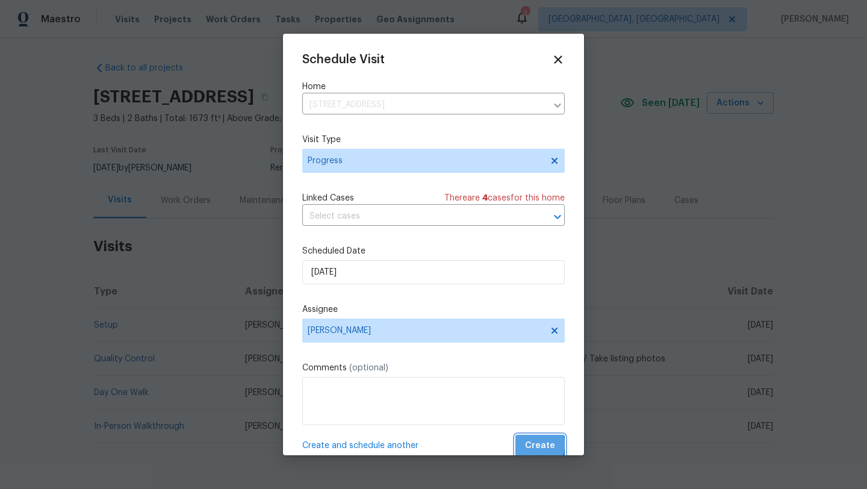
click at [529, 445] on span "Create" at bounding box center [540, 445] width 30 height 15
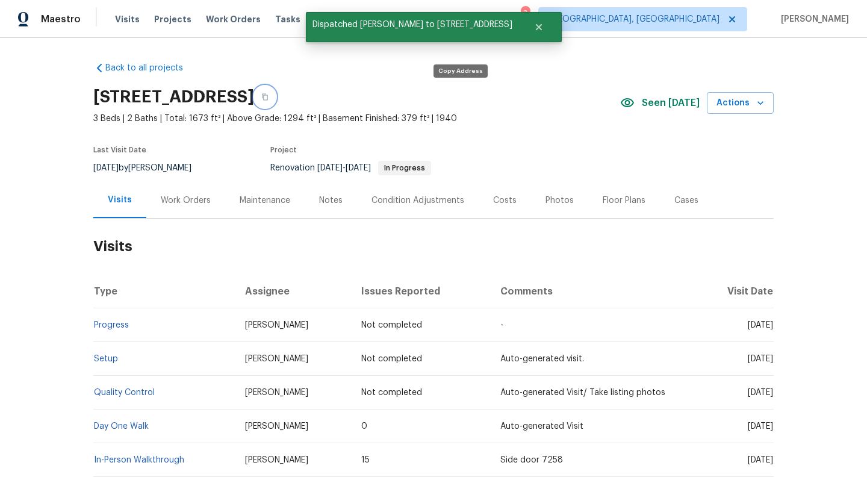
click at [268, 95] on icon "button" at bounding box center [265, 97] width 6 height 7
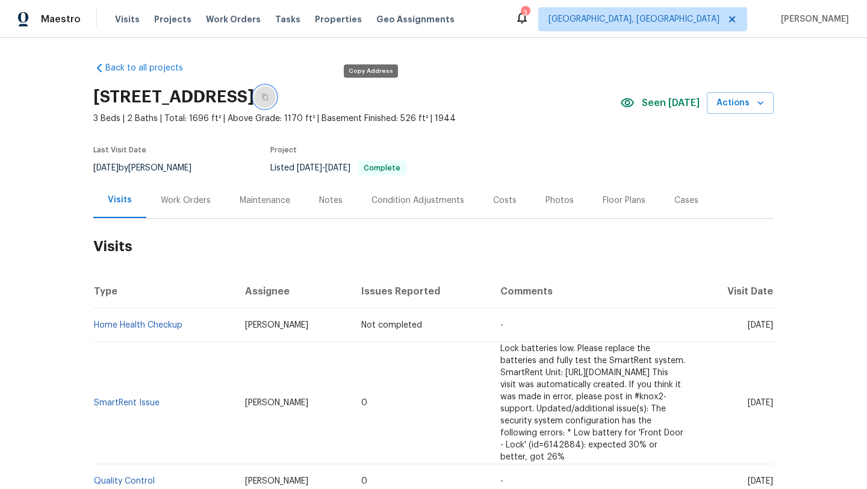
click at [276, 98] on button "button" at bounding box center [265, 97] width 22 height 22
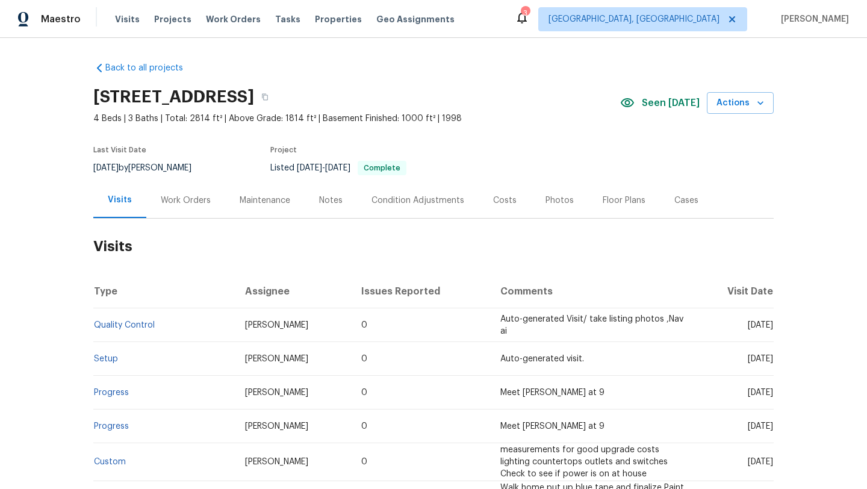
click at [504, 142] on section "[STREET_ADDRESS] 4 Beds | 3 Baths | Total: 2814 ft² | Above Grade: 1814 ft² | B…" at bounding box center [433, 131] width 681 height 101
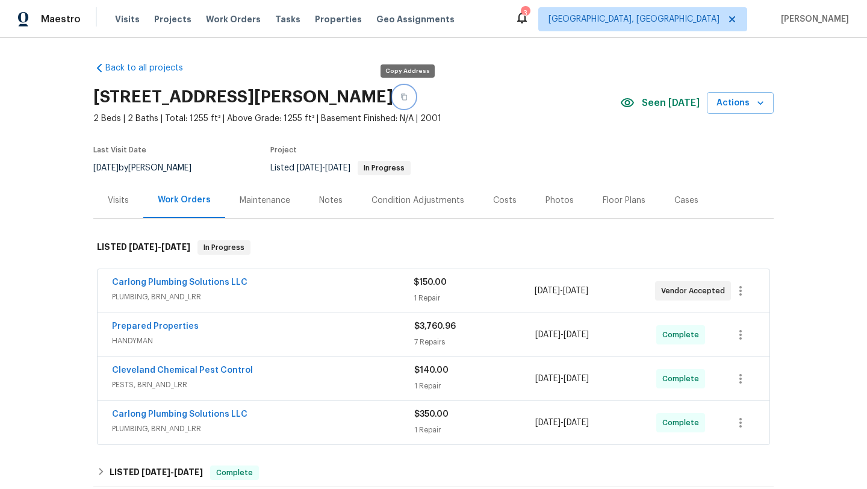
click at [407, 96] on icon "button" at bounding box center [404, 96] width 7 height 7
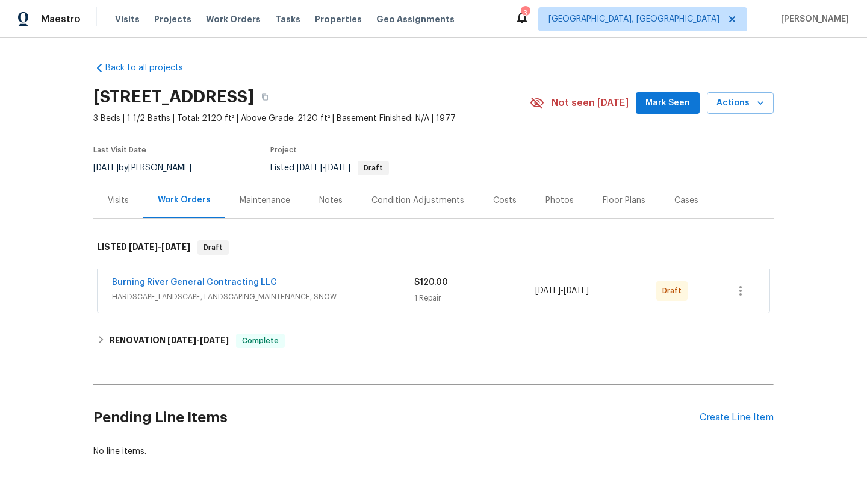
click at [670, 104] on span "Mark Seen" at bounding box center [668, 103] width 45 height 15
click at [738, 291] on icon "button" at bounding box center [741, 291] width 14 height 14
click at [742, 296] on li "Send to Vendor" at bounding box center [791, 291] width 130 height 20
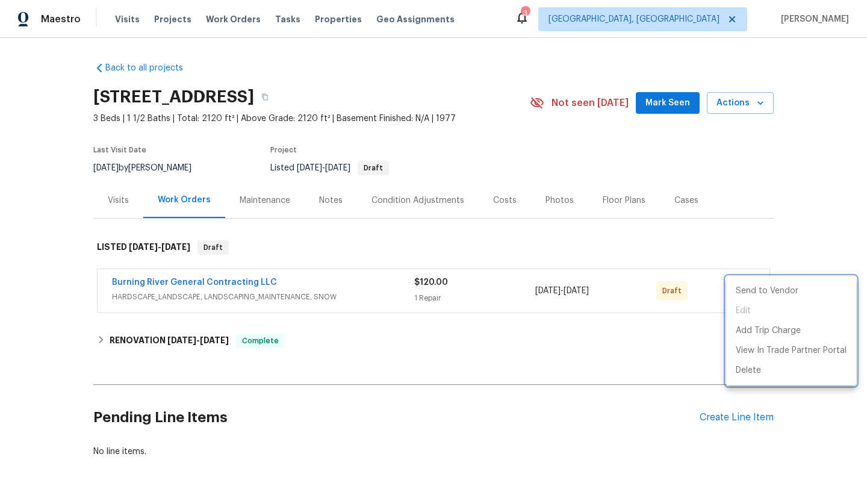
click at [144, 287] on div at bounding box center [433, 244] width 867 height 489
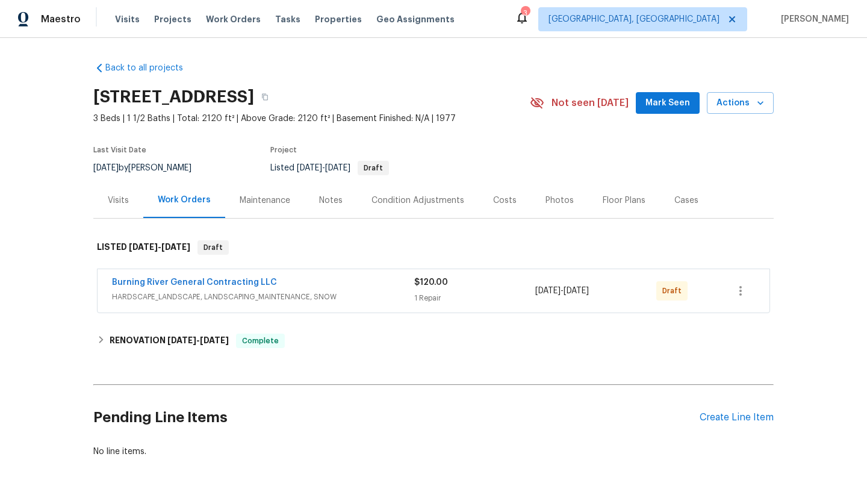
click at [144, 287] on span "Burning River General Contracting LLC" at bounding box center [194, 282] width 165 height 12
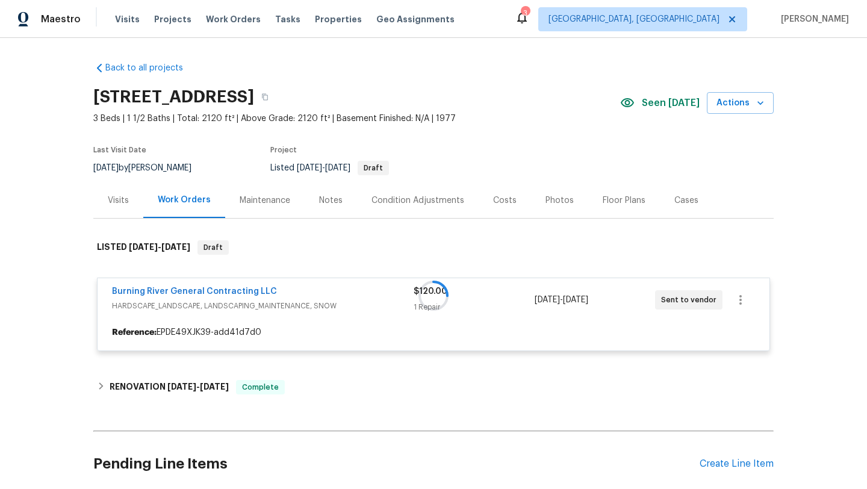
click at [143, 292] on div at bounding box center [433, 295] width 681 height 135
click at [149, 291] on div at bounding box center [433, 295] width 681 height 135
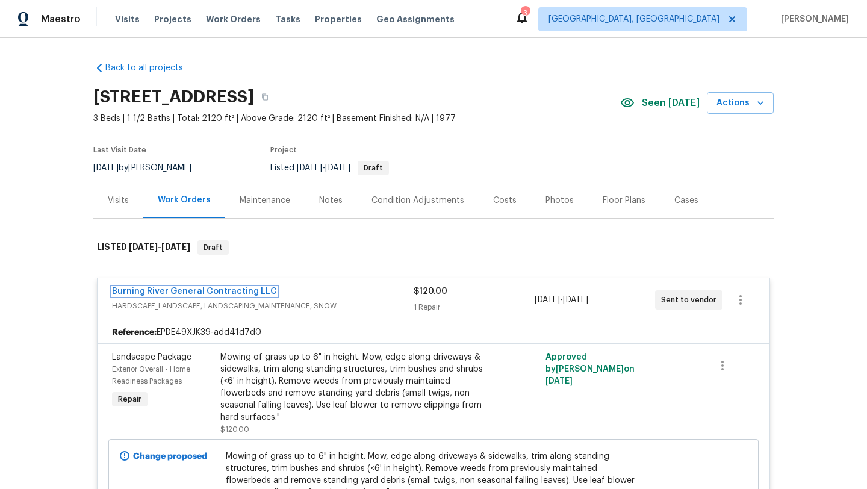
click at [149, 291] on link "Burning River General Contracting LLC" at bounding box center [194, 291] width 165 height 8
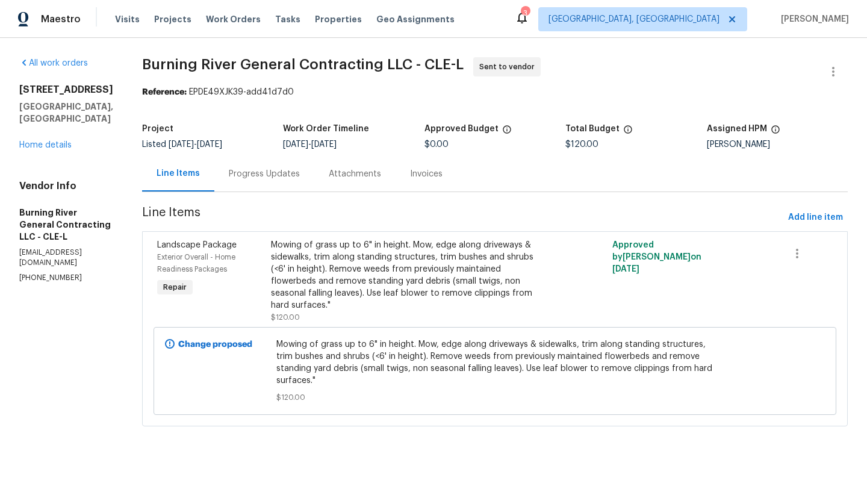
click at [260, 170] on div "Progress Updates" at bounding box center [264, 174] width 71 height 12
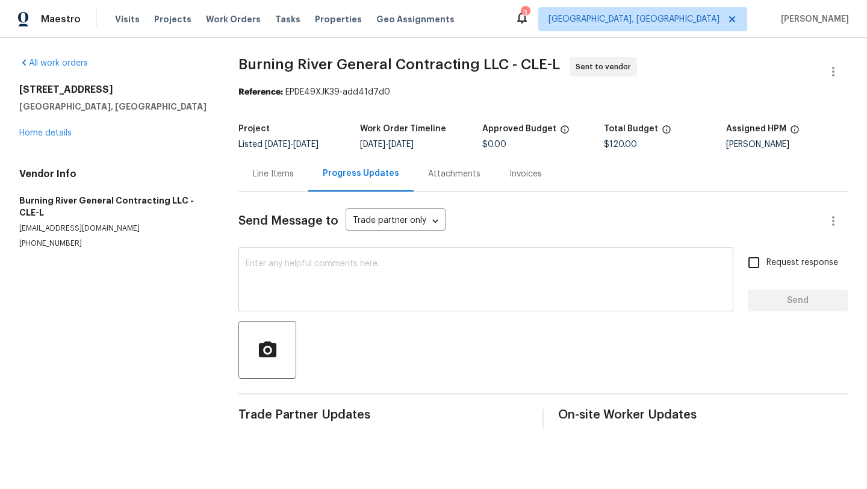
click at [255, 256] on div "x ​" at bounding box center [486, 280] width 495 height 61
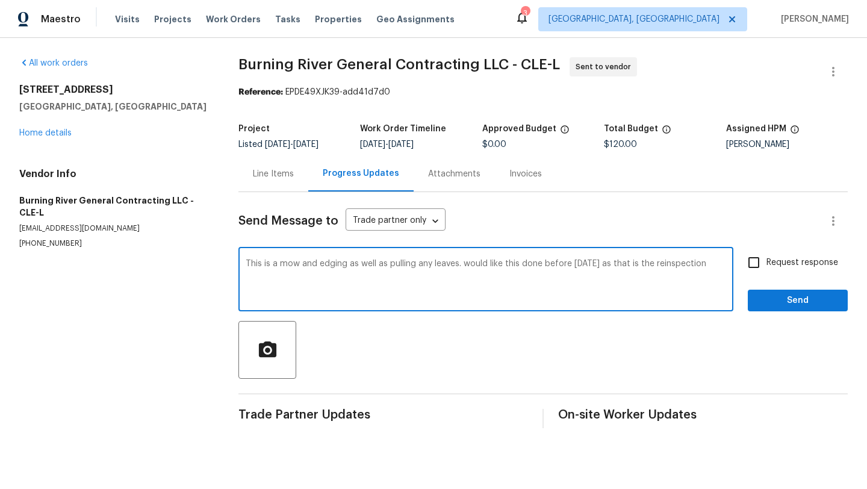
click at [661, 264] on textarea "This is a mow and edging as well as pulling any leaves. would like this done be…" at bounding box center [486, 281] width 481 height 42
type textarea "This is a mow and edging as well as pulling any leaves. would like this done be…"
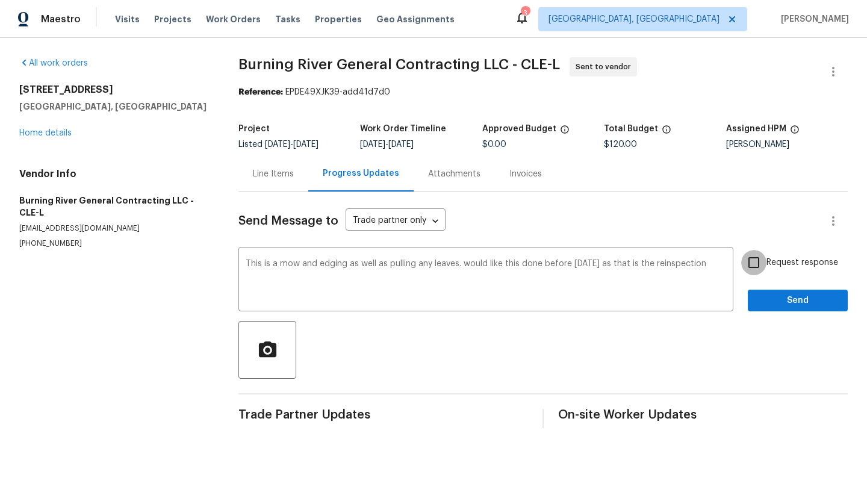
click at [756, 257] on input "Request response" at bounding box center [753, 262] width 25 height 25
checkbox input "true"
click at [768, 310] on button "Send" at bounding box center [798, 301] width 100 height 22
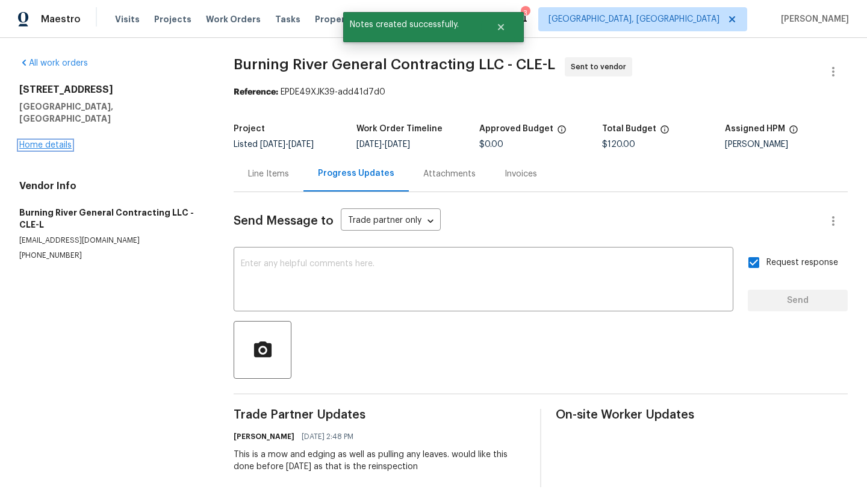
click at [27, 141] on link "Home details" at bounding box center [45, 145] width 52 height 8
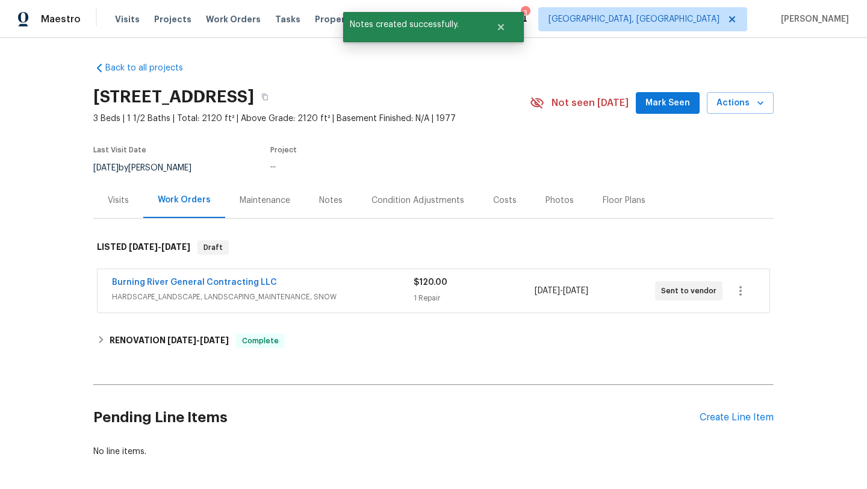
click at [329, 196] on div "Notes" at bounding box center [330, 201] width 23 height 12
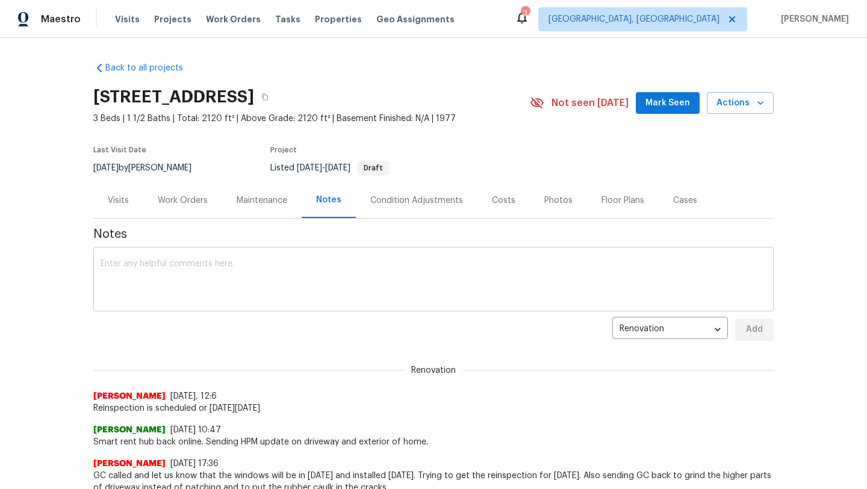
click at [195, 273] on textarea at bounding box center [434, 281] width 666 height 42
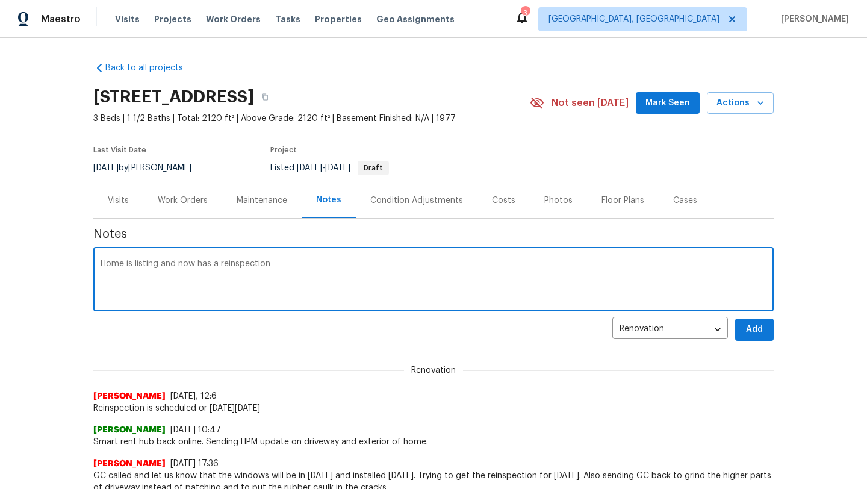
click at [243, 268] on textarea "Home is listing and now has a reinspection" at bounding box center [434, 281] width 666 height 42
click at [244, 264] on textarea "Home is listing and now has a reinspection" at bounding box center [434, 281] width 666 height 42
click at [285, 269] on textarea "Home is listing and now has a reinspection" at bounding box center [434, 281] width 666 height 42
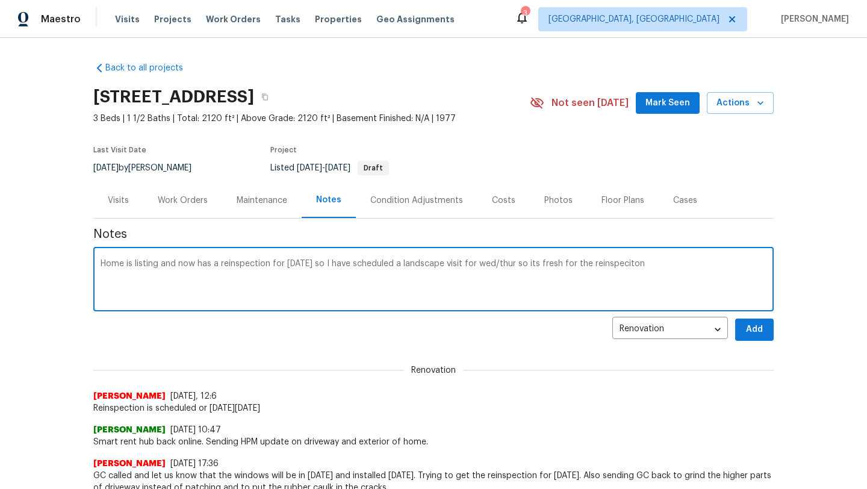
click at [617, 265] on textarea "Home is listing and now has a reinspection for Friday so I have scheduled a lan…" at bounding box center [434, 281] width 666 height 42
click at [621, 265] on textarea "Home is listing and now has a reinspection for Friday so I have scheduled a lan…" at bounding box center [434, 281] width 666 height 42
type textarea "Home is listing and now has a reinspection for Friday so I have scheduled a lan…"
click at [756, 327] on span "Add" at bounding box center [754, 329] width 19 height 15
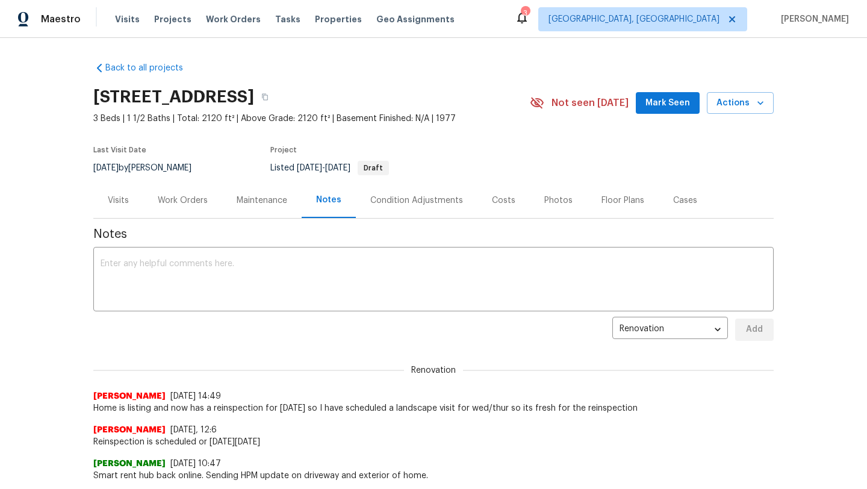
click at [670, 108] on span "Mark Seen" at bounding box center [668, 103] width 45 height 15
click at [117, 199] on div "Visits" at bounding box center [118, 201] width 21 height 12
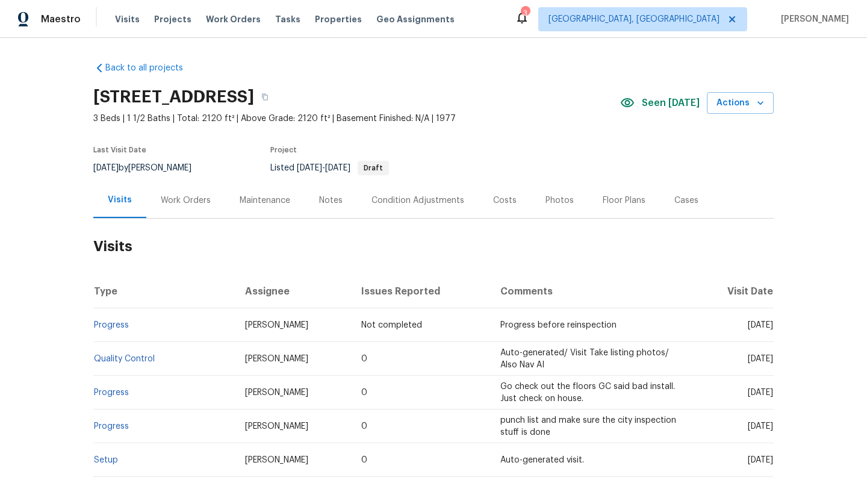
click at [177, 201] on div "Work Orders" at bounding box center [186, 201] width 50 height 12
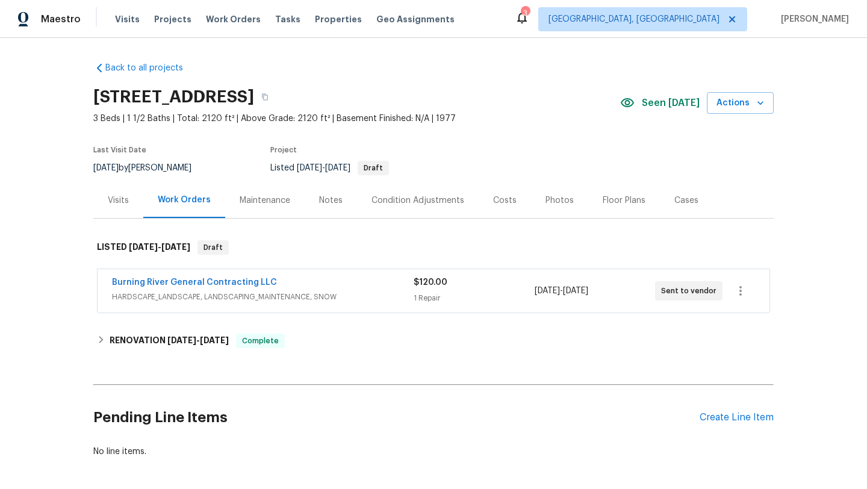
click at [121, 200] on div "Visits" at bounding box center [118, 201] width 21 height 12
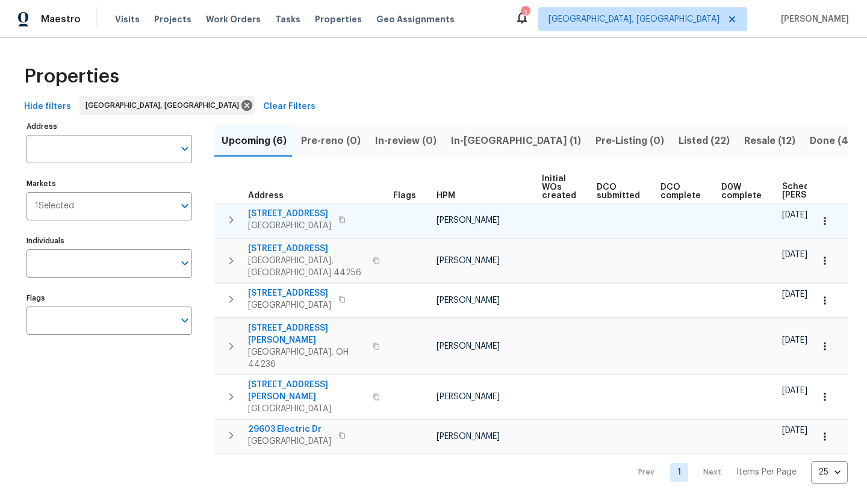
click at [281, 212] on span "[STREET_ADDRESS]" at bounding box center [289, 214] width 83 height 12
